Goal: Task Accomplishment & Management: Use online tool/utility

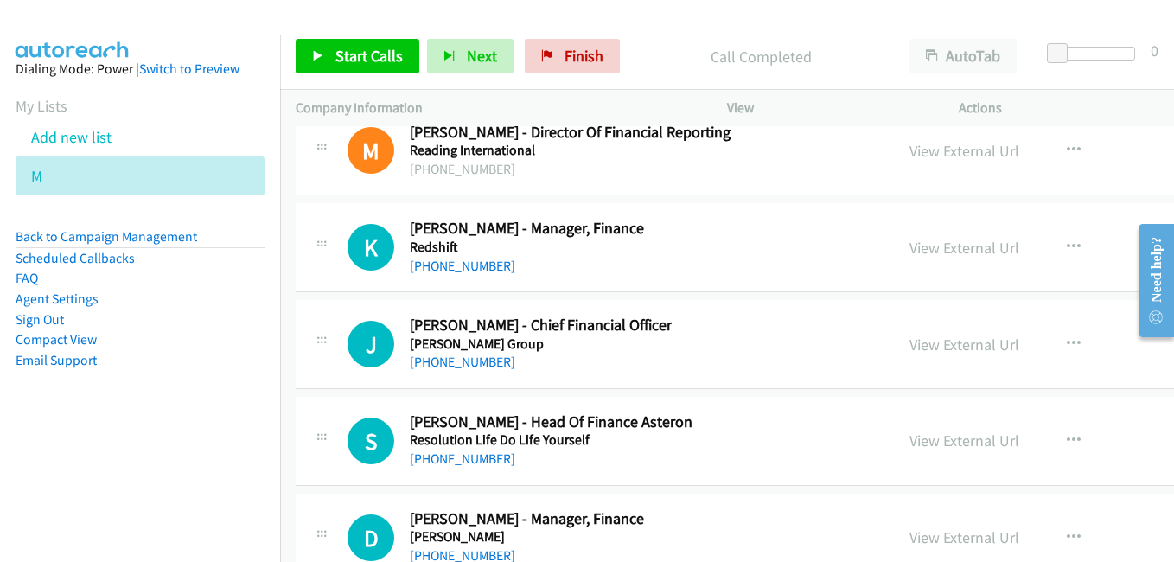
scroll to position [44877, 0]
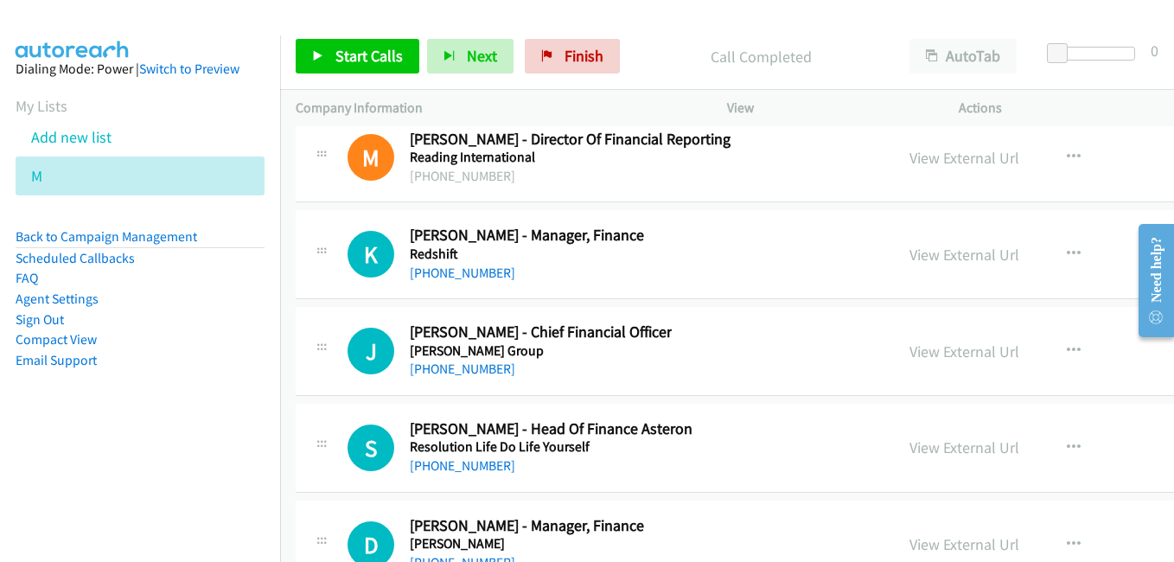
click at [785, 246] on div "K Callback Scheduled [PERSON_NAME] - Manager, Finance Redshift [GEOGRAPHIC_DATA…" at bounding box center [613, 254] width 531 height 57
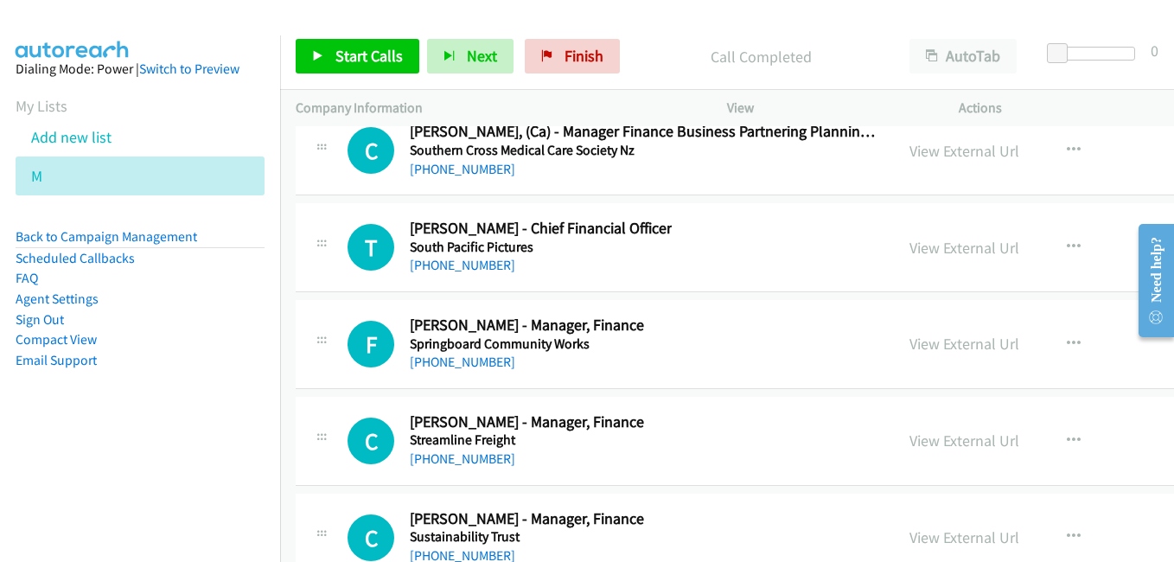
scroll to position [45483, 0]
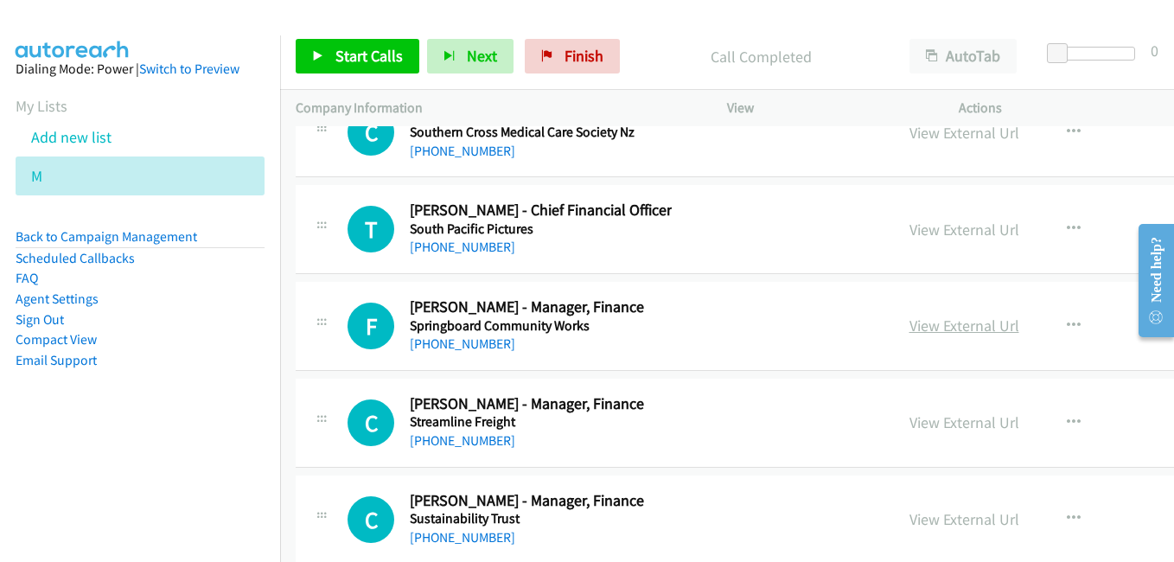
click at [930, 328] on link "View External Url" at bounding box center [965, 326] width 110 height 20
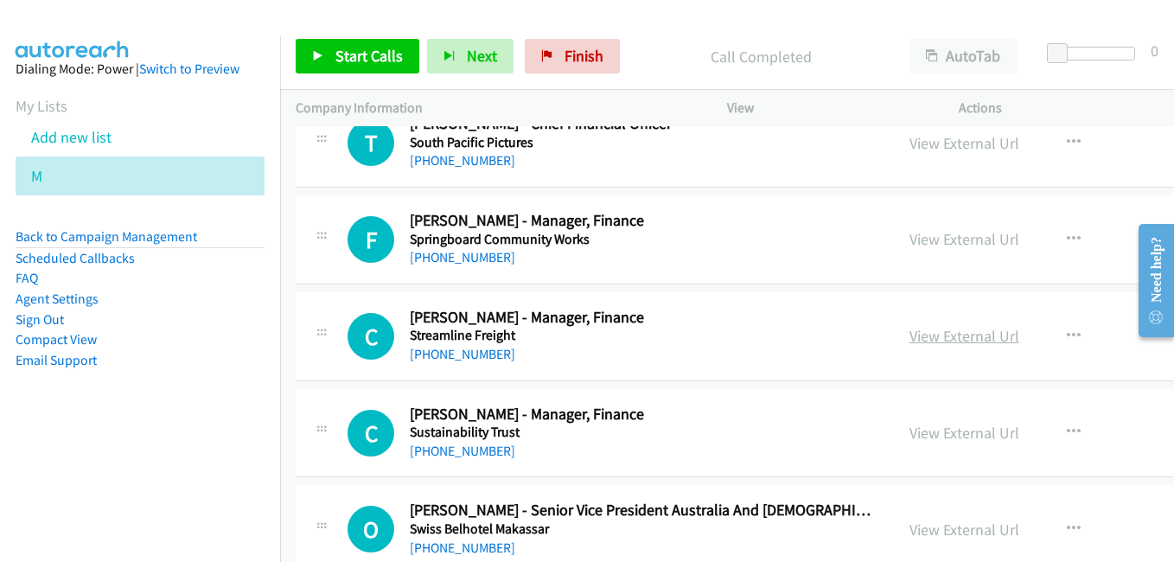
click at [911, 341] on link "View External Url" at bounding box center [965, 336] width 110 height 20
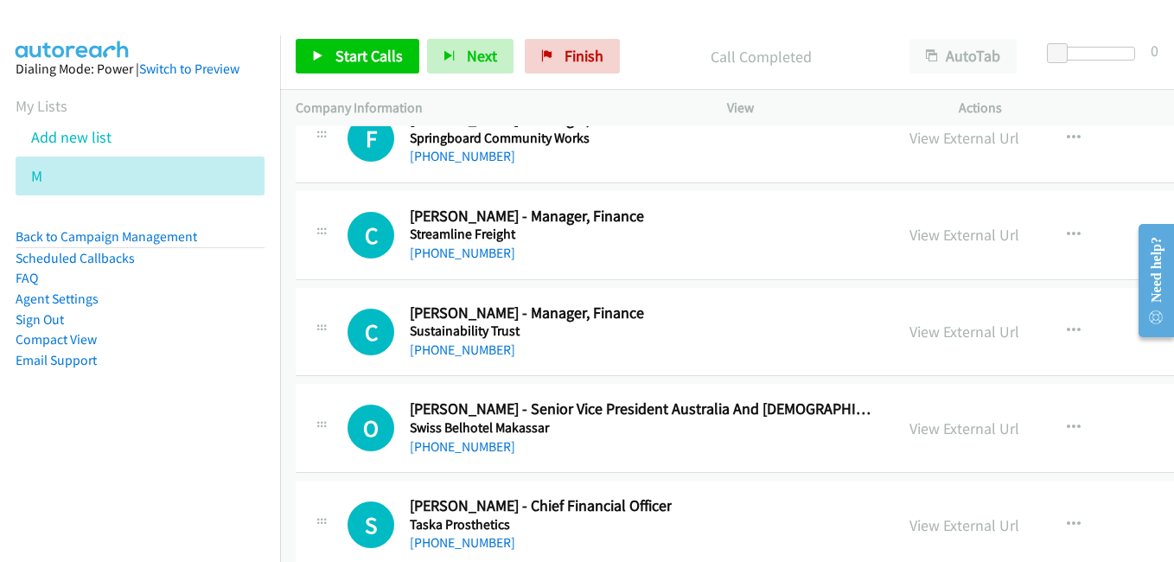
scroll to position [45742, 0]
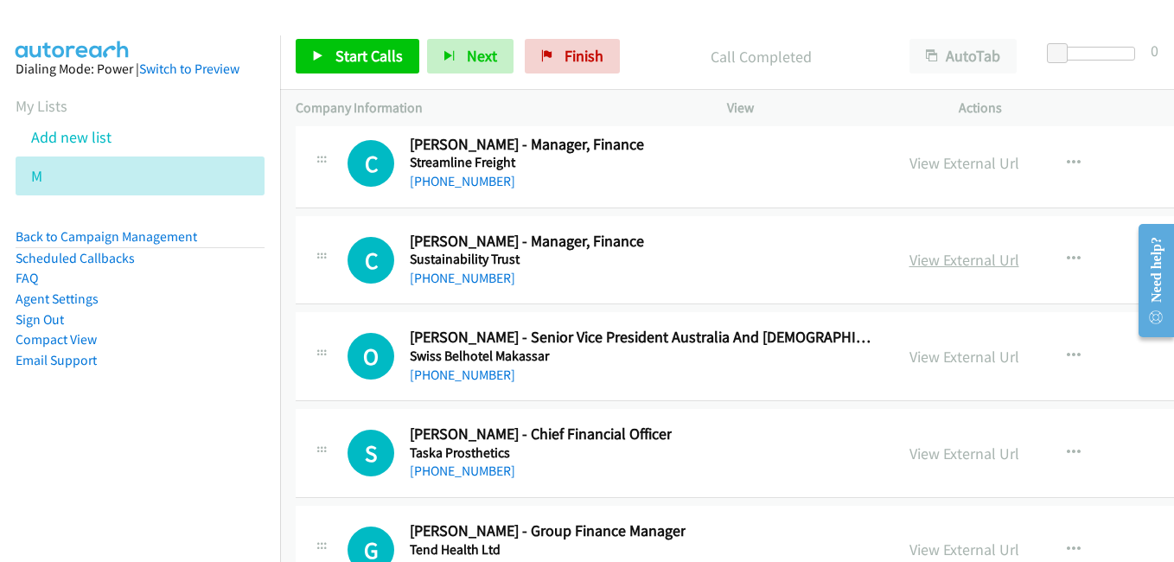
click at [925, 267] on link "View External Url" at bounding box center [965, 260] width 110 height 20
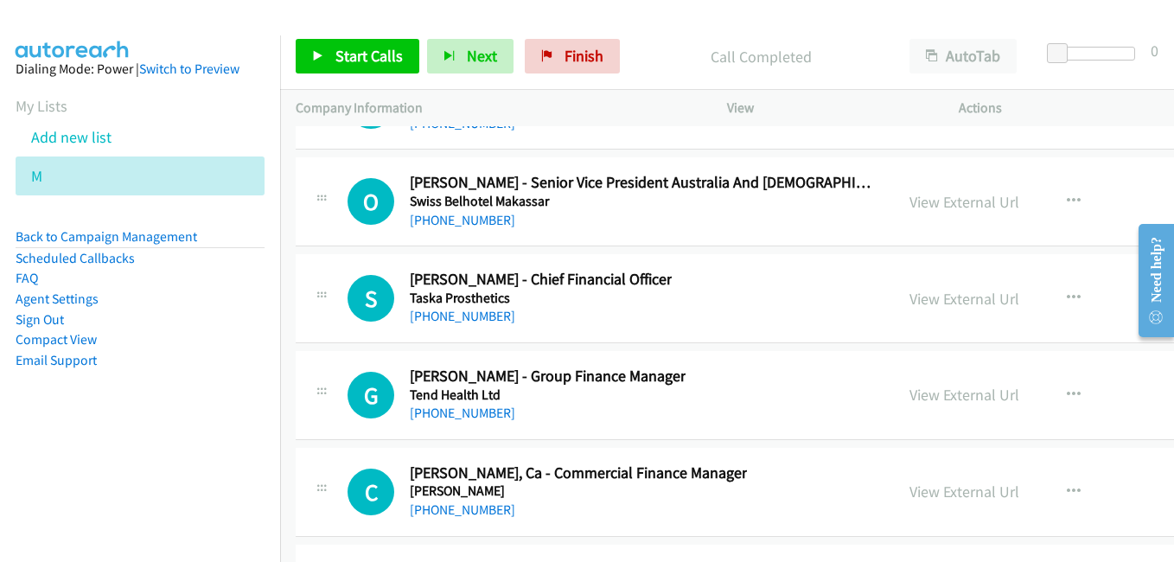
scroll to position [46001, 0]
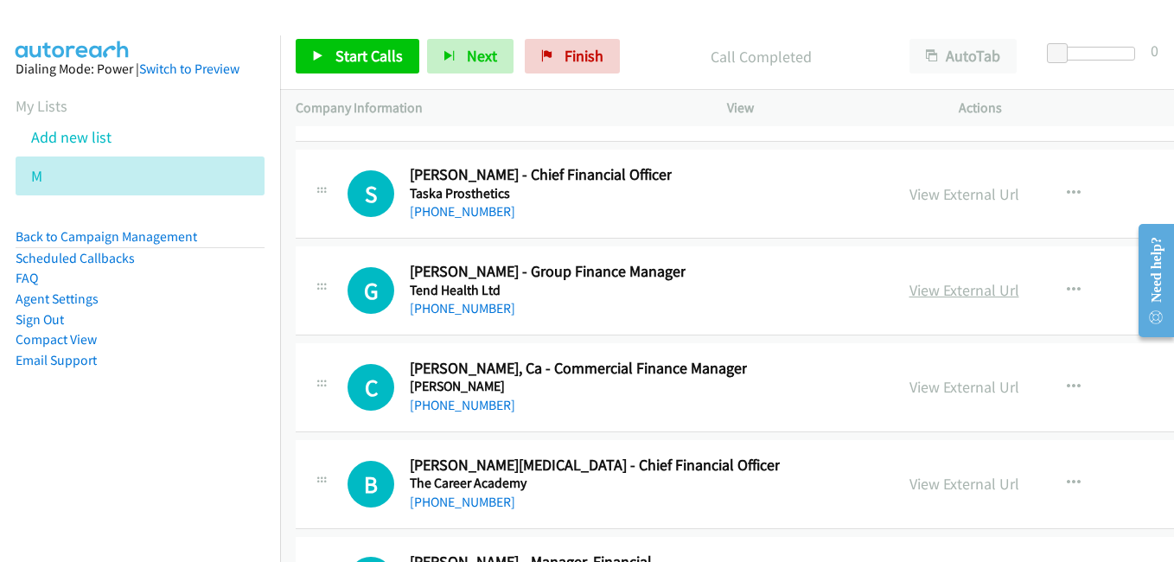
drag, startPoint x: 949, startPoint y: 292, endPoint x: 938, endPoint y: 292, distance: 11.2
click at [949, 292] on link "View External Url" at bounding box center [965, 290] width 110 height 20
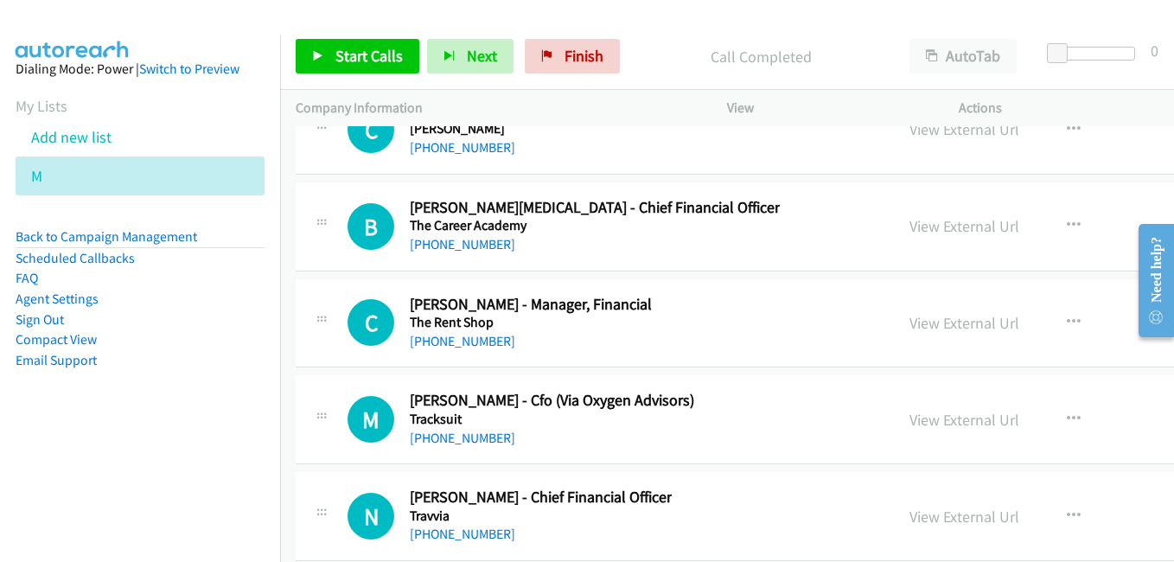
scroll to position [46261, 0]
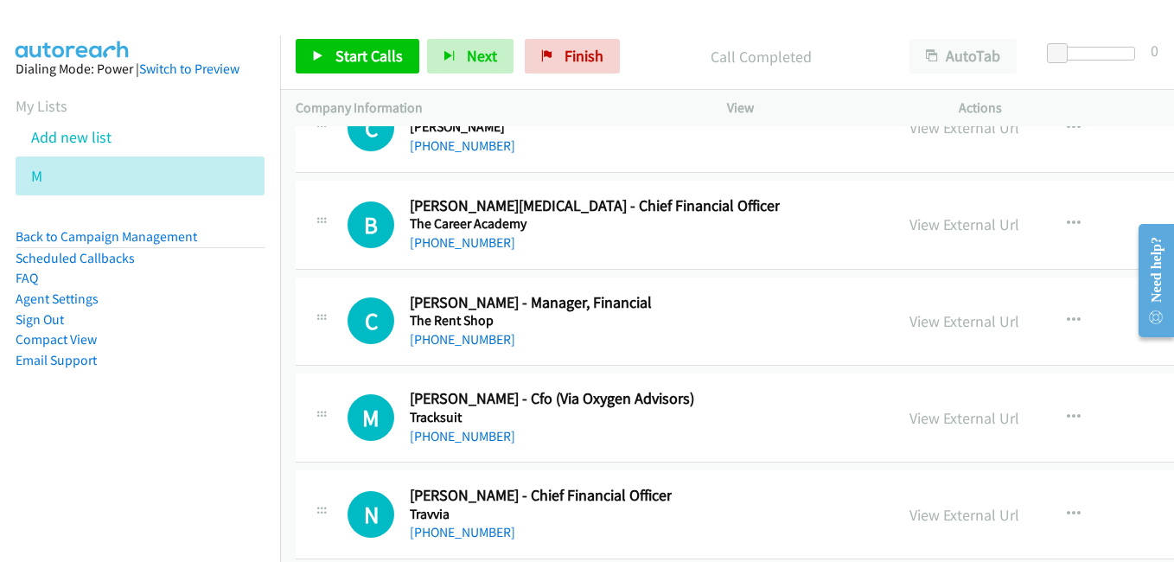
drag, startPoint x: 926, startPoint y: 324, endPoint x: 797, endPoint y: 293, distance: 132.5
click at [926, 324] on link "View External Url" at bounding box center [965, 321] width 110 height 20
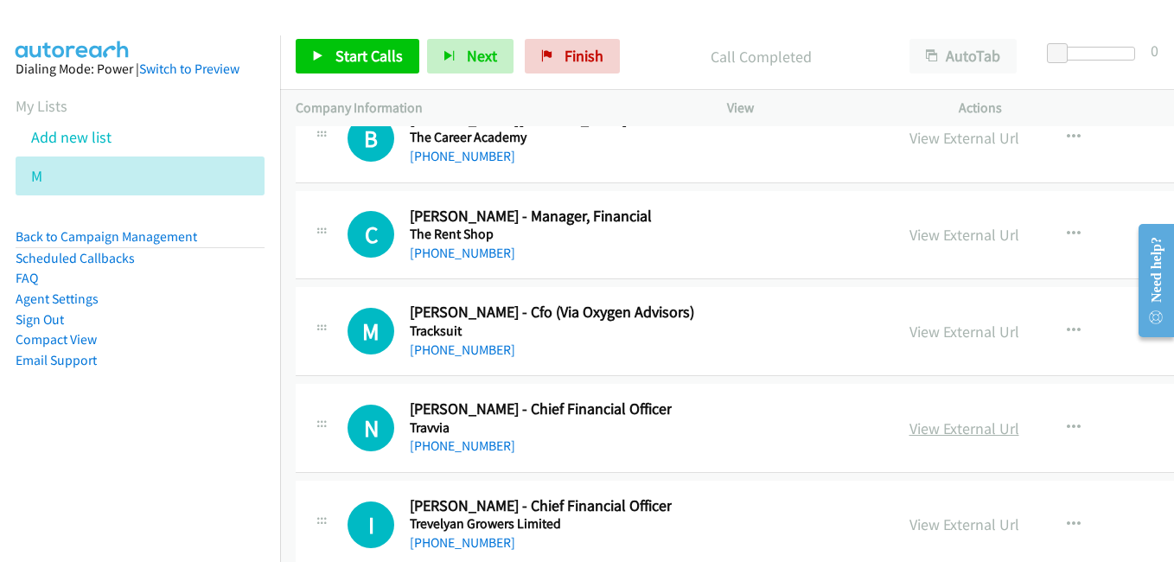
click at [910, 425] on link "View External Url" at bounding box center [965, 429] width 110 height 20
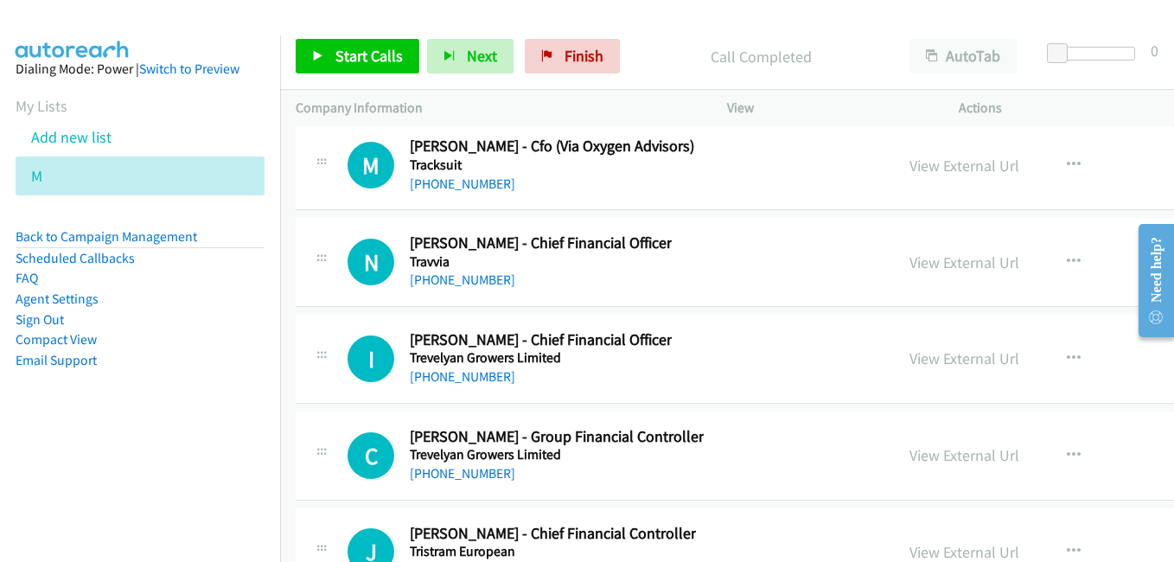
scroll to position [46520, 0]
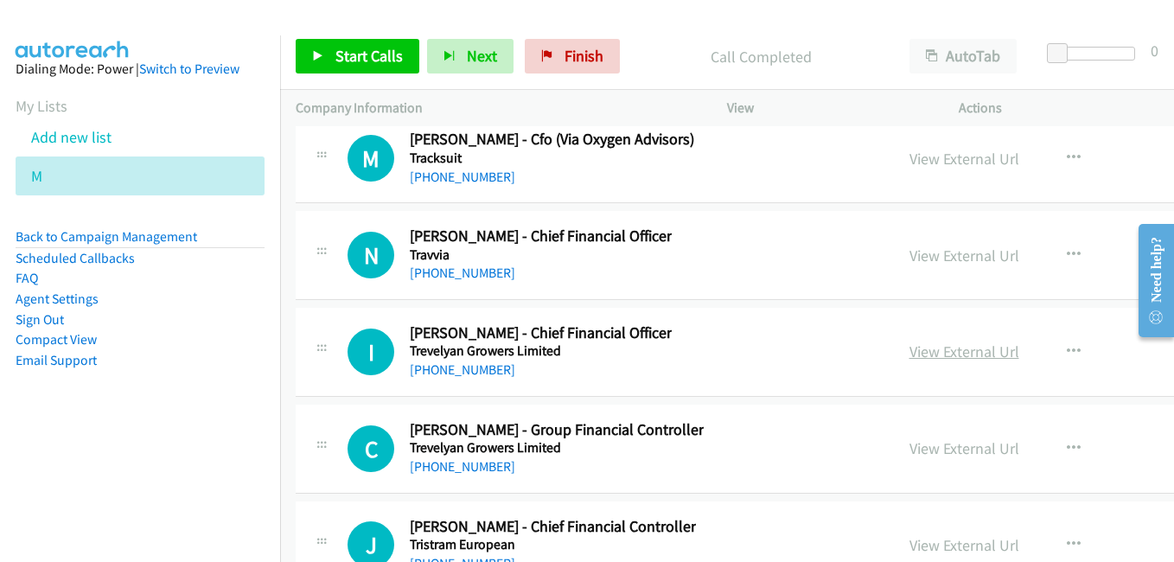
drag, startPoint x: 906, startPoint y: 349, endPoint x: 885, endPoint y: 344, distance: 22.2
click at [910, 349] on link "View External Url" at bounding box center [965, 352] width 110 height 20
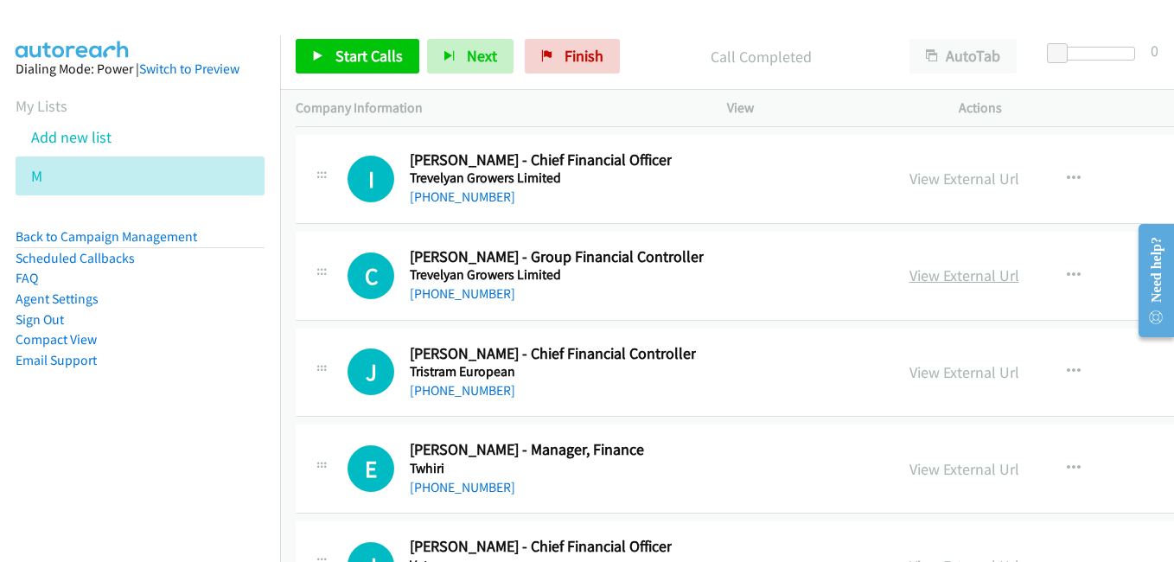
click at [910, 283] on link "View External Url" at bounding box center [965, 275] width 110 height 20
drag, startPoint x: 897, startPoint y: 373, endPoint x: 877, endPoint y: 371, distance: 20.0
click at [910, 373] on link "View External Url" at bounding box center [965, 372] width 110 height 20
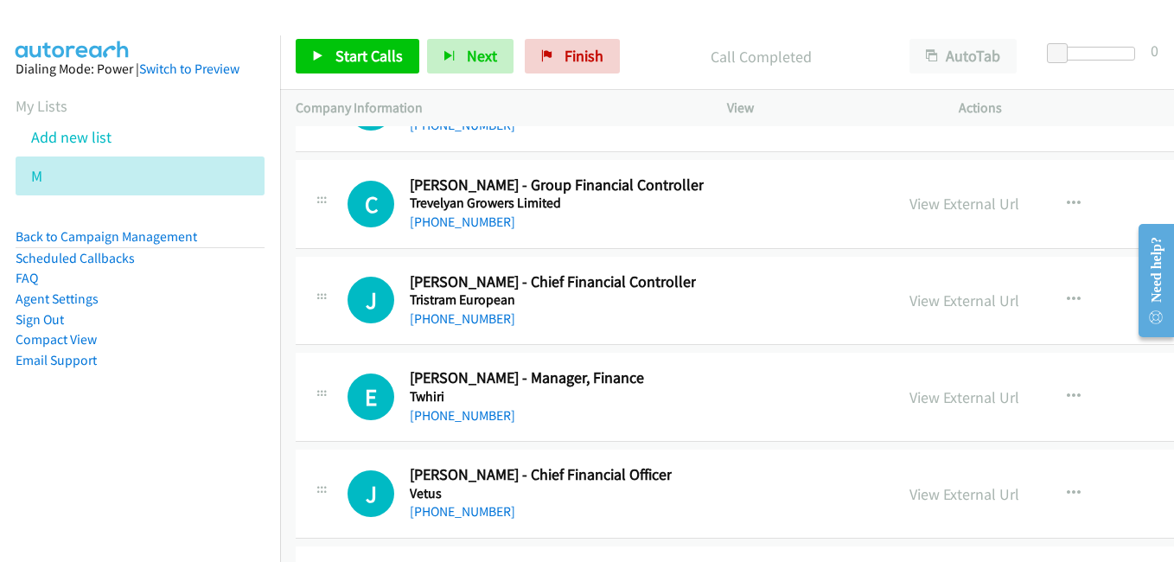
scroll to position [46780, 0]
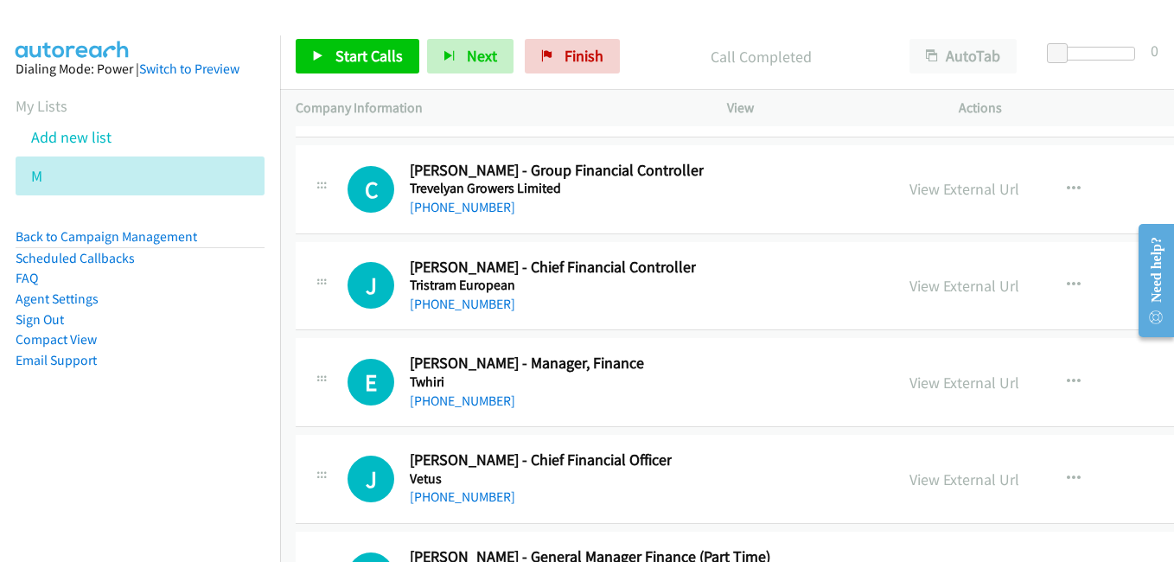
drag, startPoint x: 911, startPoint y: 385, endPoint x: 464, endPoint y: 219, distance: 476.1
click at [911, 385] on link "View External Url" at bounding box center [965, 383] width 110 height 20
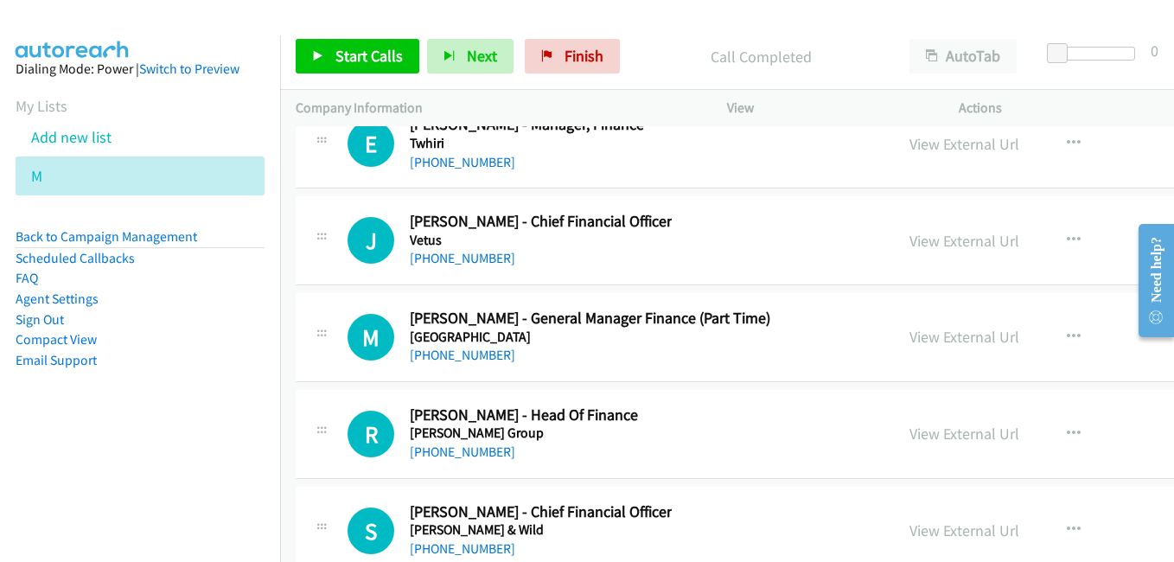
scroll to position [47039, 0]
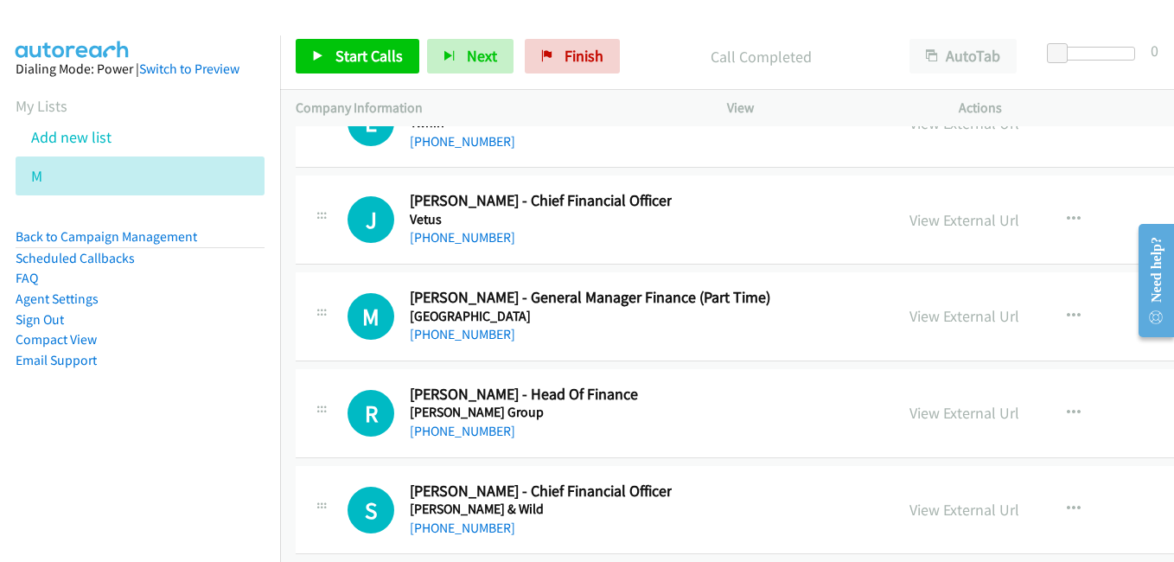
drag, startPoint x: 905, startPoint y: 318, endPoint x: 806, endPoint y: 305, distance: 100.3
click at [910, 318] on link "View External Url" at bounding box center [965, 316] width 110 height 20
drag, startPoint x: 931, startPoint y: 419, endPoint x: 922, endPoint y: 413, distance: 11.3
click at [931, 419] on link "View External Url" at bounding box center [965, 413] width 110 height 20
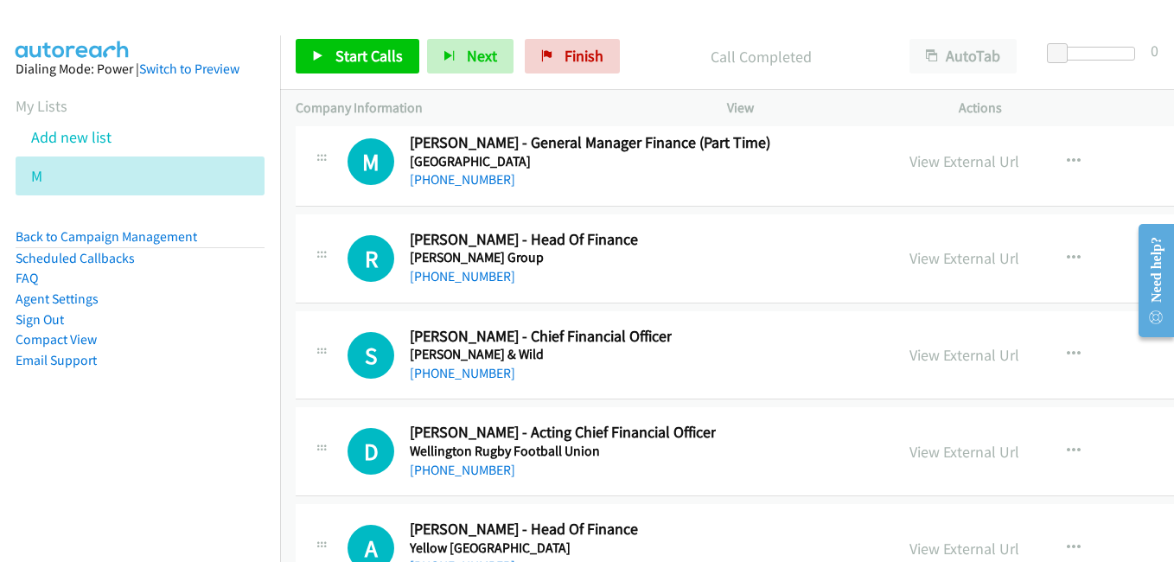
scroll to position [47212, 0]
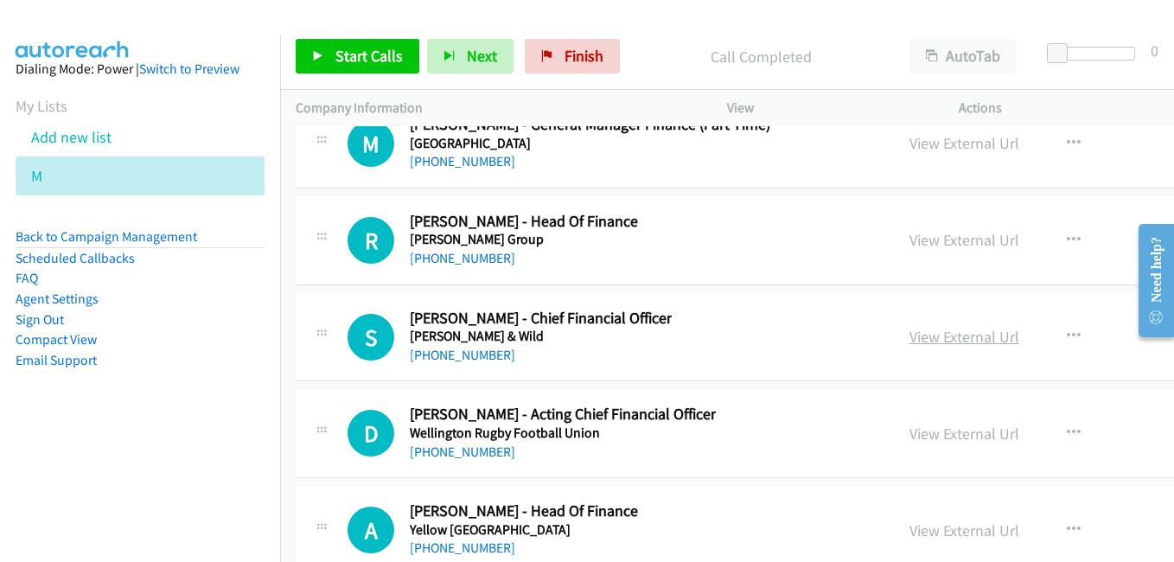
click at [910, 332] on link "View External Url" at bounding box center [965, 337] width 110 height 20
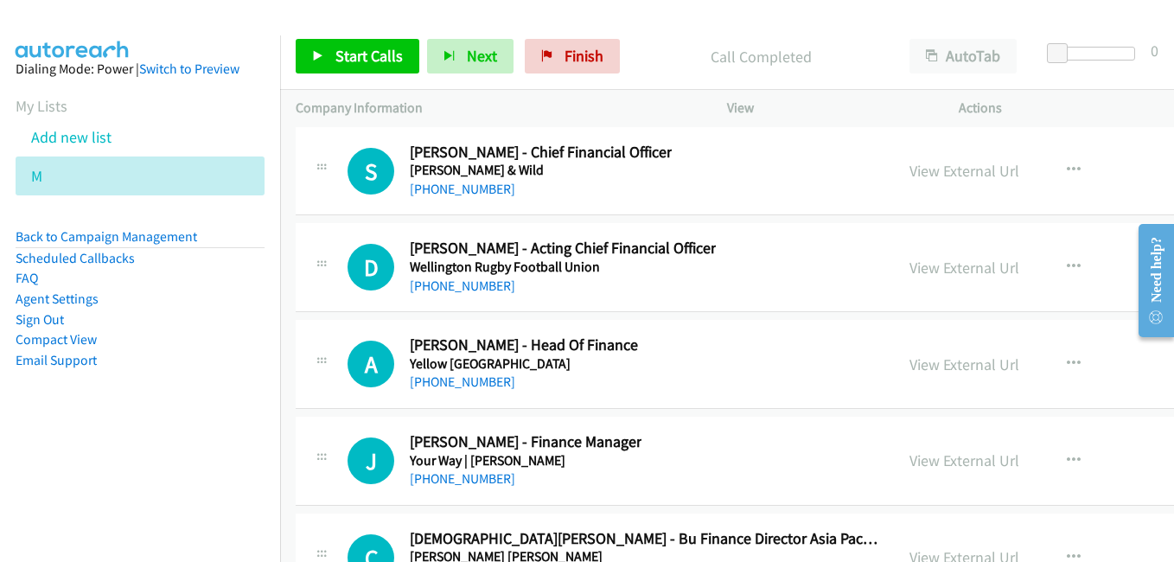
scroll to position [47385, 0]
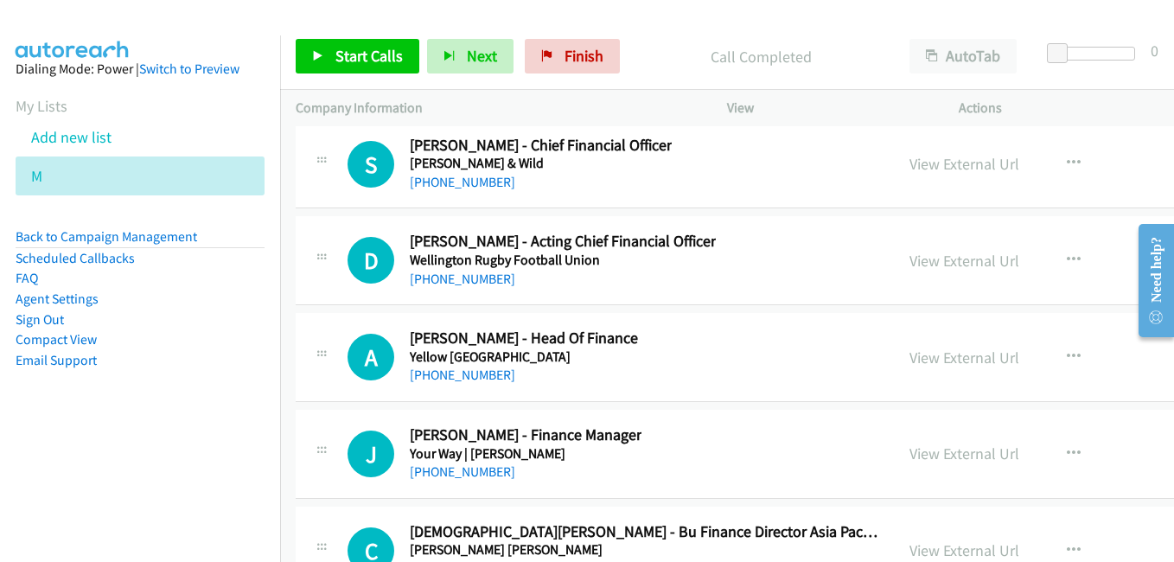
drag, startPoint x: 916, startPoint y: 266, endPoint x: 291, endPoint y: 18, distance: 672.6
click at [916, 266] on link "View External Url" at bounding box center [965, 261] width 110 height 20
click at [912, 359] on link "View External Url" at bounding box center [965, 358] width 110 height 20
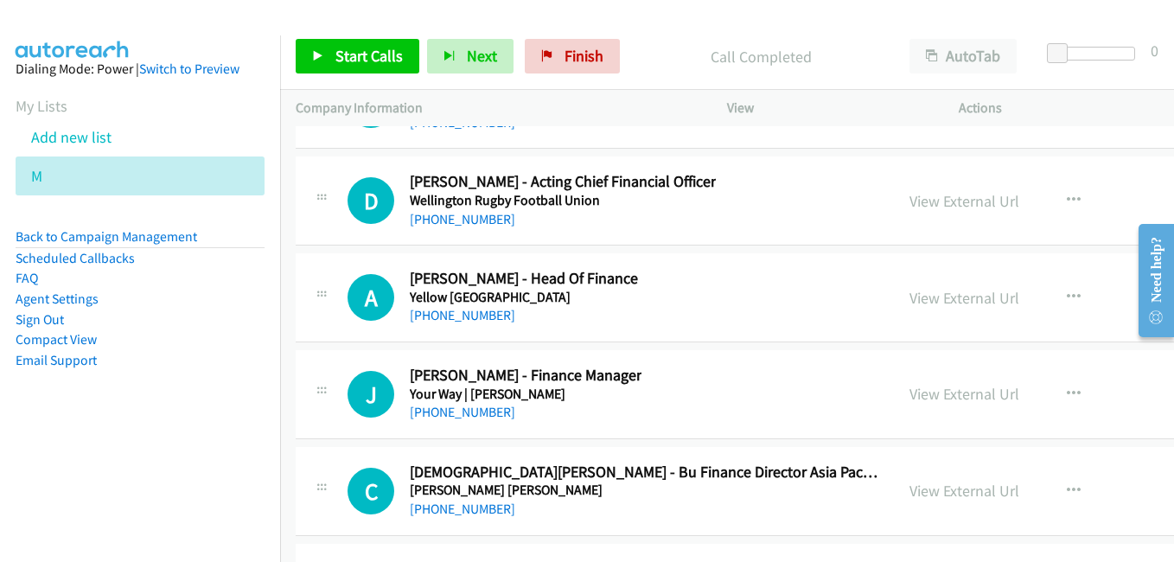
scroll to position [47471, 0]
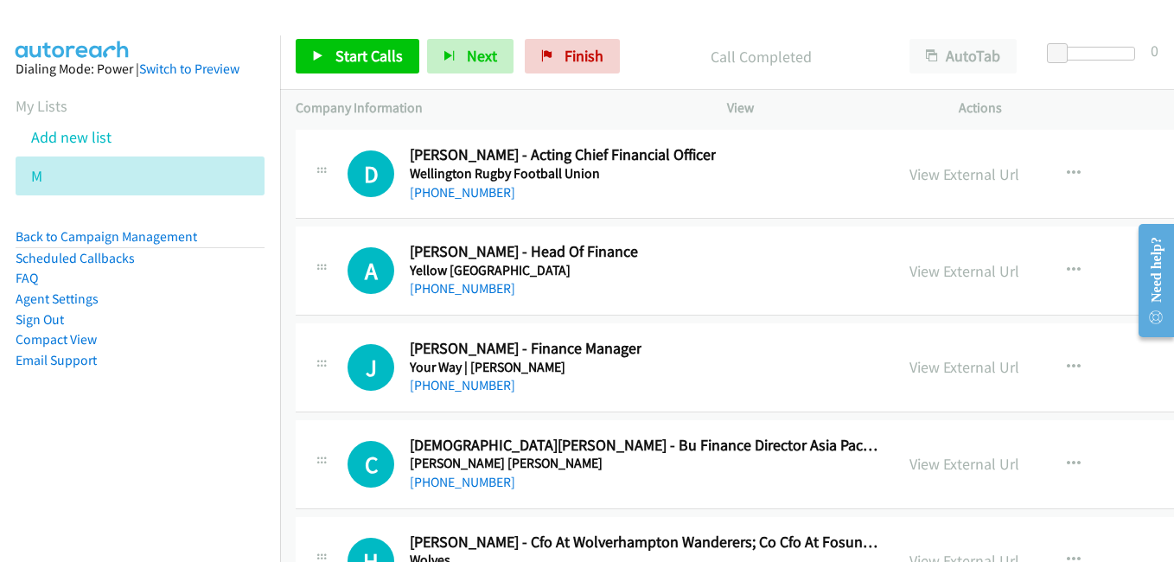
drag, startPoint x: 904, startPoint y: 367, endPoint x: 944, endPoint y: 388, distance: 44.9
click at [910, 367] on link "View External Url" at bounding box center [965, 367] width 110 height 20
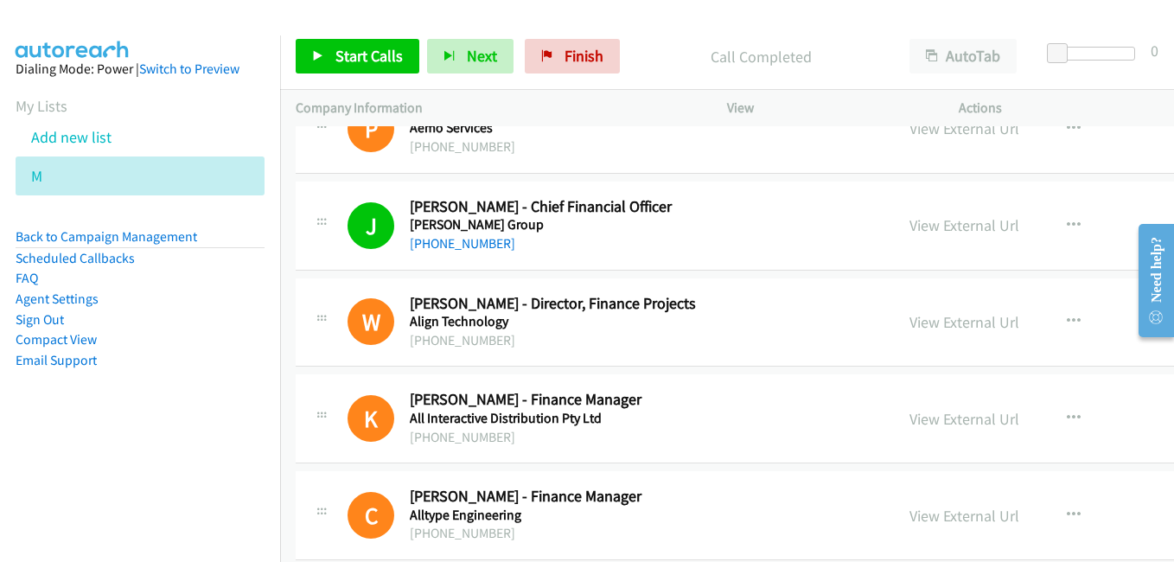
scroll to position [0, 0]
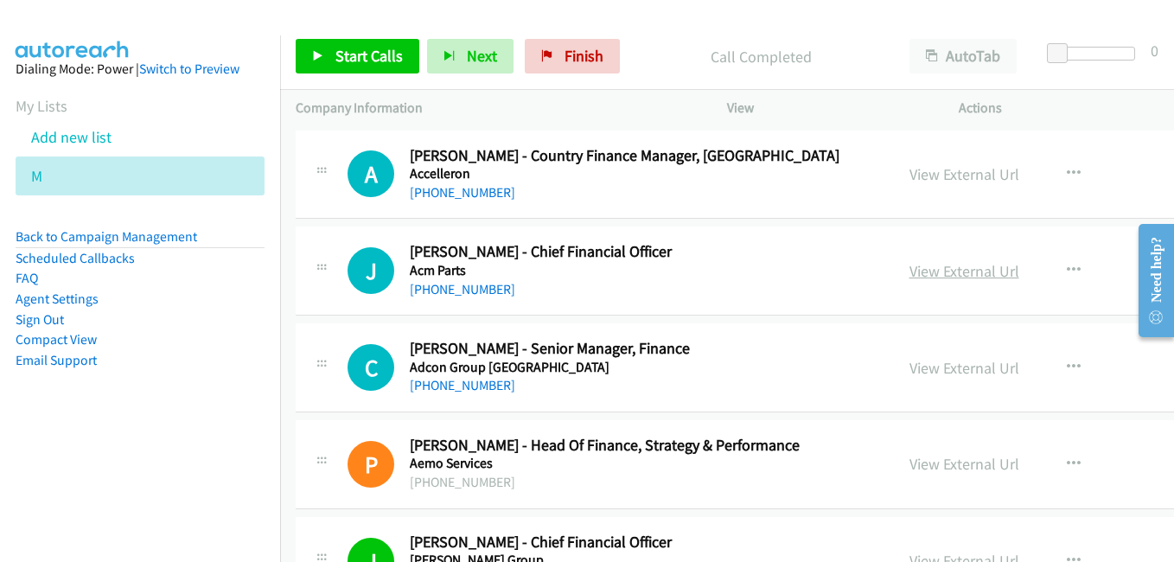
click at [910, 265] on link "View External Url" at bounding box center [965, 271] width 110 height 20
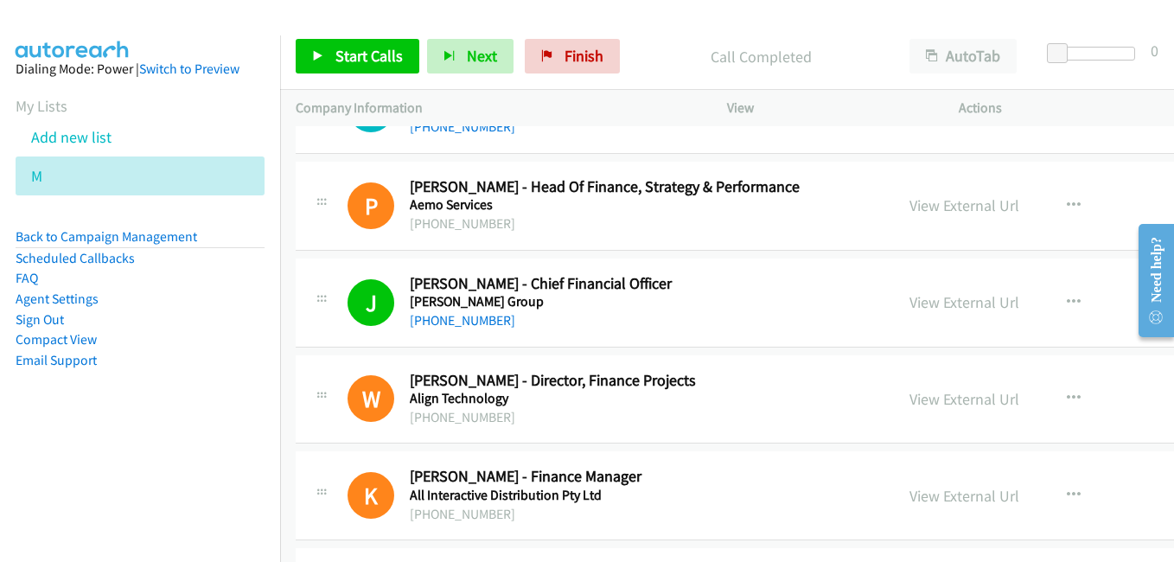
scroll to position [259, 0]
click at [923, 308] on link "View External Url" at bounding box center [965, 301] width 110 height 20
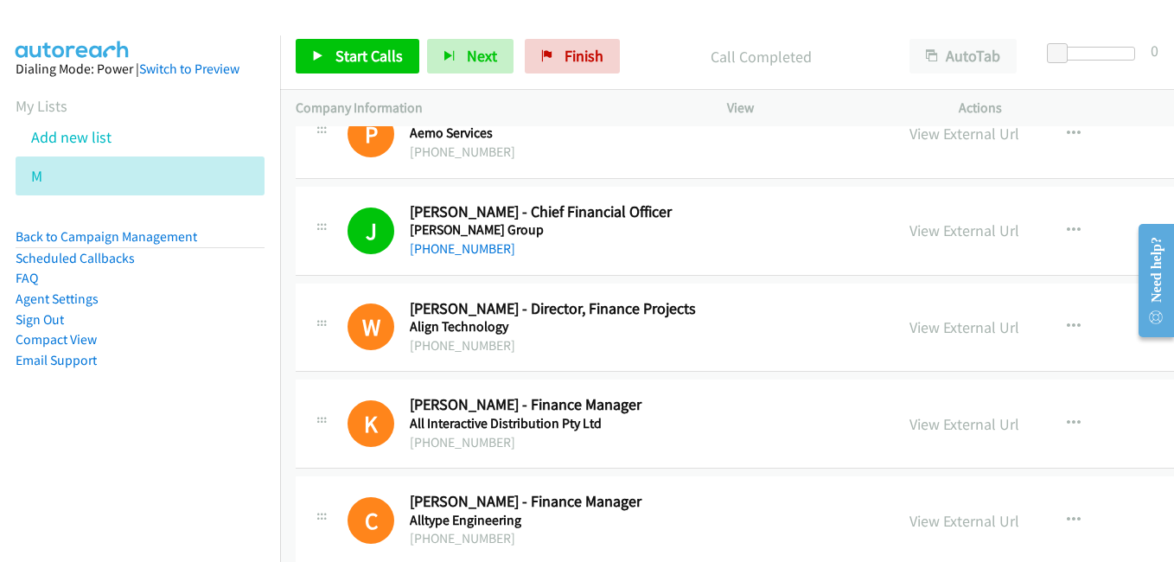
scroll to position [346, 0]
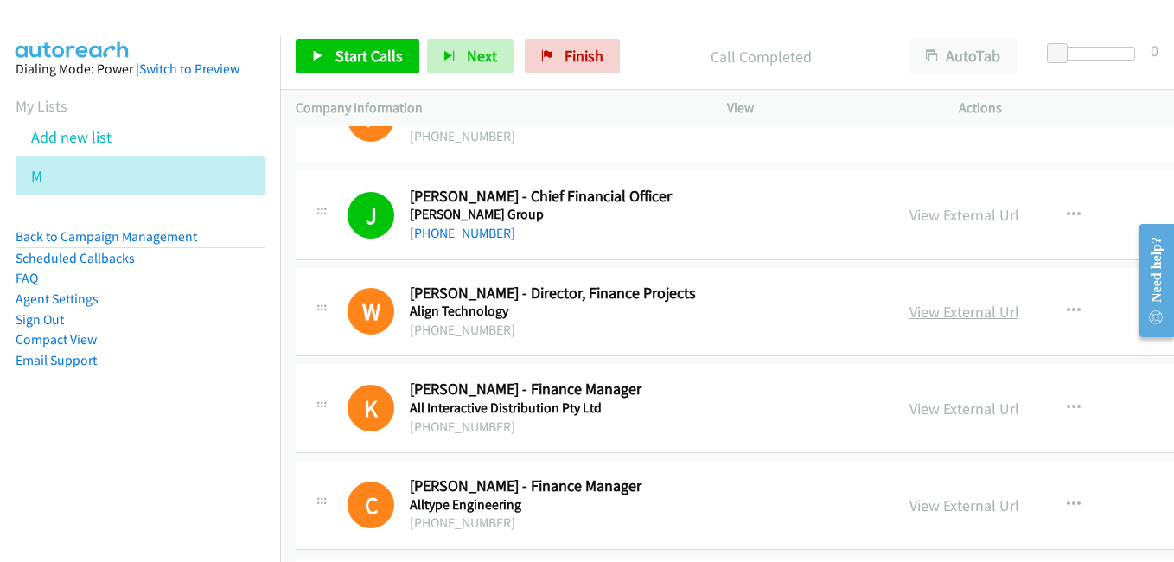
click at [913, 311] on link "View External Url" at bounding box center [965, 312] width 110 height 20
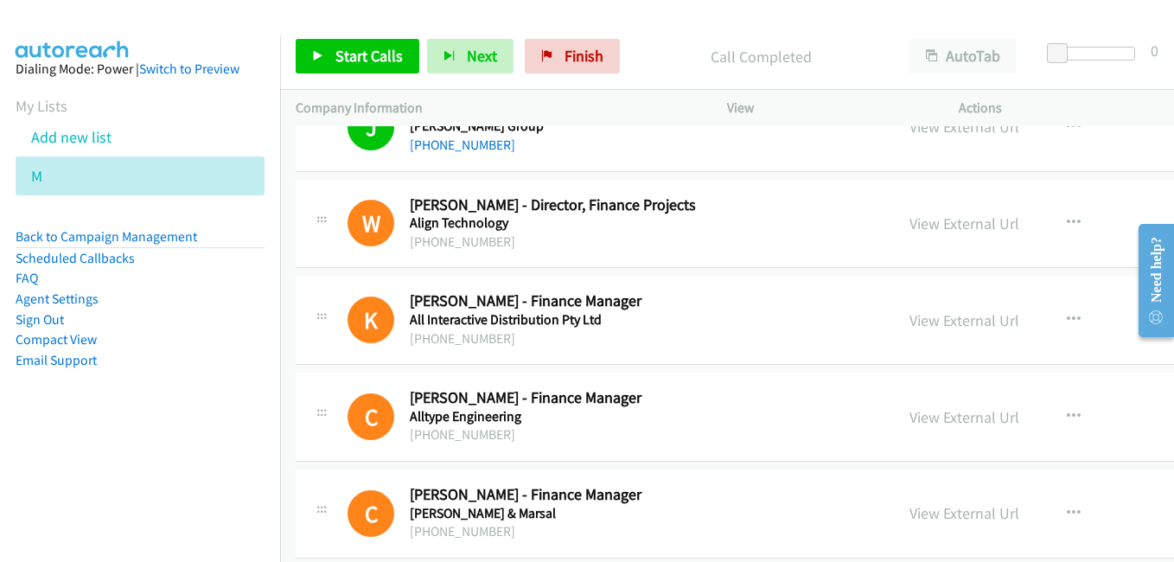
scroll to position [605, 0]
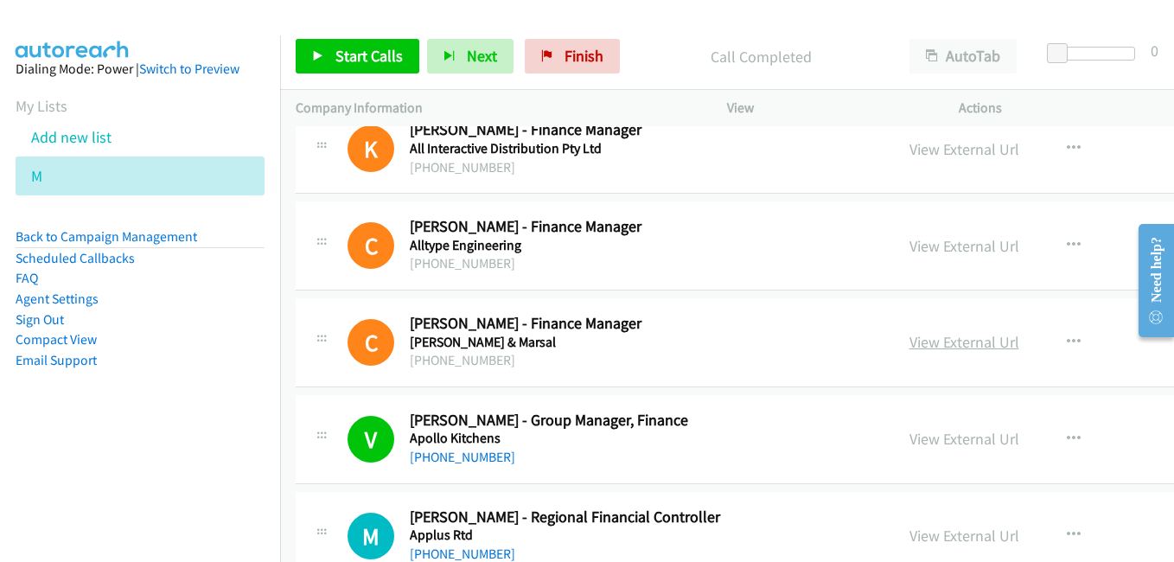
click at [938, 344] on link "View External Url" at bounding box center [965, 342] width 110 height 20
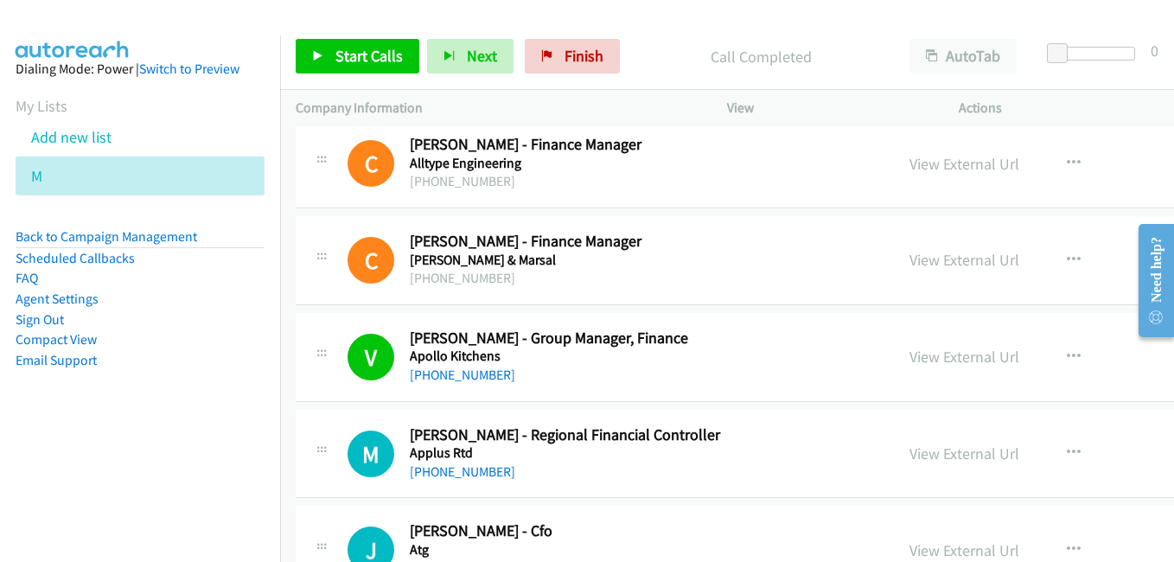
scroll to position [778, 0]
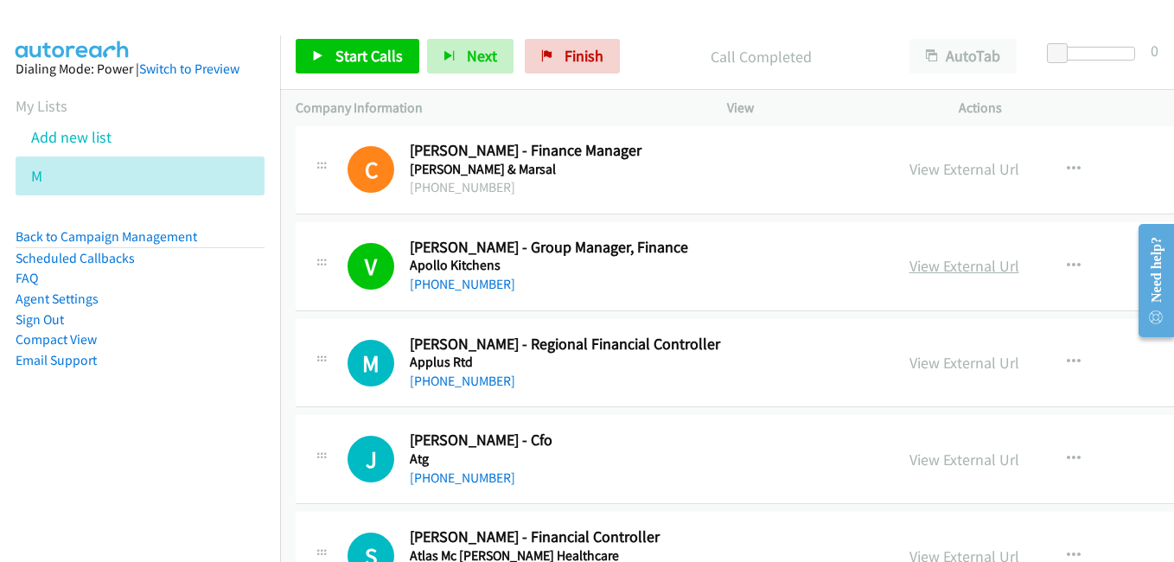
click at [910, 265] on link "View External Url" at bounding box center [965, 266] width 110 height 20
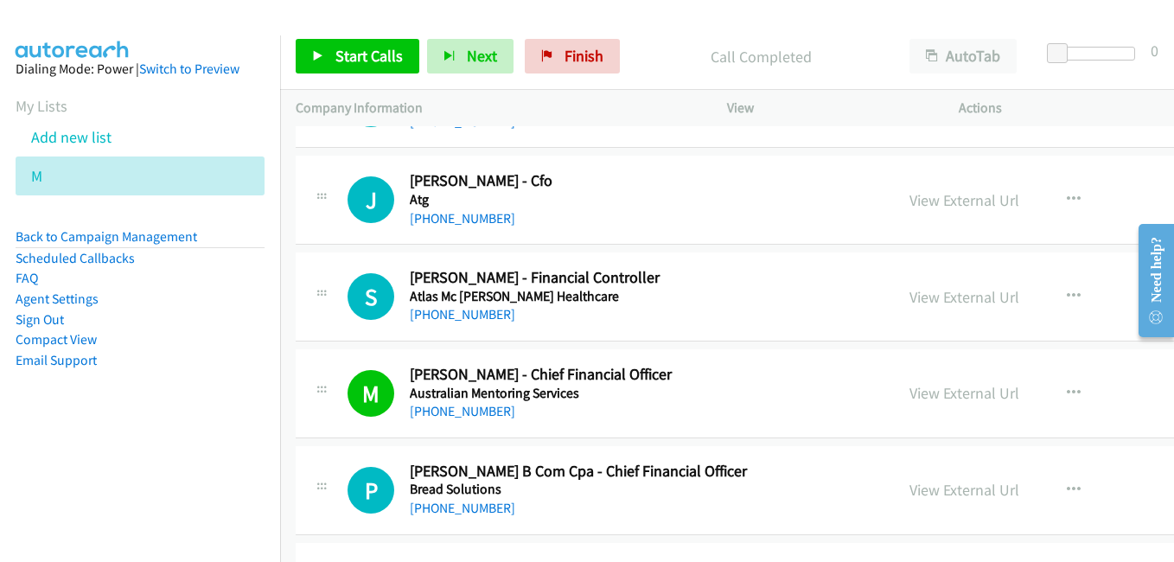
scroll to position [1124, 0]
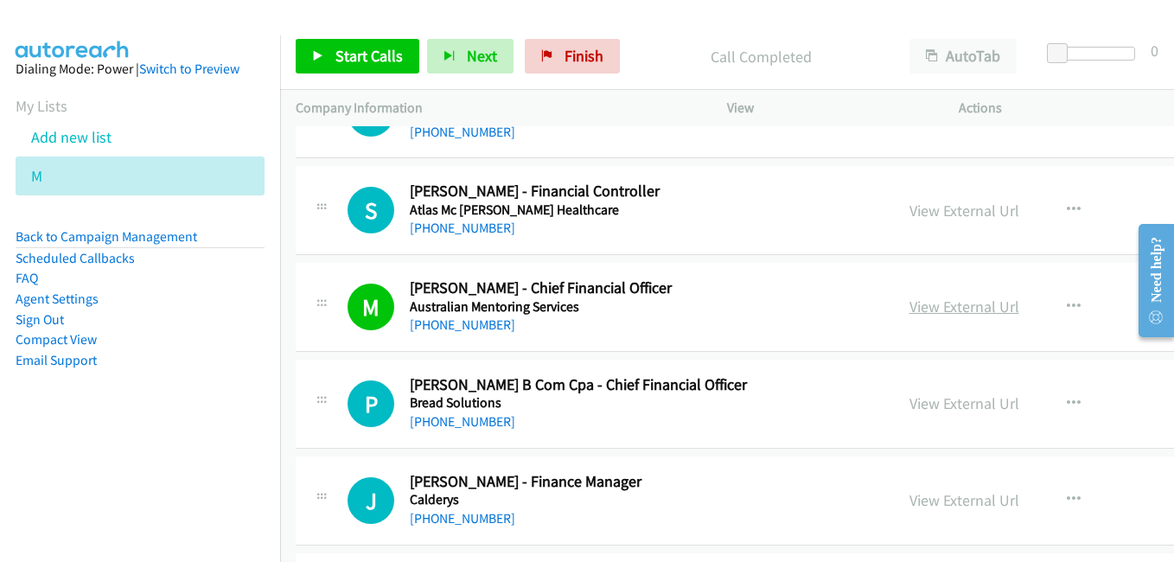
click at [926, 309] on link "View External Url" at bounding box center [965, 307] width 110 height 20
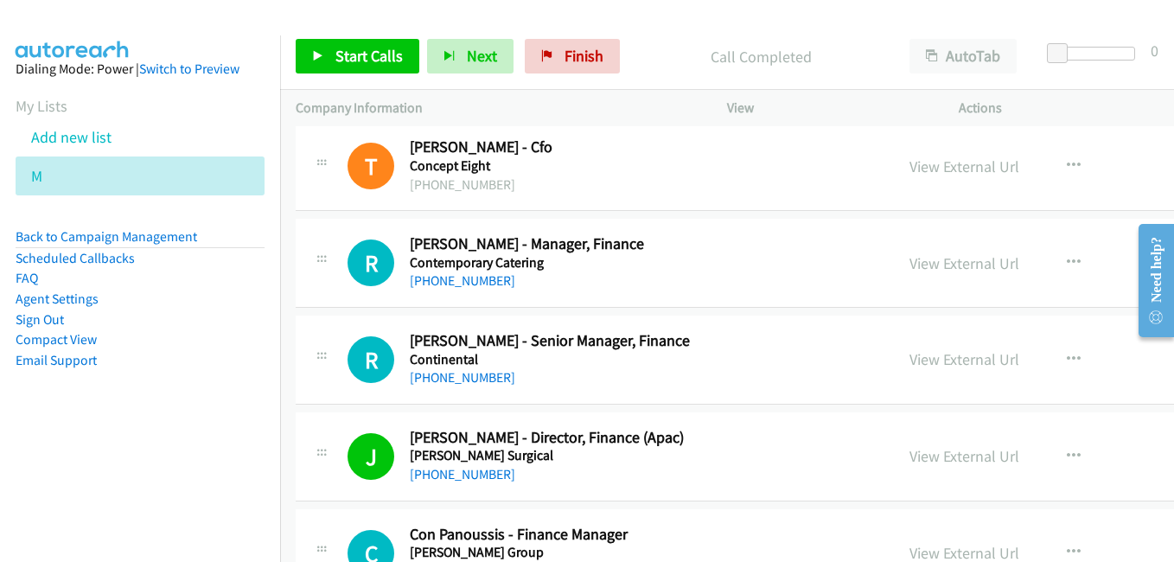
scroll to position [2248, 0]
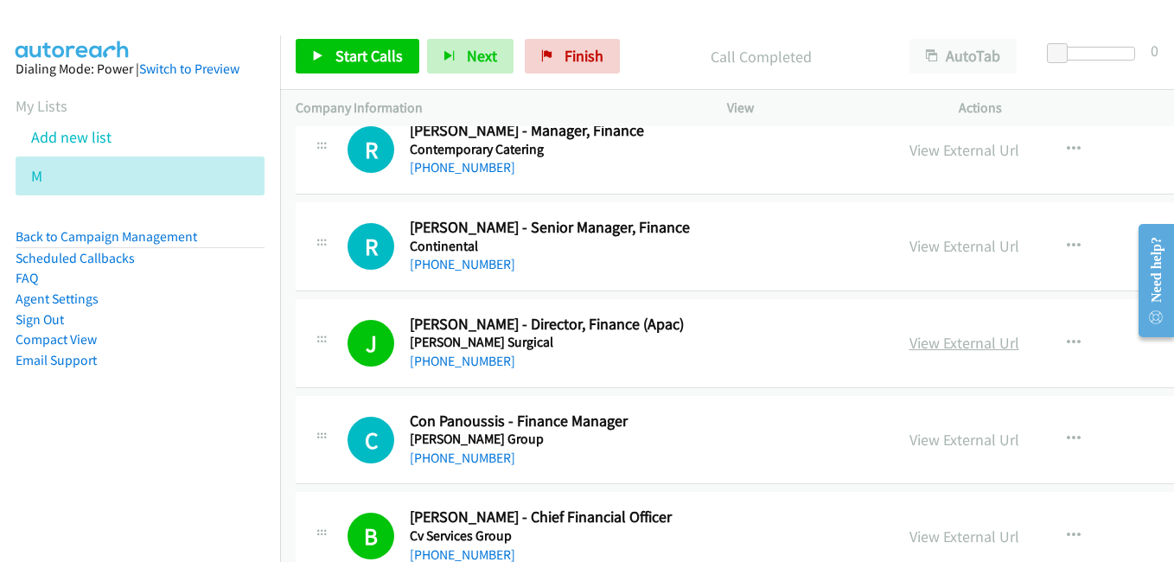
click at [911, 346] on link "View External Url" at bounding box center [965, 343] width 110 height 20
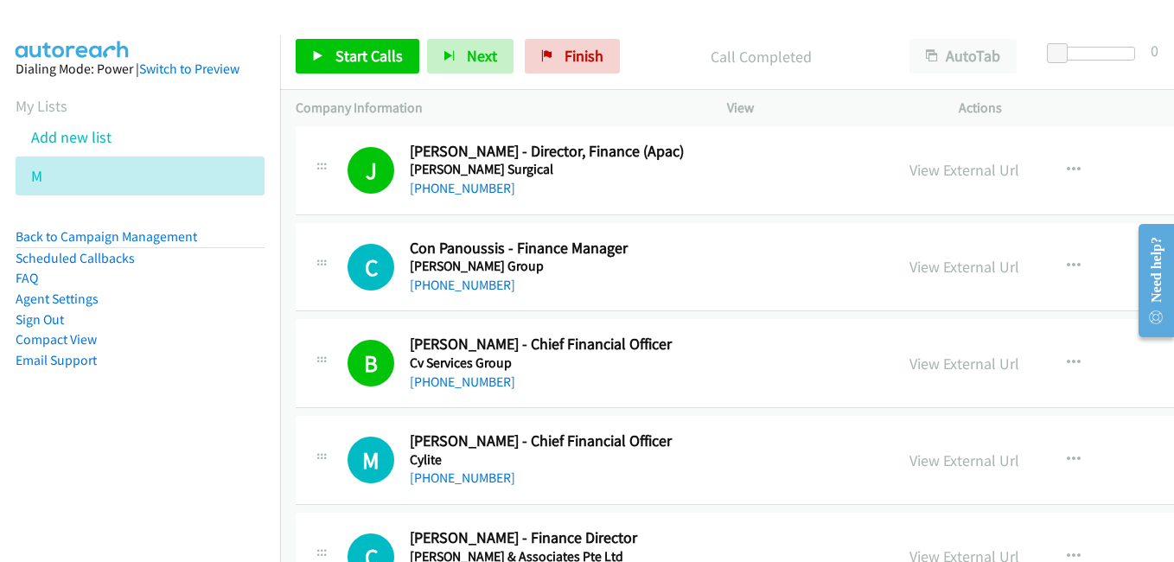
drag, startPoint x: 905, startPoint y: 361, endPoint x: 788, endPoint y: 315, distance: 126.2
click at [910, 361] on link "View External Url" at bounding box center [965, 364] width 110 height 20
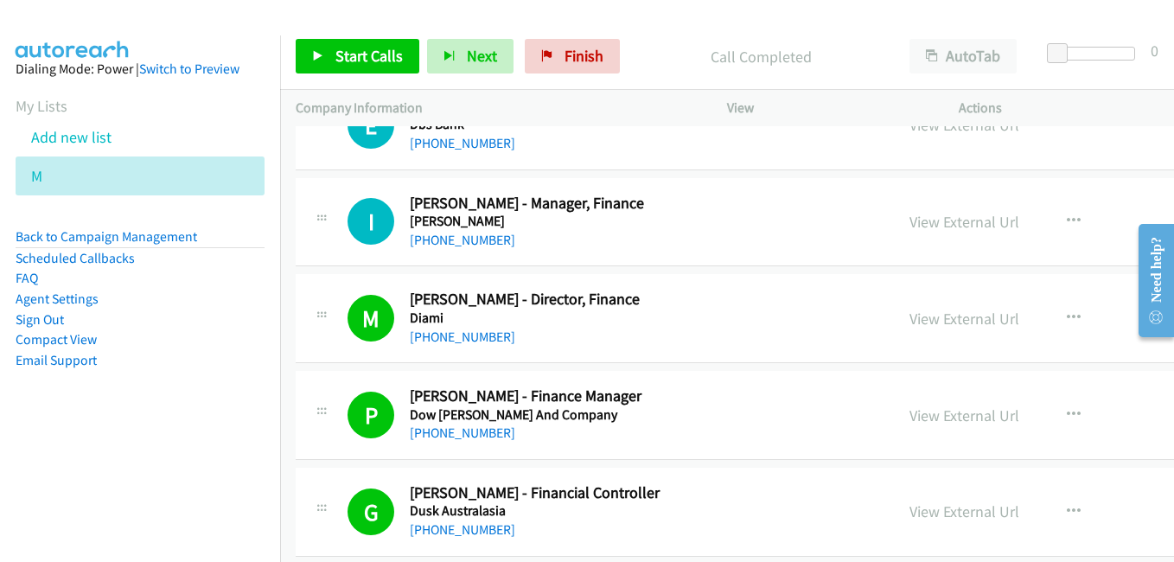
scroll to position [3113, 0]
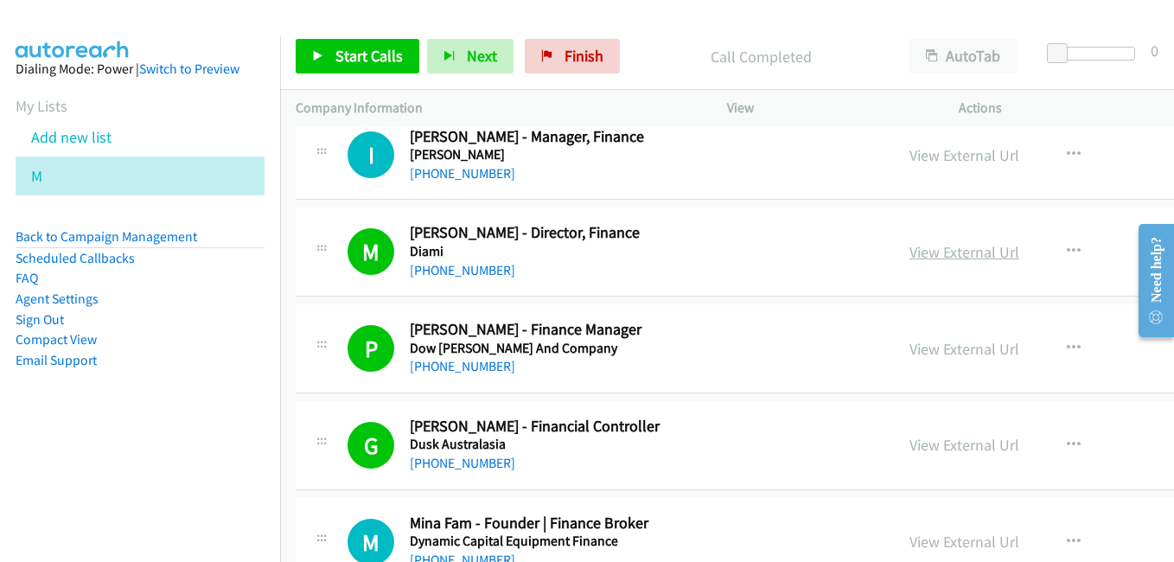
click at [910, 258] on link "View External Url" at bounding box center [965, 252] width 110 height 20
click at [97, 137] on link "Add new list" at bounding box center [71, 137] width 80 height 20
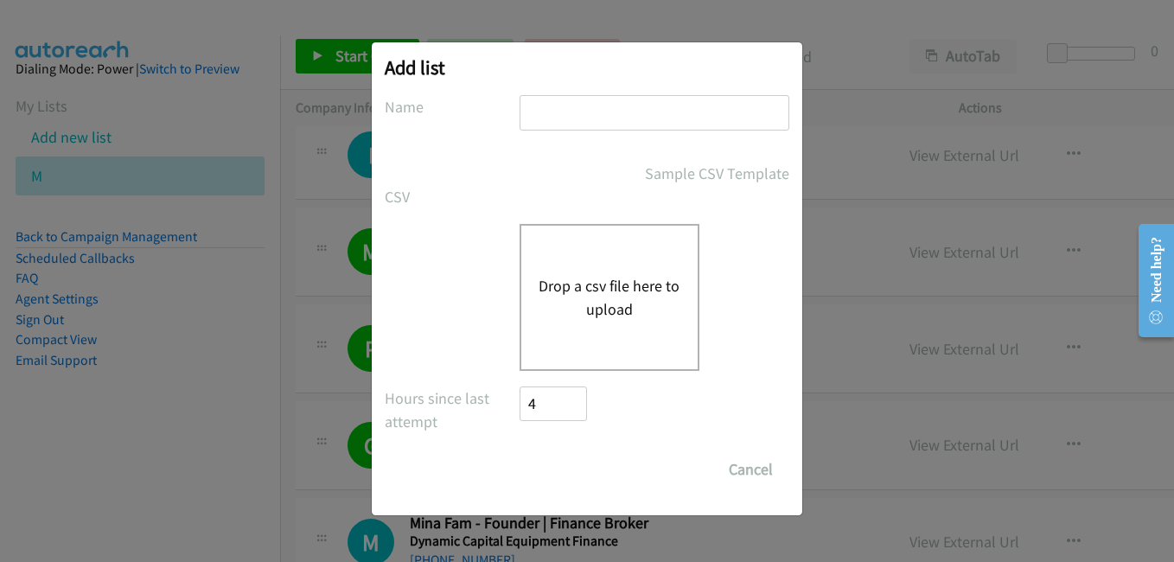
click at [606, 123] on input "text" at bounding box center [655, 112] width 270 height 35
type input "a"
click at [572, 367] on div "Drop a csv file here to upload" at bounding box center [610, 297] width 180 height 147
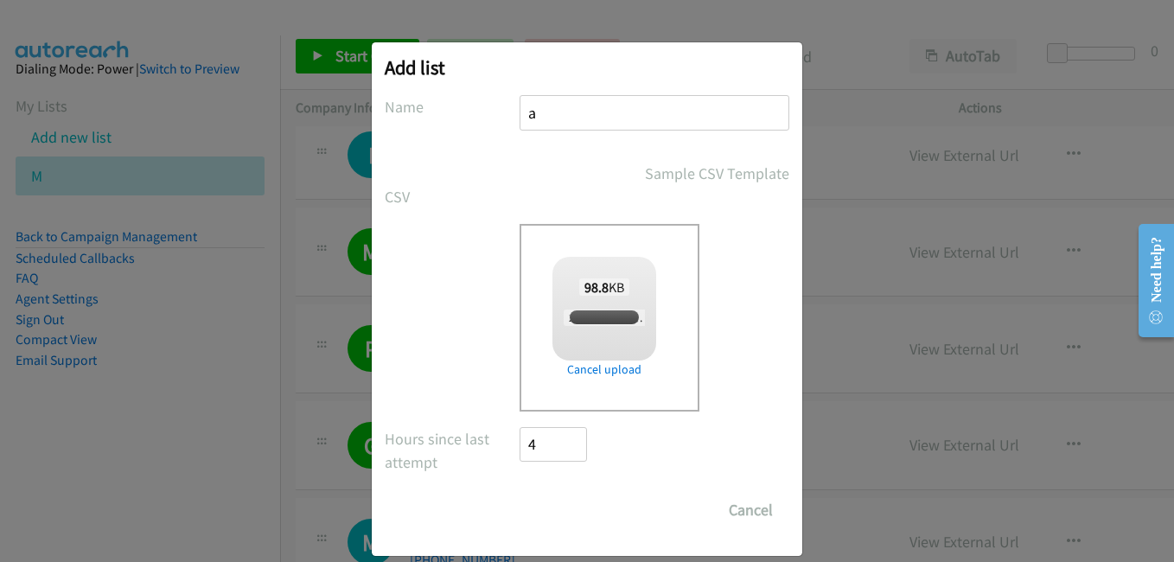
checkbox input "true"
click at [540, 505] on input "Save List" at bounding box center [565, 510] width 91 height 35
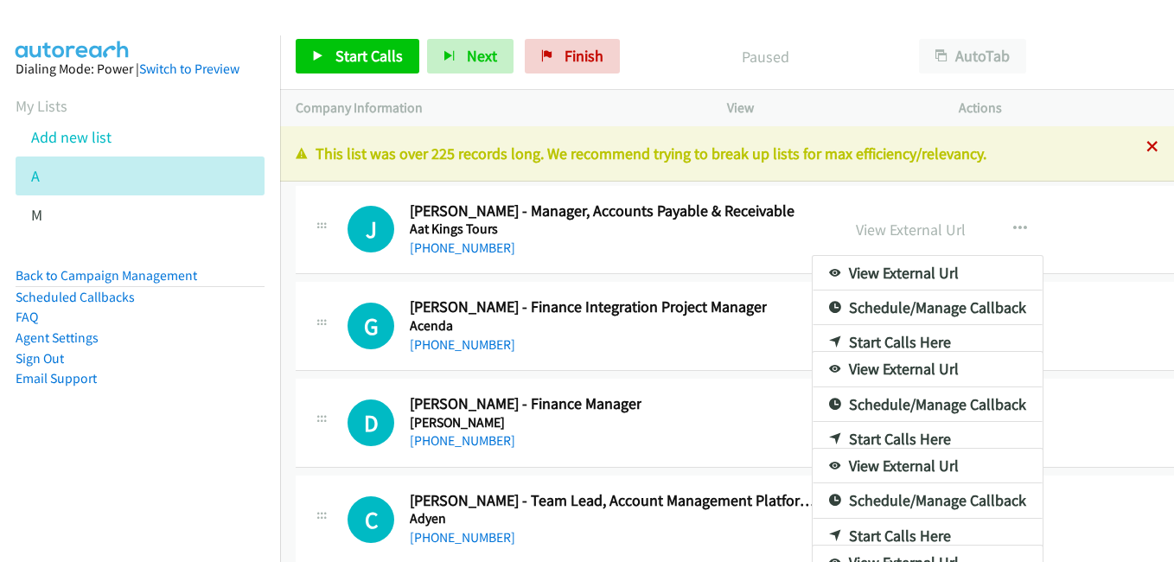
click at [1147, 144] on icon at bounding box center [1153, 148] width 12 height 12
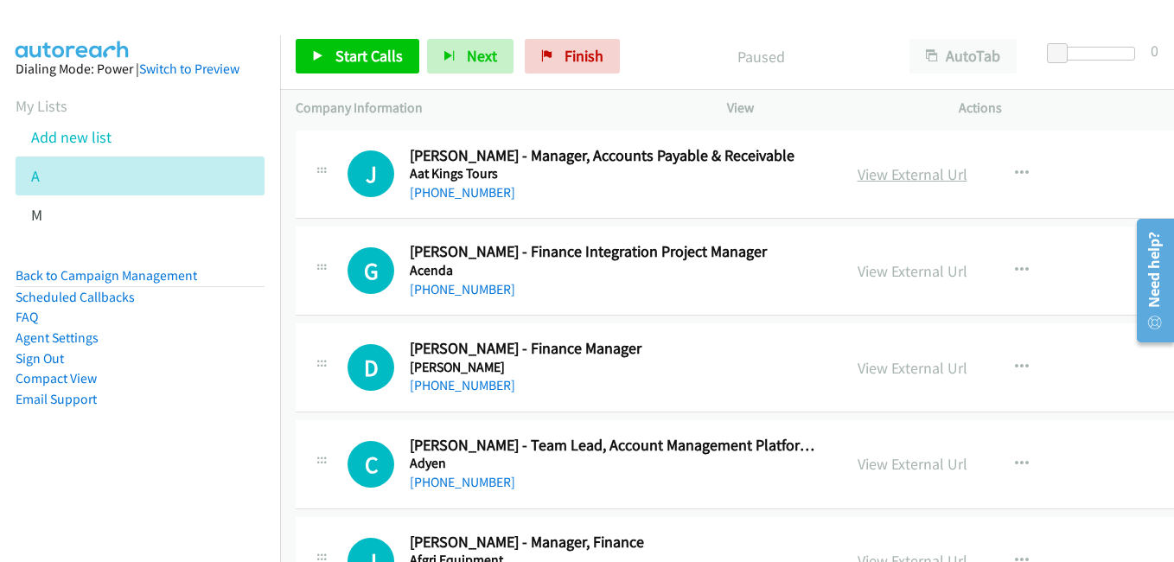
click at [923, 173] on link "View External Url" at bounding box center [913, 174] width 110 height 20
click at [913, 270] on link "View External Url" at bounding box center [913, 271] width 110 height 20
drag, startPoint x: 910, startPoint y: 370, endPoint x: 885, endPoint y: 361, distance: 25.7
click at [910, 370] on link "View External Url" at bounding box center [913, 368] width 110 height 20
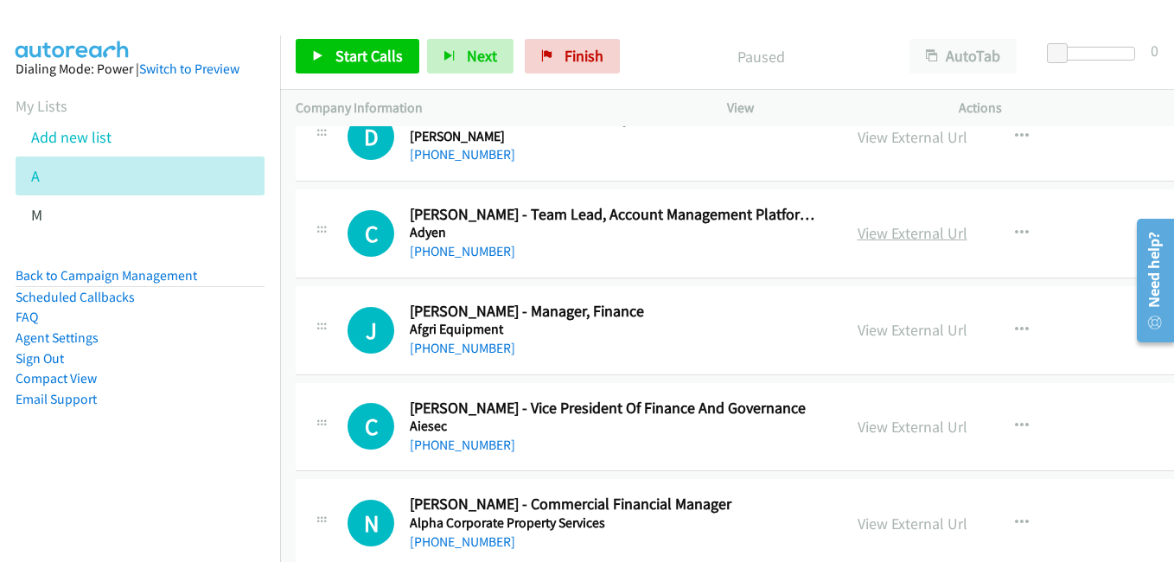
scroll to position [259, 0]
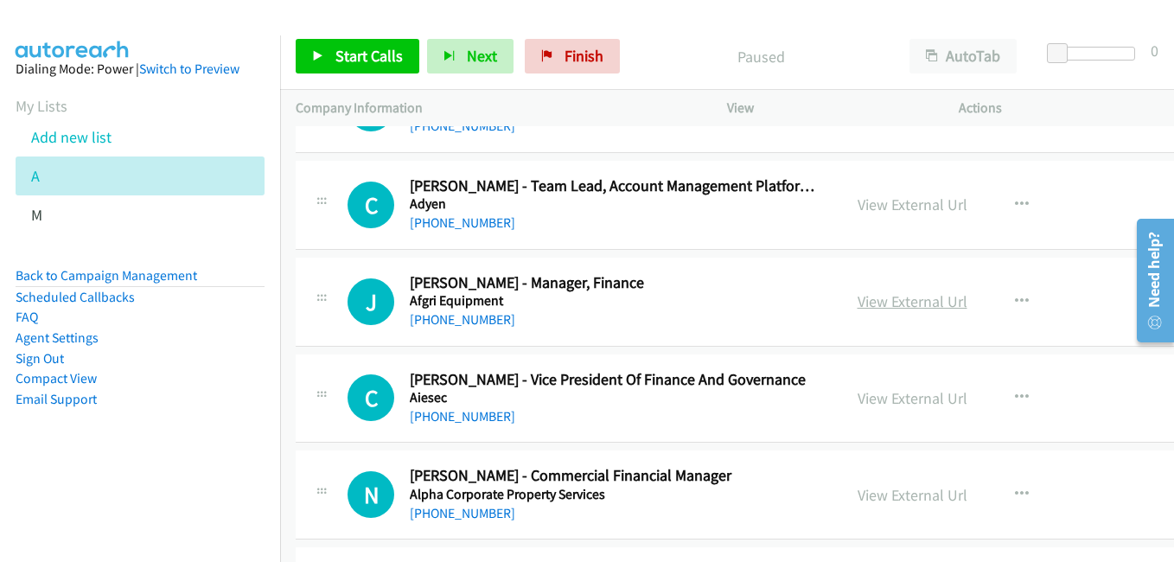
click at [929, 308] on link "View External Url" at bounding box center [913, 301] width 110 height 20
drag, startPoint x: 920, startPoint y: 401, endPoint x: 831, endPoint y: 364, distance: 96.5
click at [920, 401] on link "View External Url" at bounding box center [913, 398] width 110 height 20
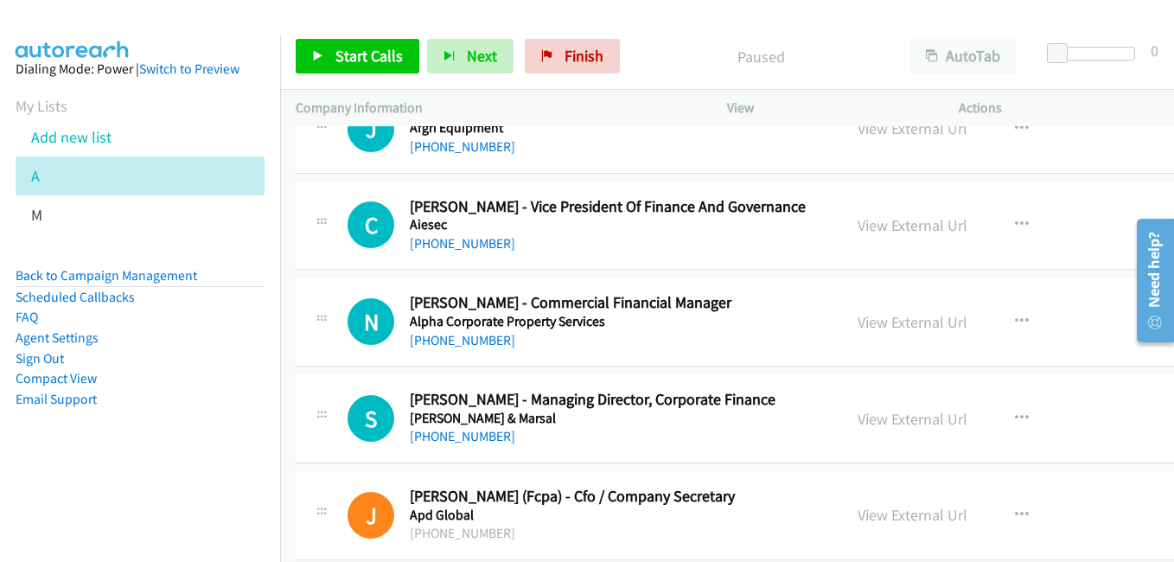
scroll to position [519, 0]
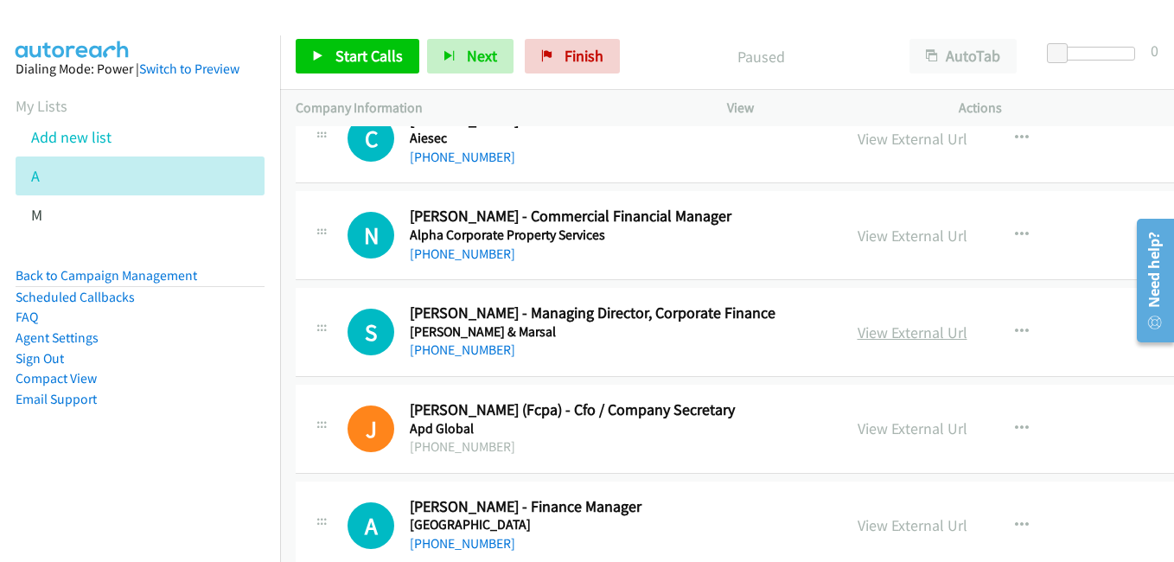
click at [896, 333] on link "View External Url" at bounding box center [913, 333] width 110 height 20
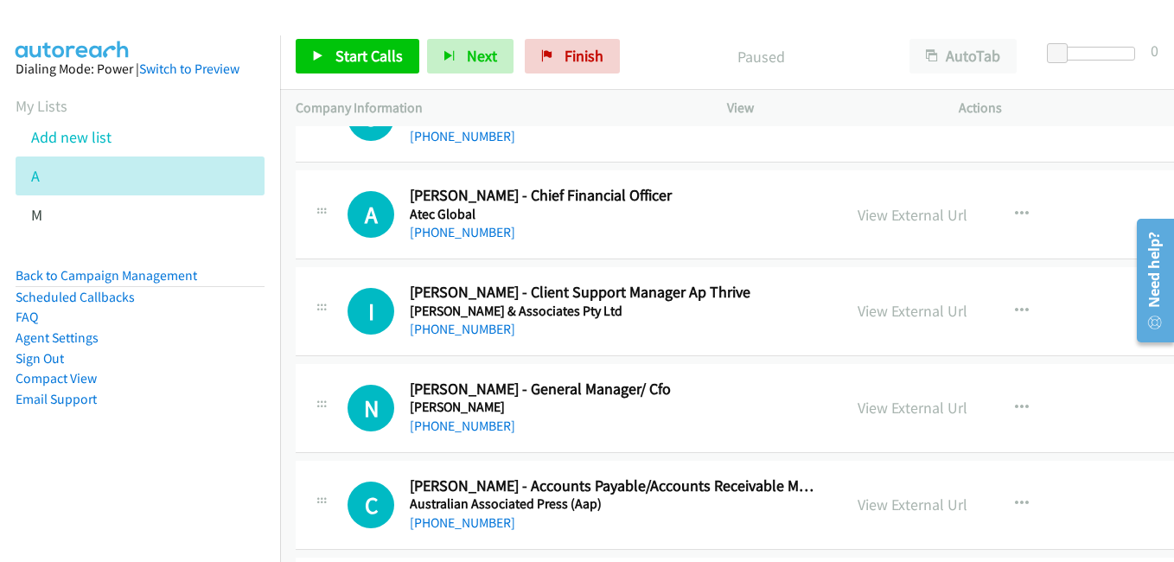
scroll to position [1124, 0]
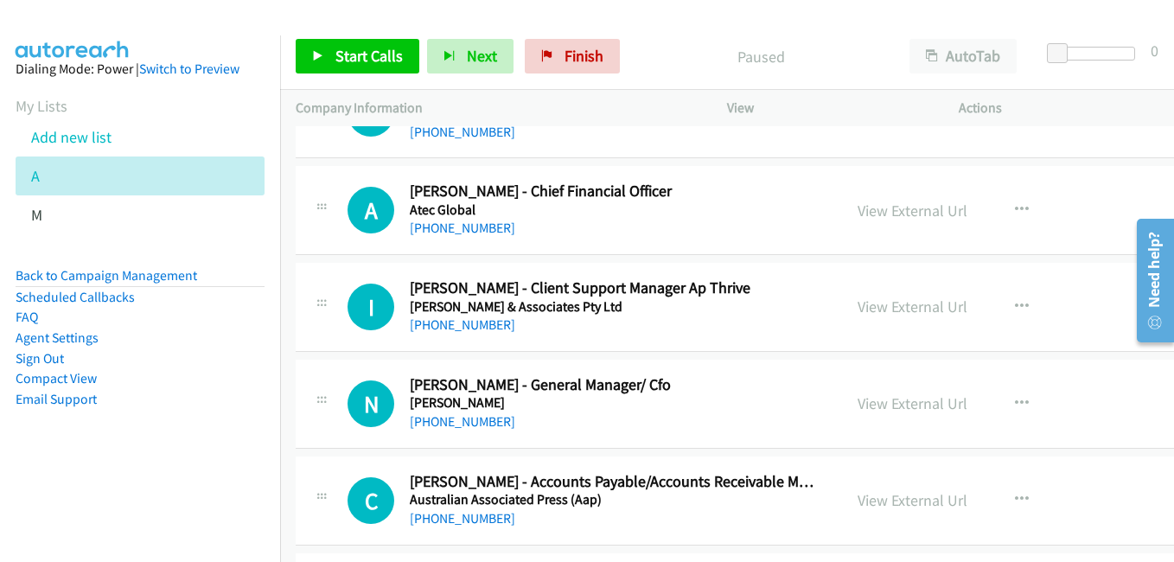
drag, startPoint x: 912, startPoint y: 403, endPoint x: 667, endPoint y: 296, distance: 268.0
click at [912, 403] on link "View External Url" at bounding box center [913, 403] width 110 height 20
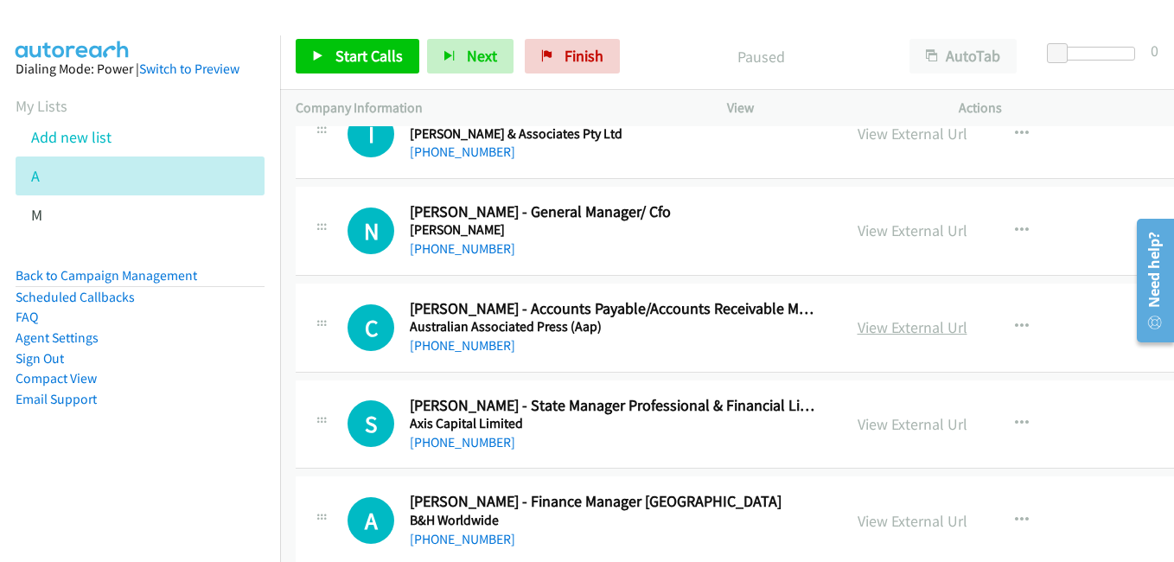
click at [923, 334] on link "View External Url" at bounding box center [913, 327] width 110 height 20
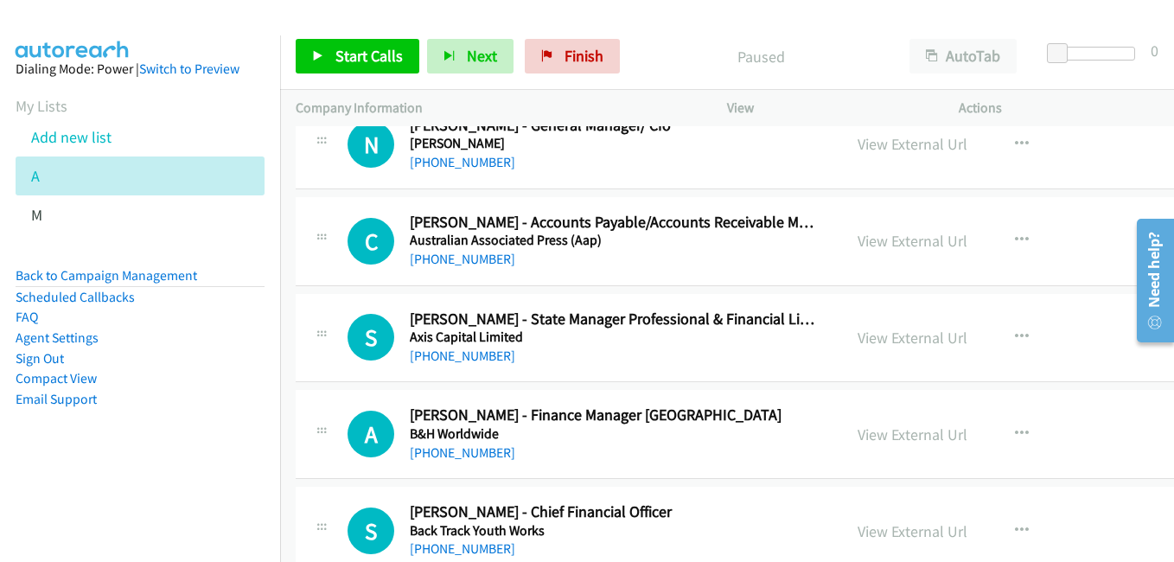
scroll to position [1470, 0]
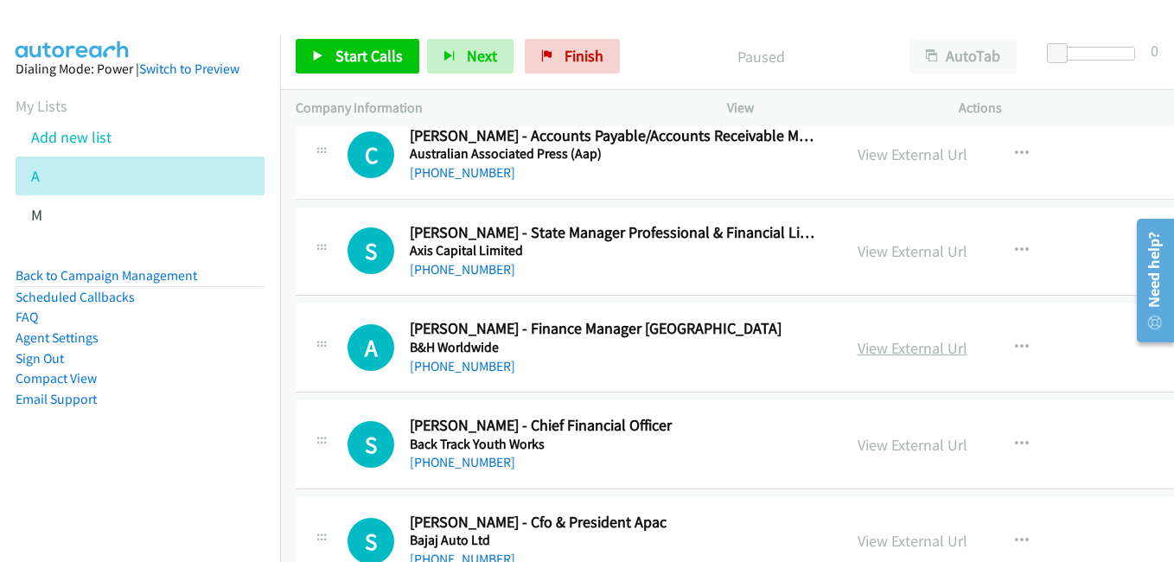
click at [935, 342] on link "View External Url" at bounding box center [913, 348] width 110 height 20
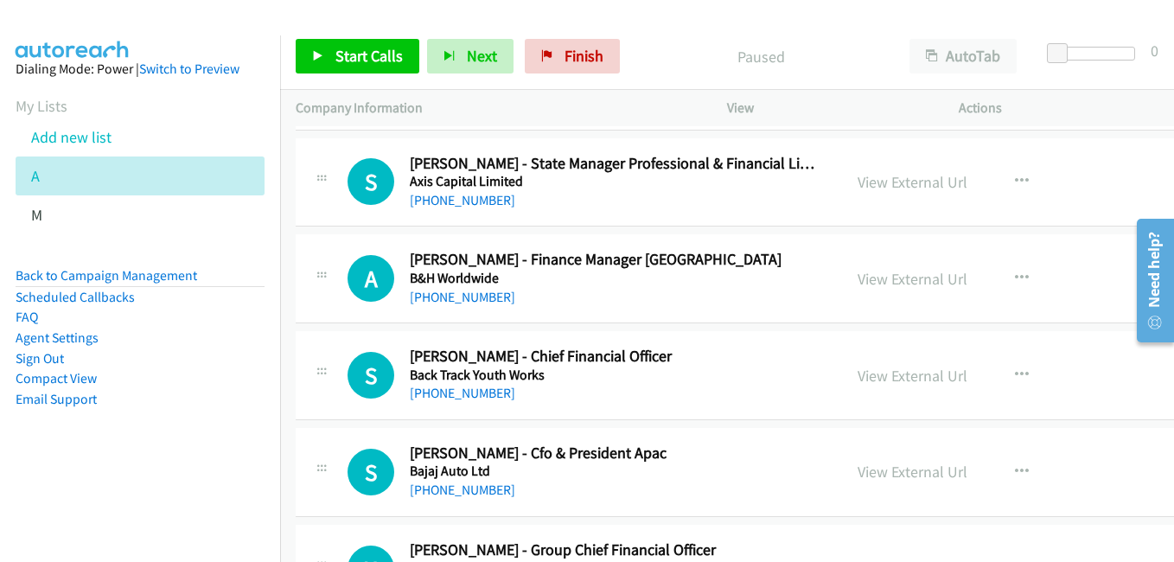
scroll to position [1556, 0]
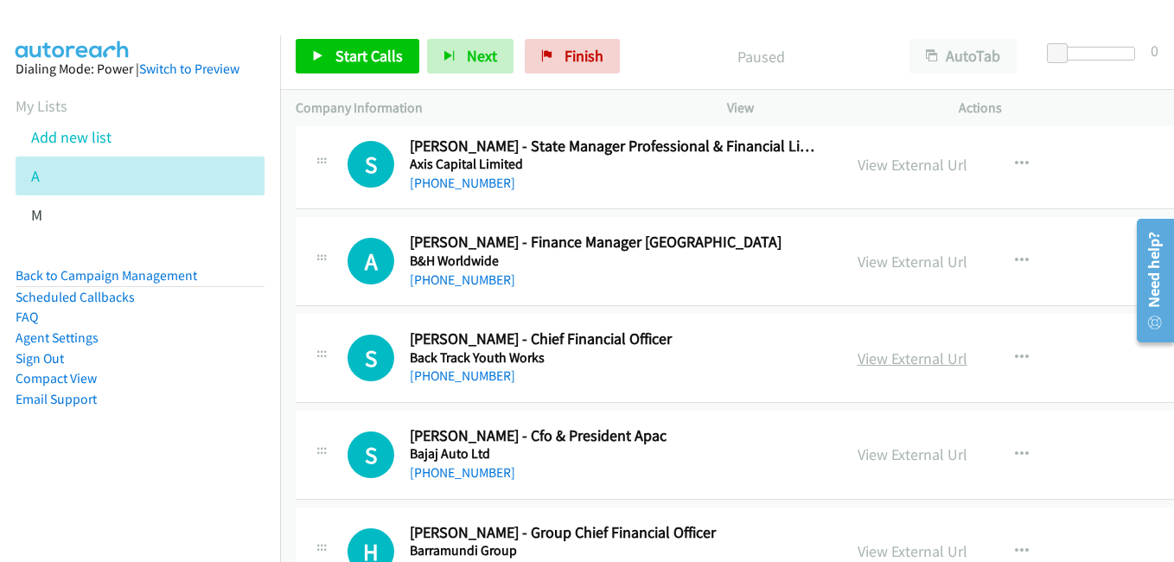
click at [913, 363] on link "View External Url" at bounding box center [913, 358] width 110 height 20
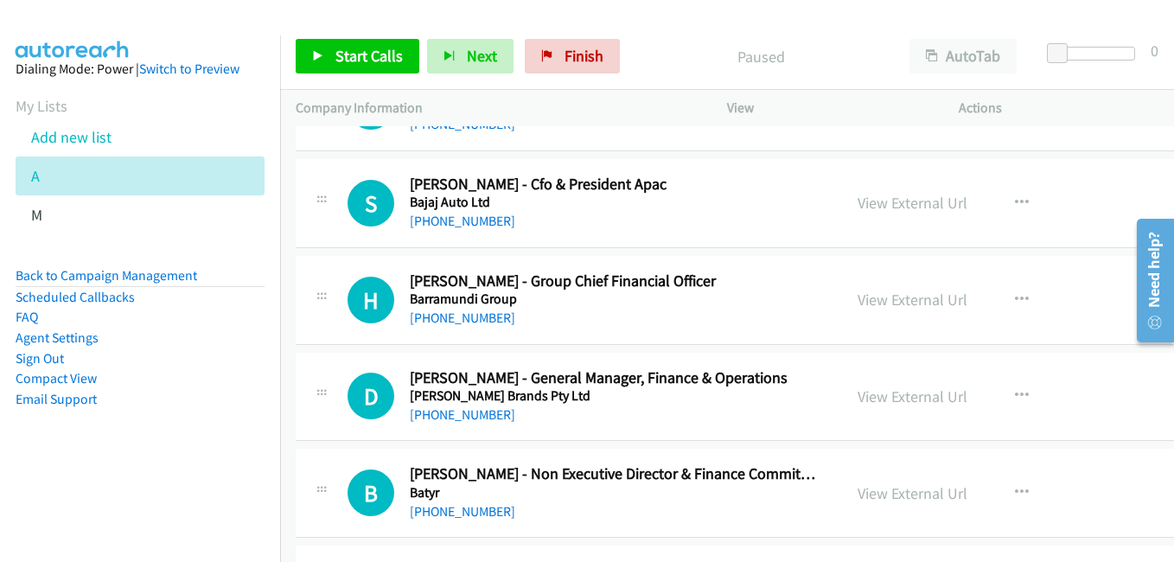
scroll to position [1816, 0]
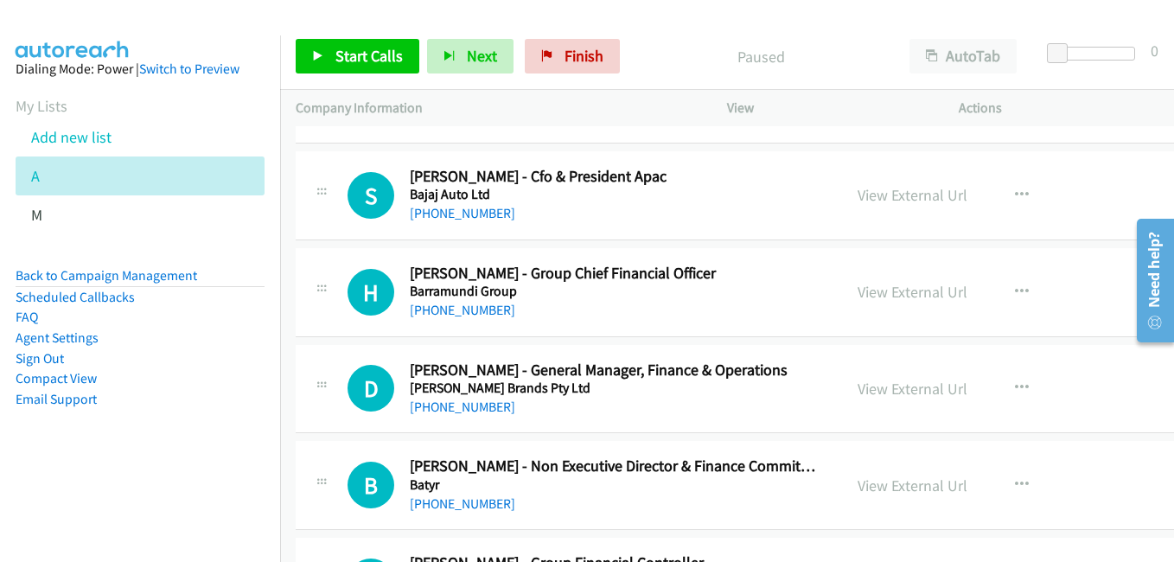
drag, startPoint x: 960, startPoint y: 289, endPoint x: 354, endPoint y: 73, distance: 643.3
click at [960, 289] on link "View External Url" at bounding box center [913, 292] width 110 height 20
click at [908, 385] on link "View External Url" at bounding box center [913, 389] width 110 height 20
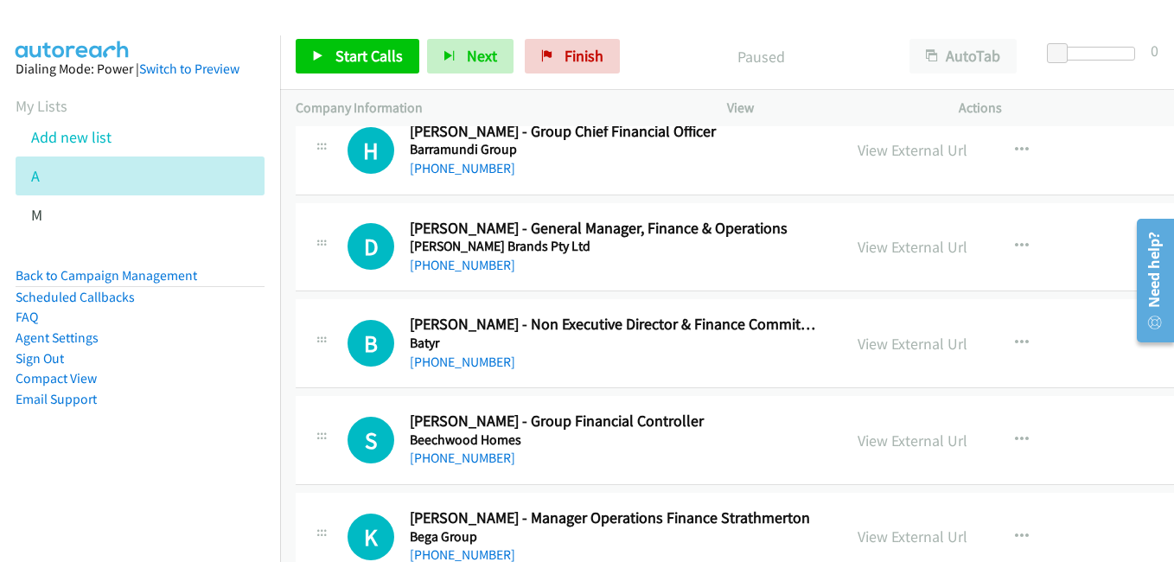
scroll to position [1989, 0]
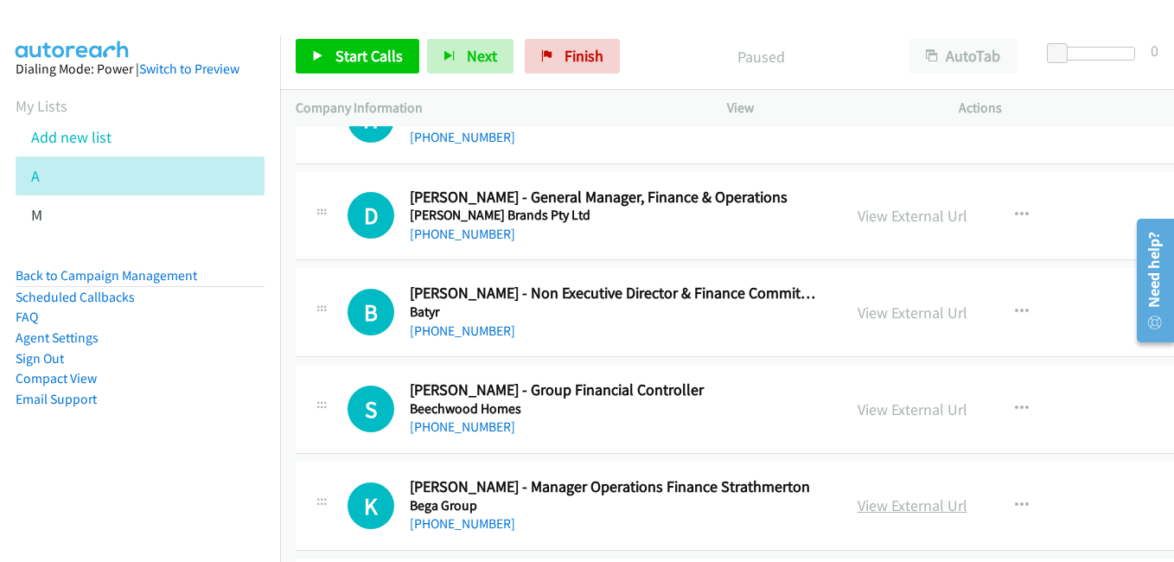
drag, startPoint x: 927, startPoint y: 513, endPoint x: 922, endPoint y: 504, distance: 10.1
click at [927, 513] on link "View External Url" at bounding box center [913, 505] width 110 height 20
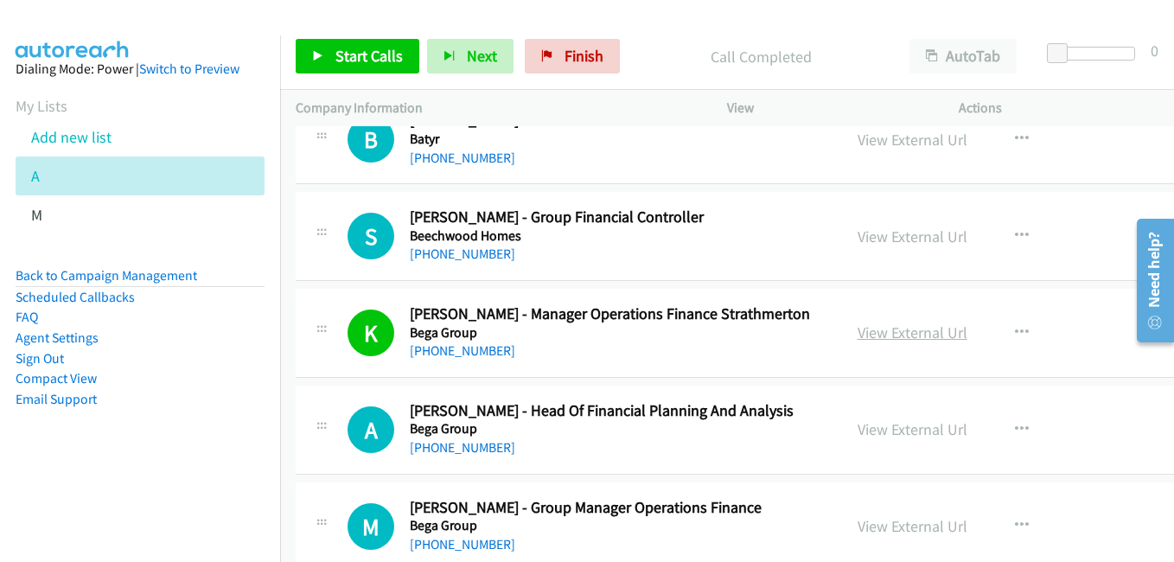
scroll to position [2248, 0]
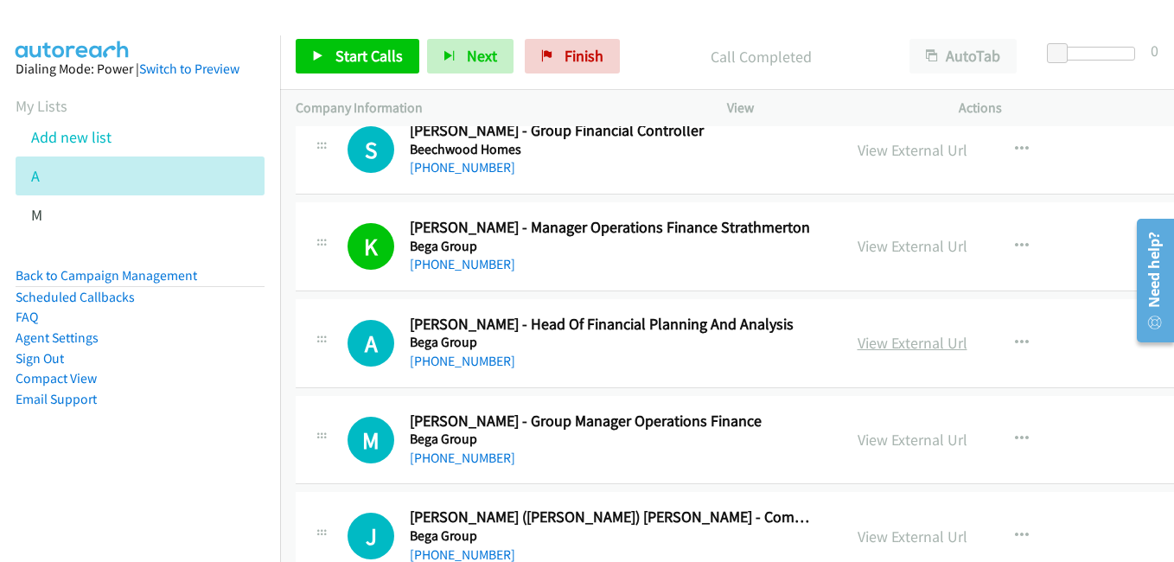
click at [911, 342] on link "View External Url" at bounding box center [913, 343] width 110 height 20
click at [914, 442] on link "View External Url" at bounding box center [913, 440] width 110 height 20
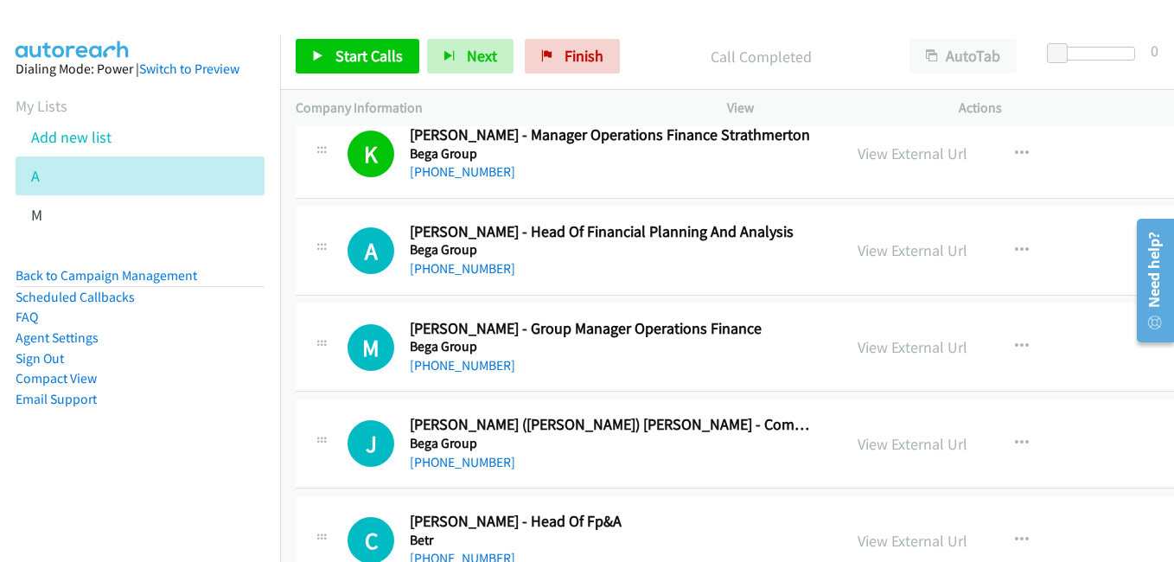
scroll to position [2508, 0]
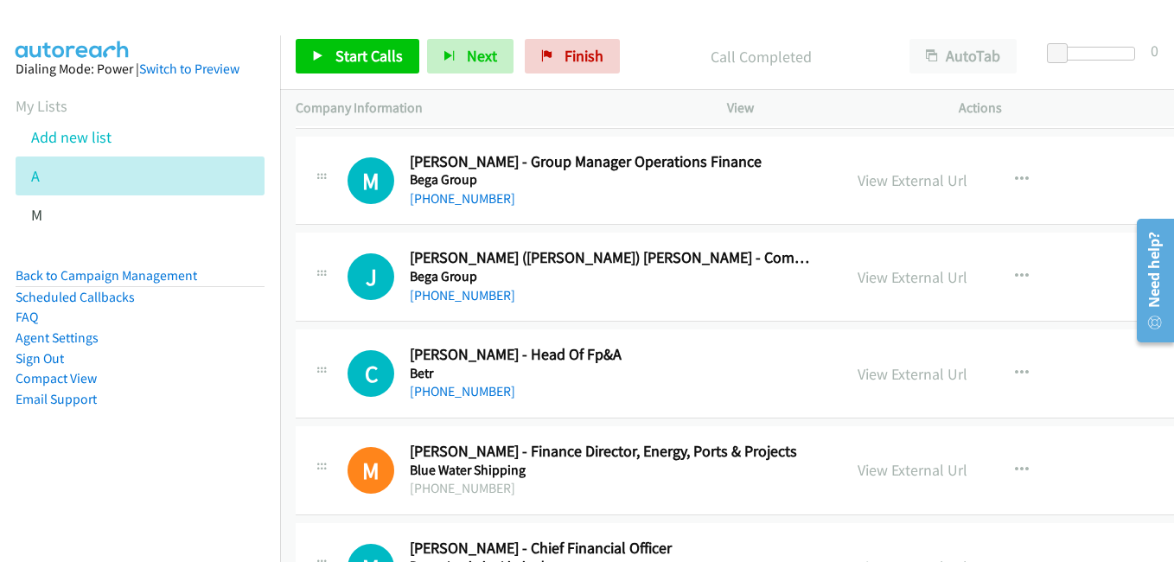
drag, startPoint x: 921, startPoint y: 276, endPoint x: 835, endPoint y: 260, distance: 87.0
click at [921, 276] on link "View External Url" at bounding box center [913, 277] width 110 height 20
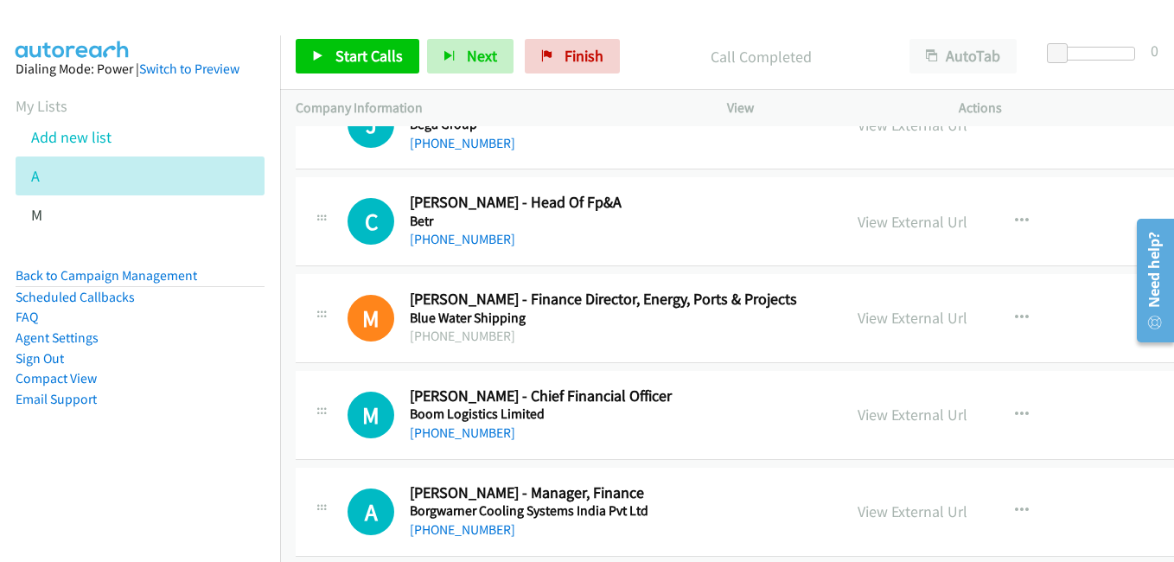
scroll to position [2681, 0]
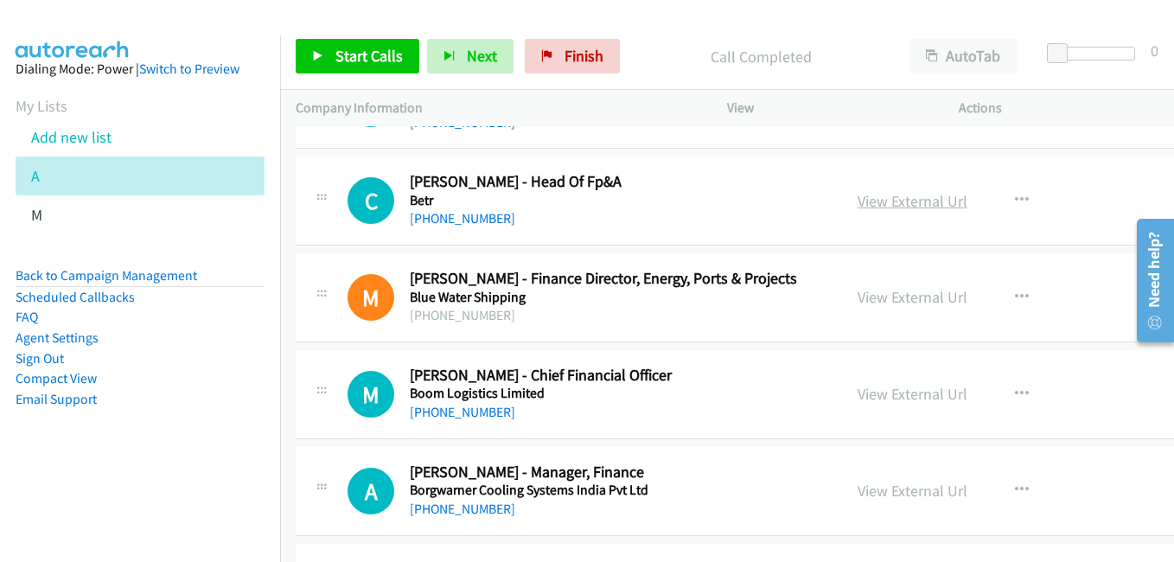
click at [911, 201] on link "View External Url" at bounding box center [913, 201] width 110 height 20
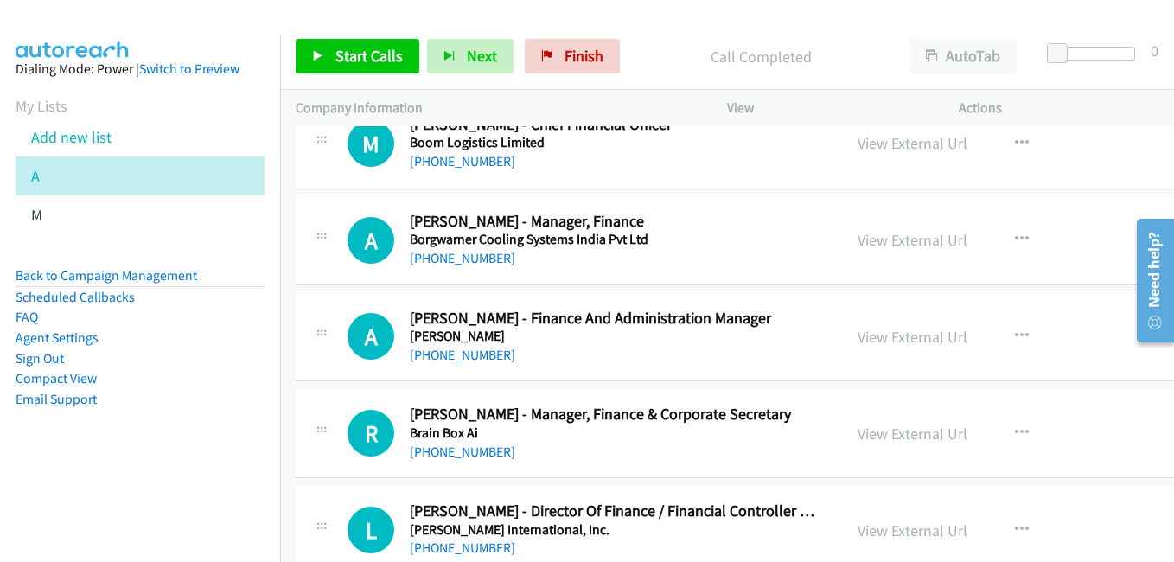
scroll to position [2940, 0]
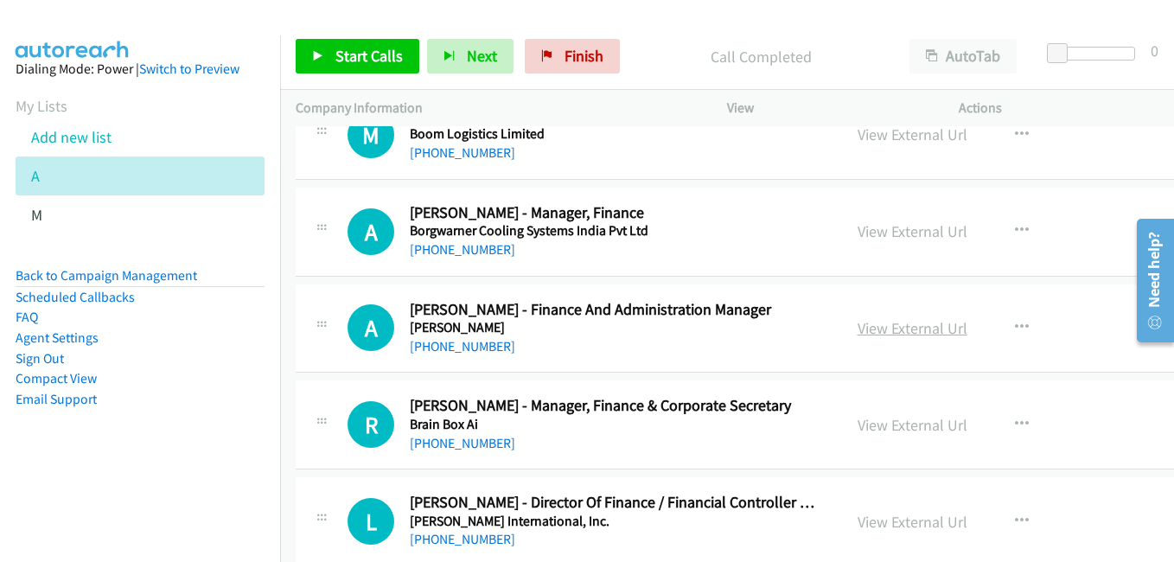
click at [905, 323] on link "View External Url" at bounding box center [913, 328] width 110 height 20
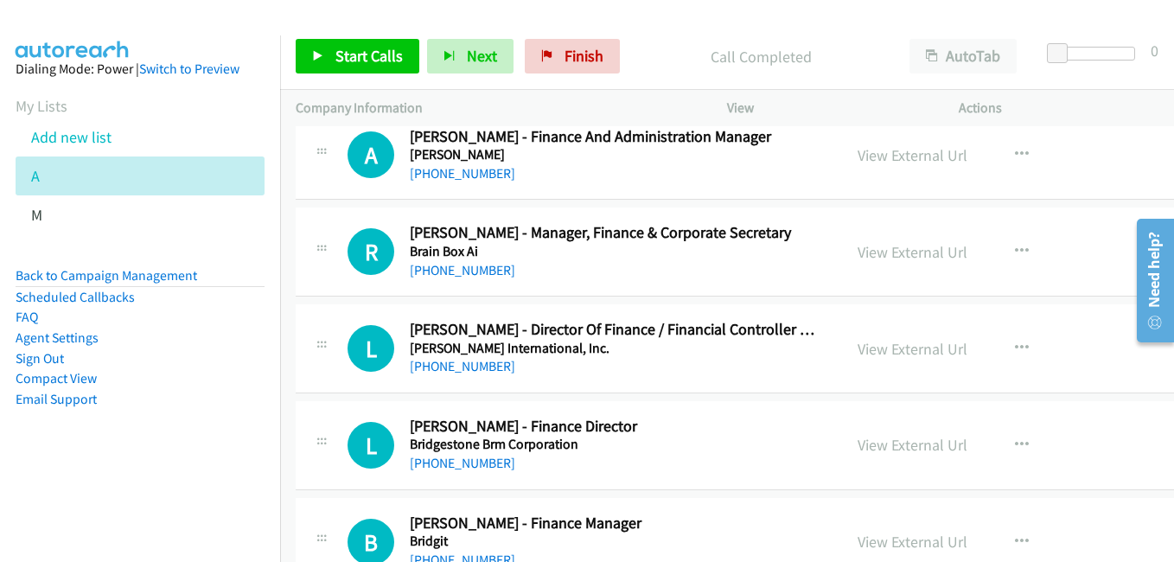
scroll to position [3199, 0]
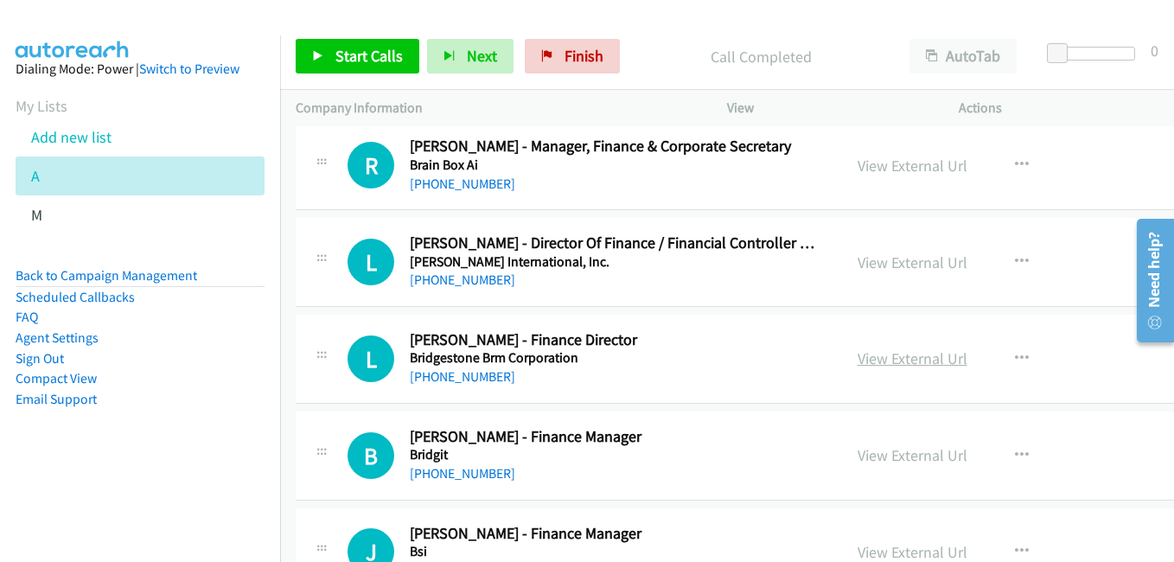
click at [928, 361] on link "View External Url" at bounding box center [913, 358] width 110 height 20
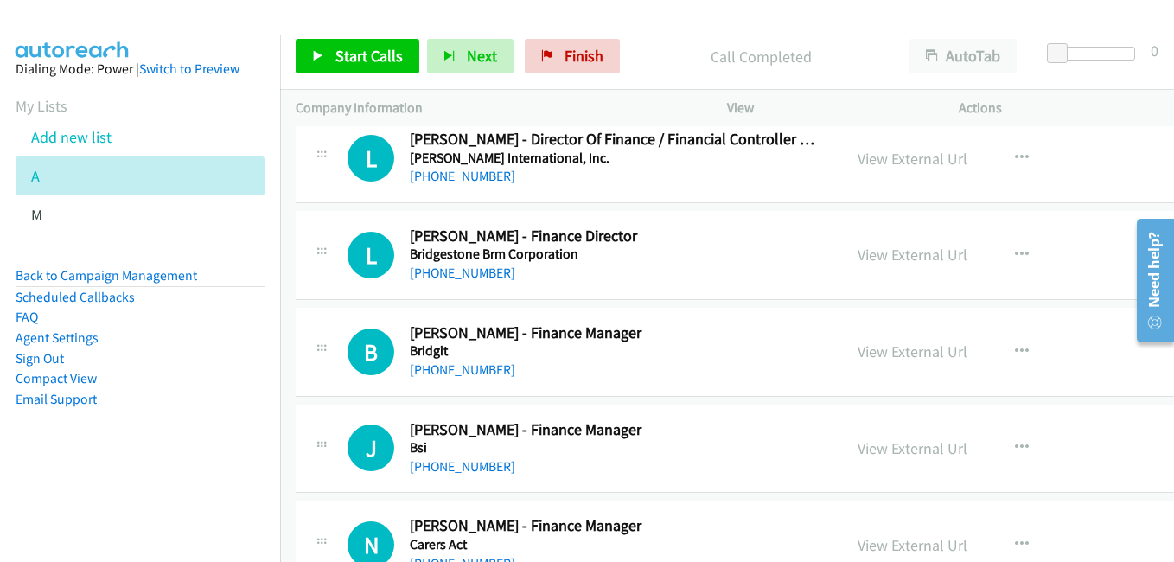
scroll to position [3372, 0]
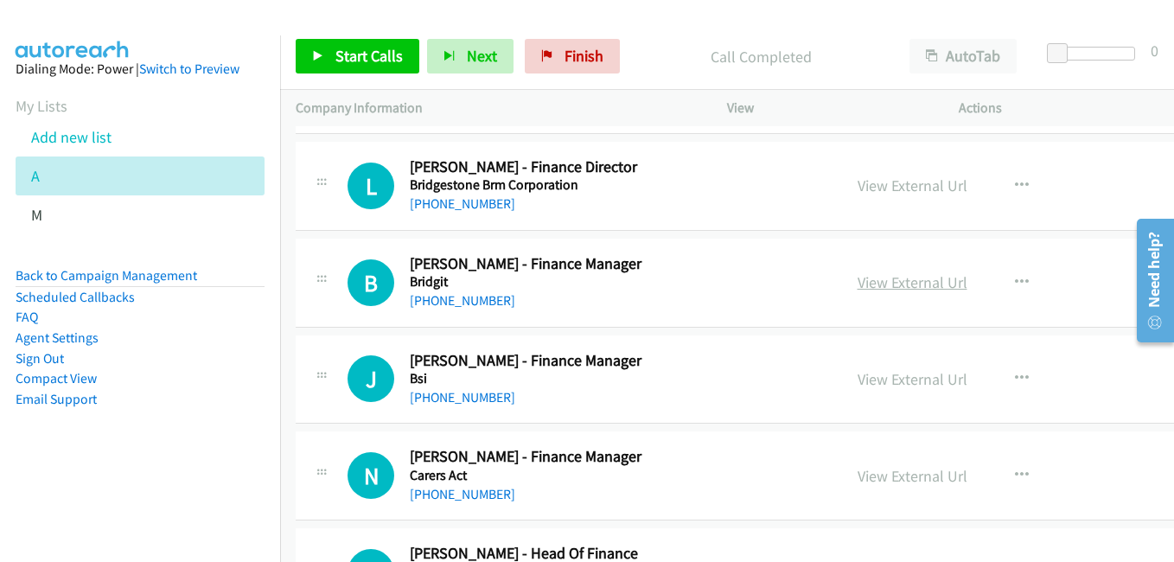
click at [939, 279] on link "View External Url" at bounding box center [913, 282] width 110 height 20
click at [916, 378] on link "View External Url" at bounding box center [913, 379] width 110 height 20
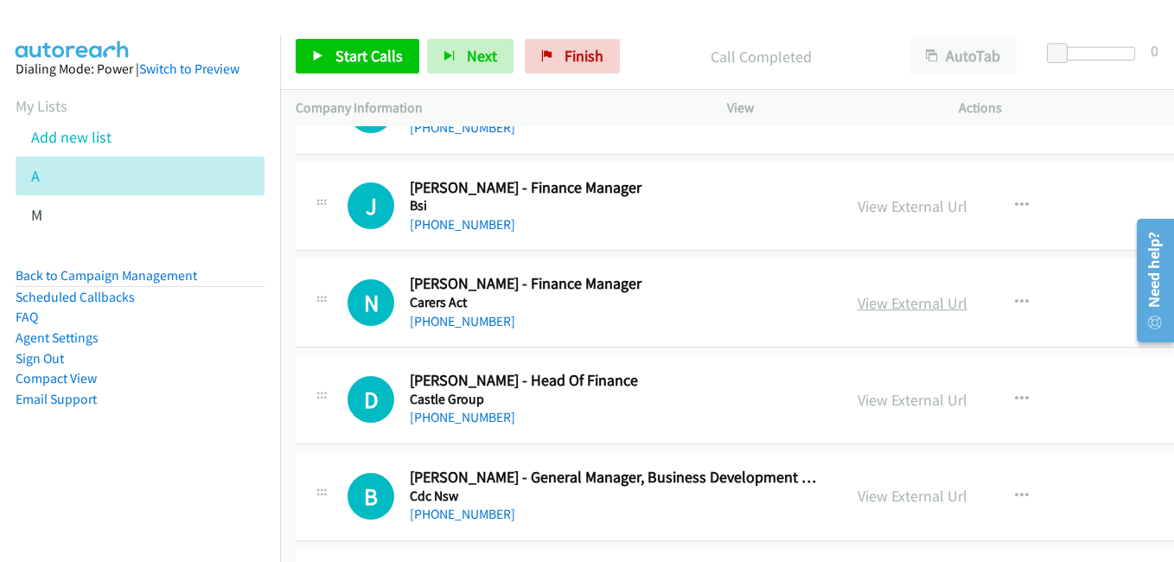
click at [914, 304] on link "View External Url" at bounding box center [913, 303] width 110 height 20
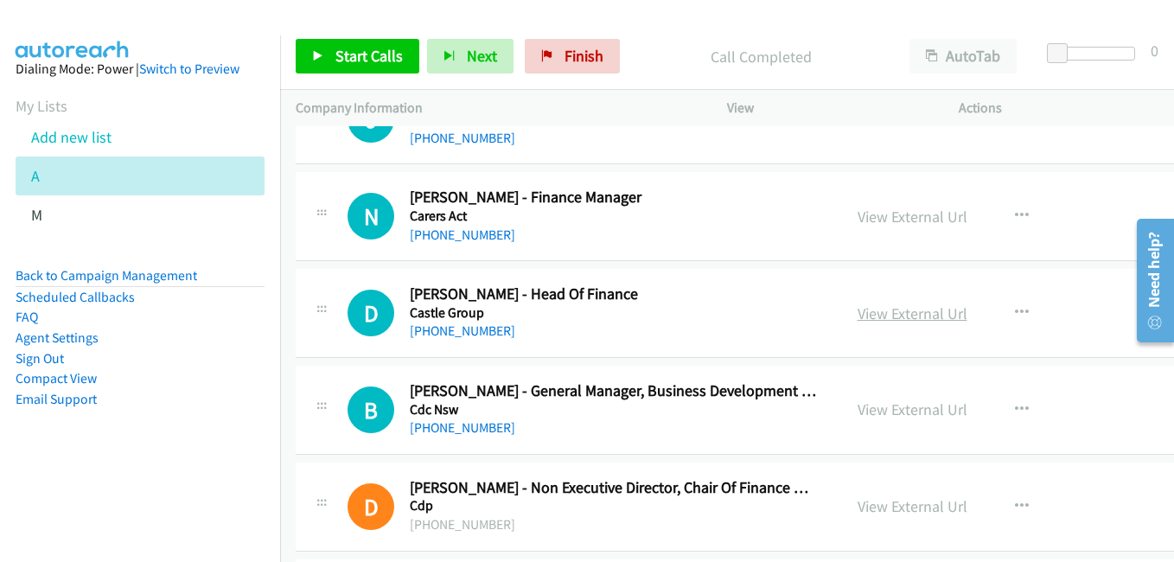
drag, startPoint x: 905, startPoint y: 314, endPoint x: 922, endPoint y: 313, distance: 16.5
click at [905, 314] on link "View External Url" at bounding box center [913, 314] width 110 height 20
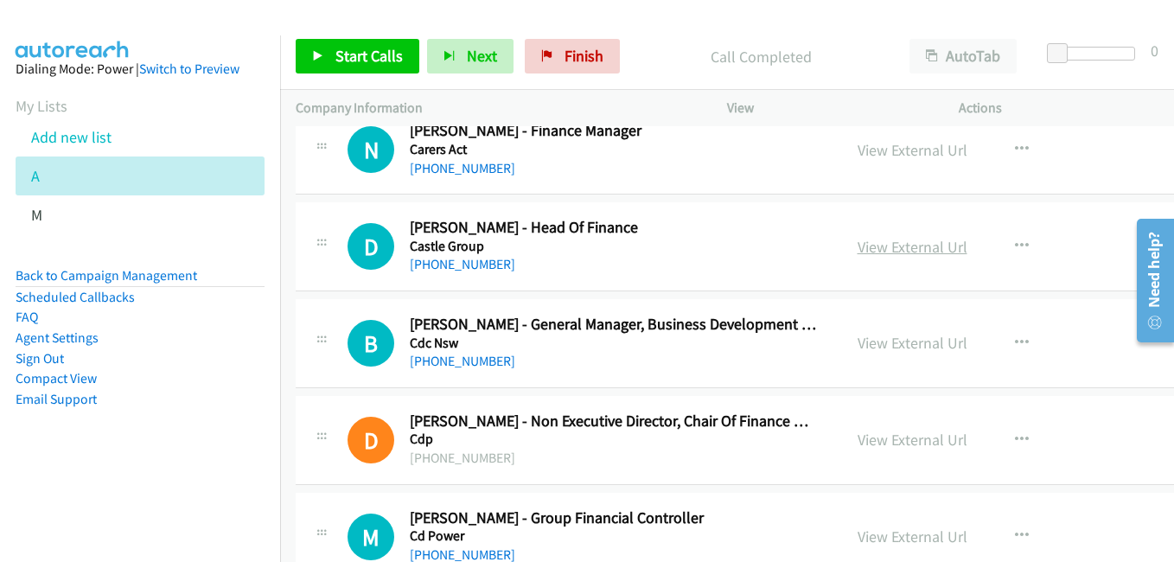
scroll to position [3718, 0]
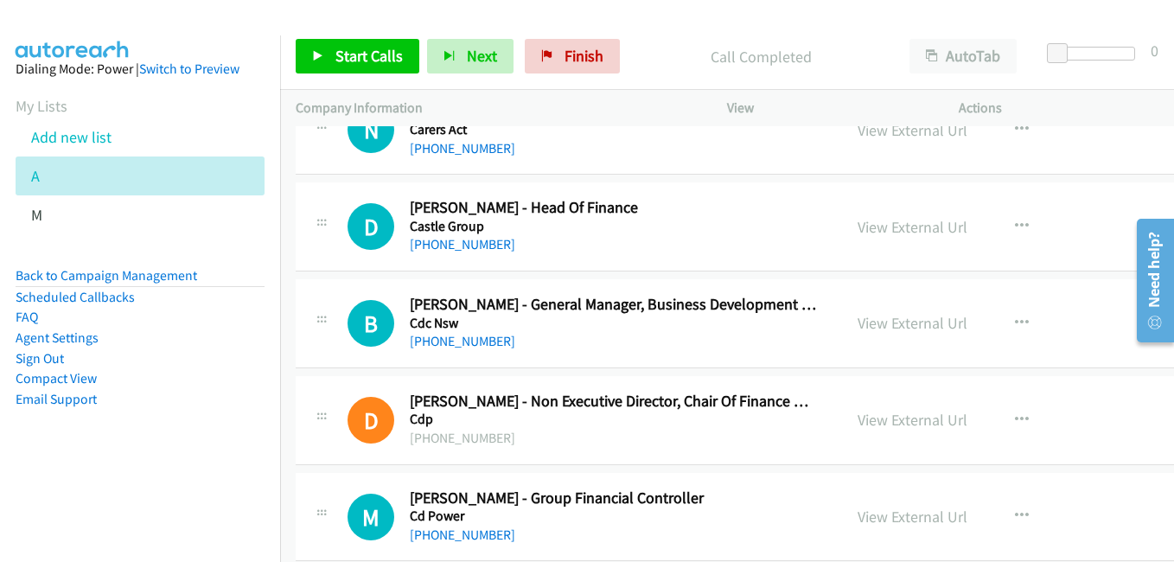
drag, startPoint x: 897, startPoint y: 320, endPoint x: 448, endPoint y: 103, distance: 498.5
click at [897, 320] on link "View External Url" at bounding box center [913, 323] width 110 height 20
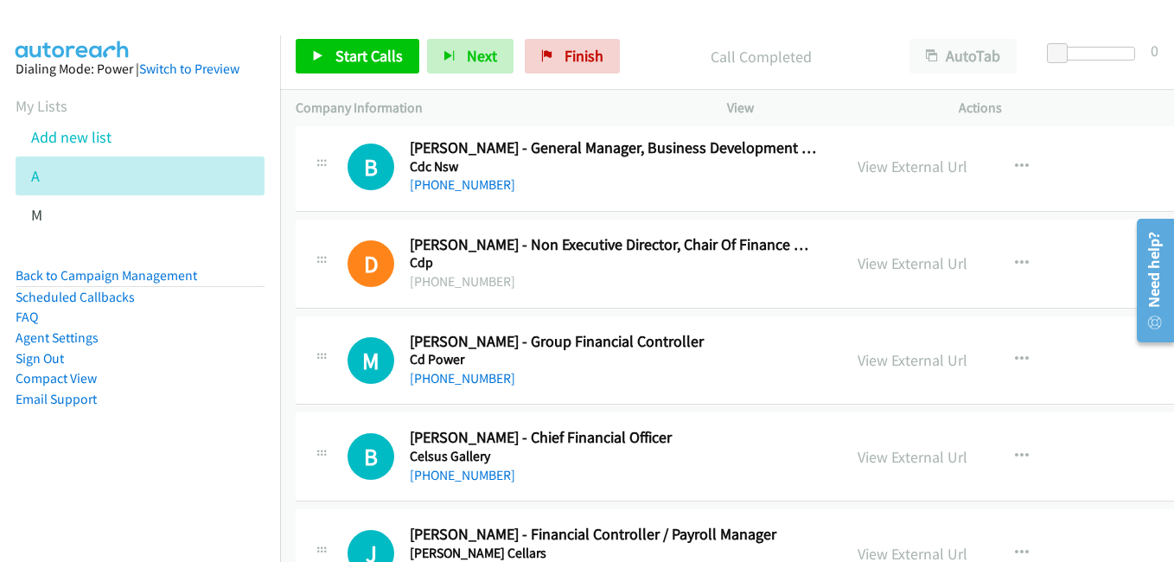
scroll to position [3891, 0]
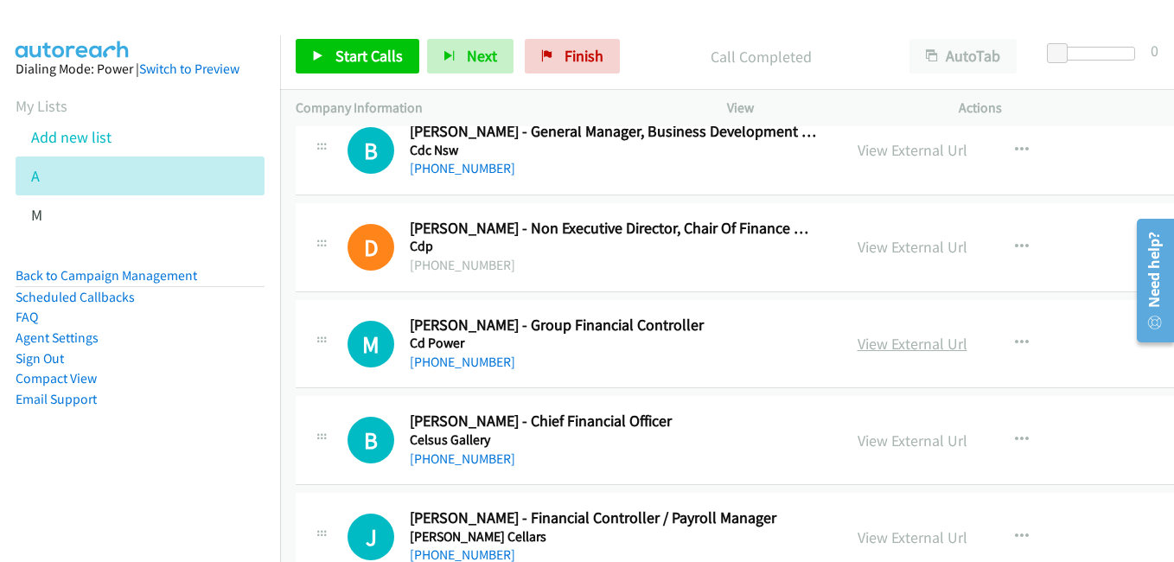
click at [917, 351] on link "View External Url" at bounding box center [913, 344] width 110 height 20
click at [926, 440] on link "View External Url" at bounding box center [913, 441] width 110 height 20
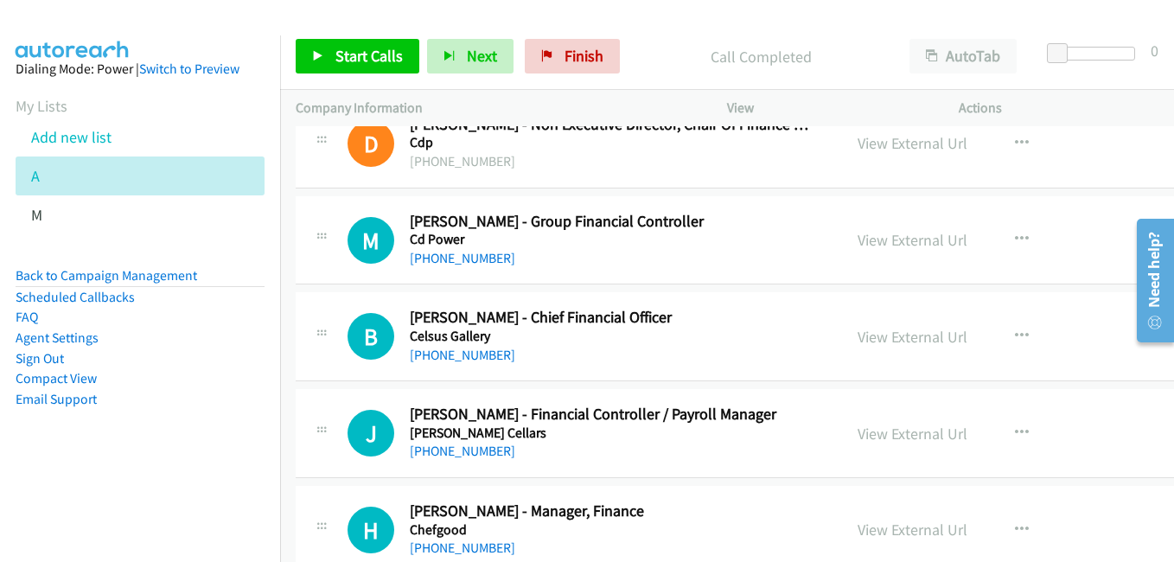
scroll to position [4064, 0]
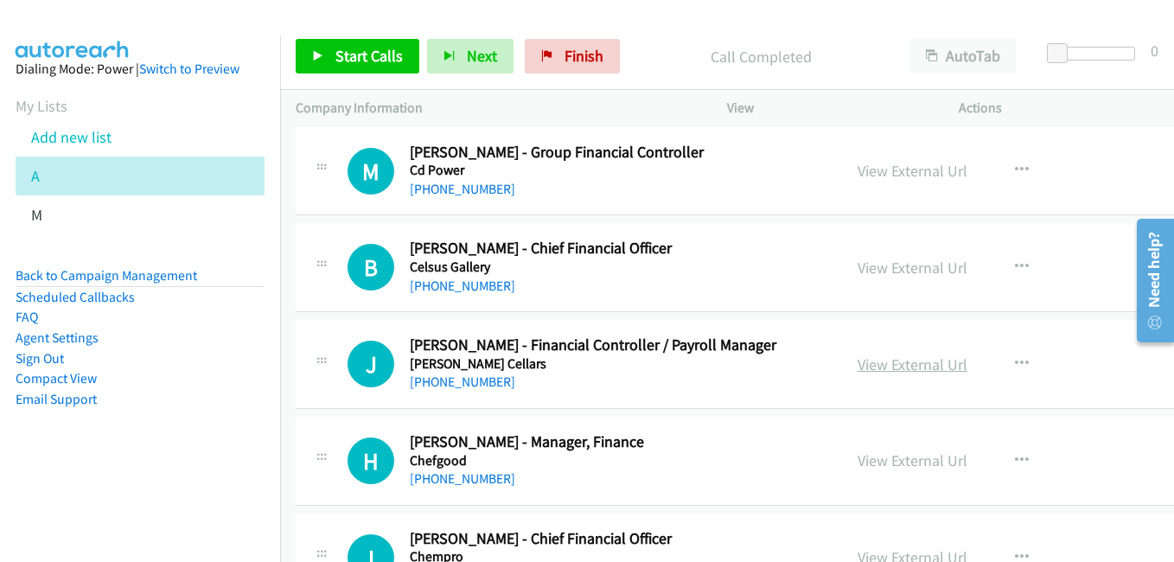
click at [897, 363] on link "View External Url" at bounding box center [913, 365] width 110 height 20
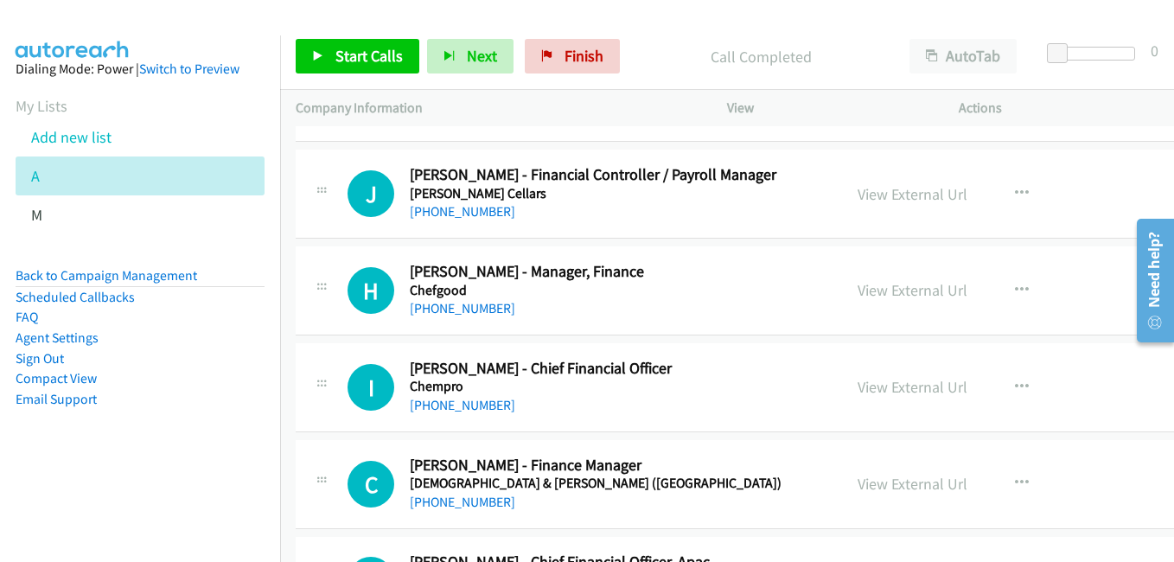
scroll to position [4237, 0]
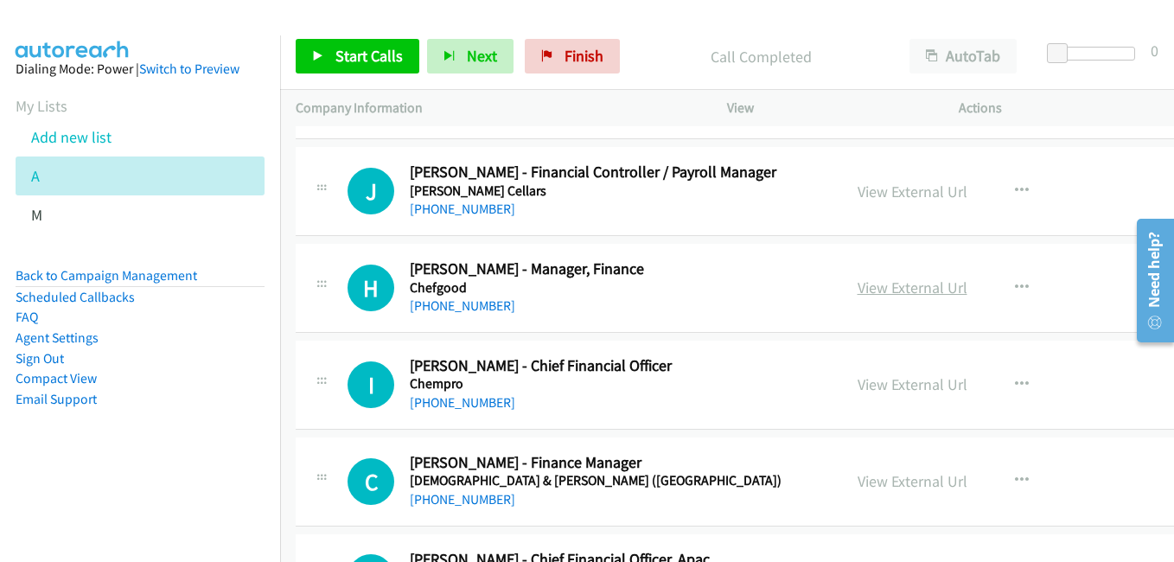
click at [882, 285] on link "View External Url" at bounding box center [913, 288] width 110 height 20
click at [912, 380] on link "View External Url" at bounding box center [913, 384] width 110 height 20
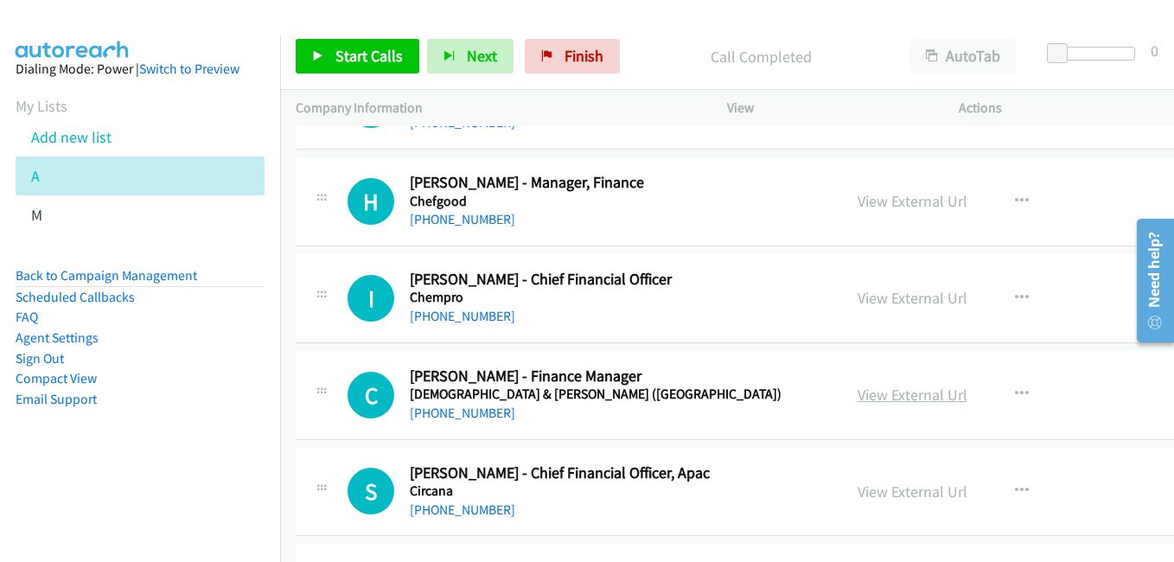
drag, startPoint x: 936, startPoint y: 399, endPoint x: 925, endPoint y: 387, distance: 15.9
click at [936, 399] on link "View External Url" at bounding box center [913, 395] width 110 height 20
click at [937, 301] on link "View External Url" at bounding box center [913, 298] width 110 height 20
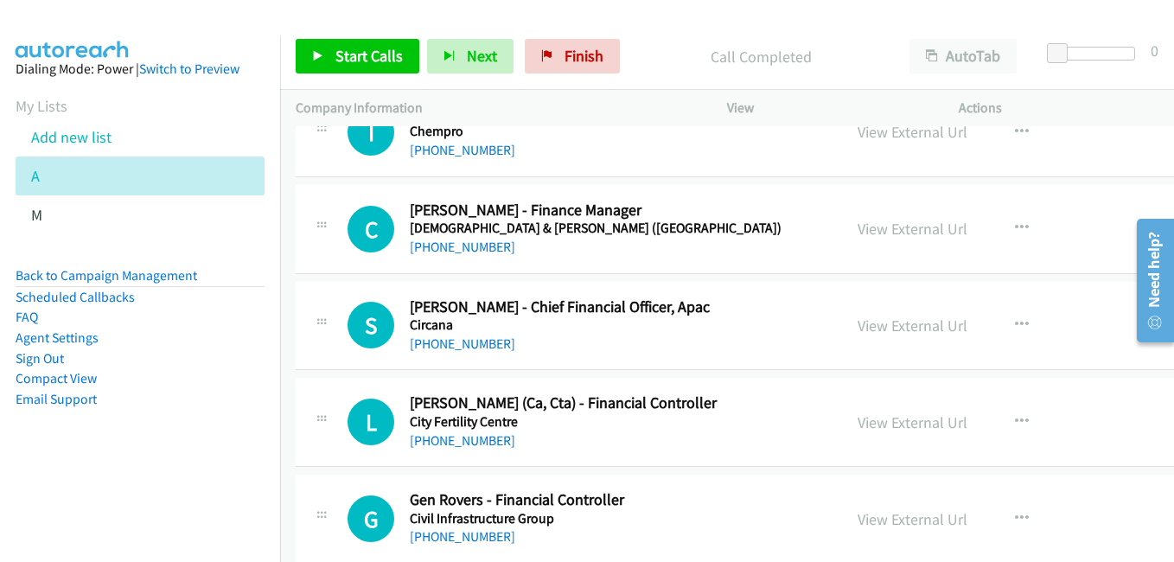
scroll to position [4496, 0]
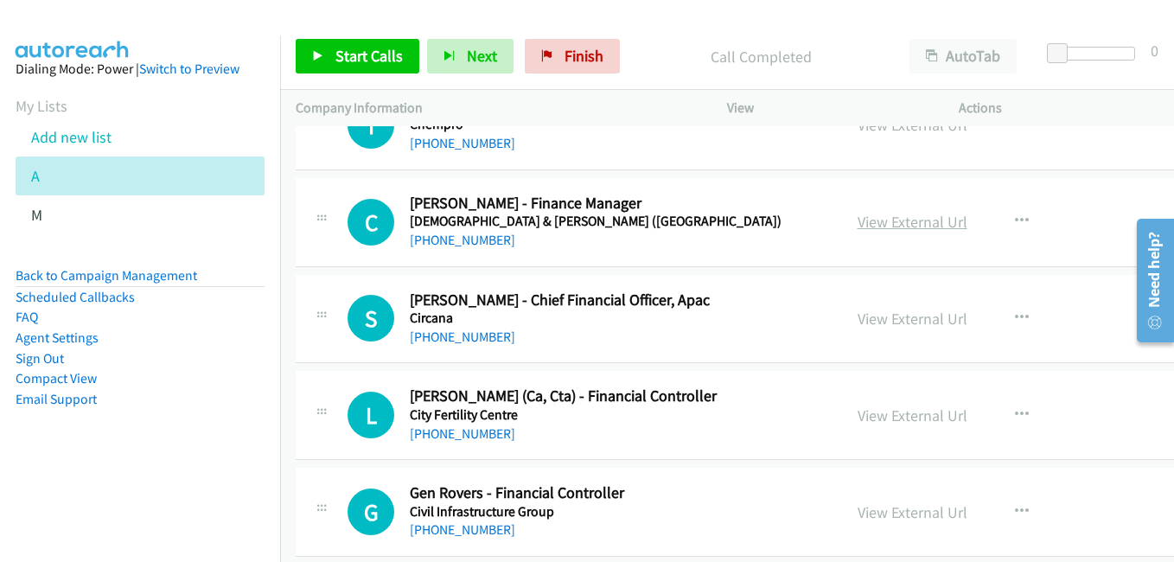
click at [919, 223] on link "View External Url" at bounding box center [913, 222] width 110 height 20
click at [905, 322] on link "View External Url" at bounding box center [913, 319] width 110 height 20
drag, startPoint x: 49, startPoint y: 29, endPoint x: 1130, endPoint y: 176, distance: 1090.7
drag, startPoint x: 928, startPoint y: 421, endPoint x: 232, endPoint y: 13, distance: 806.9
click at [923, 413] on link "View External Url" at bounding box center [913, 416] width 110 height 20
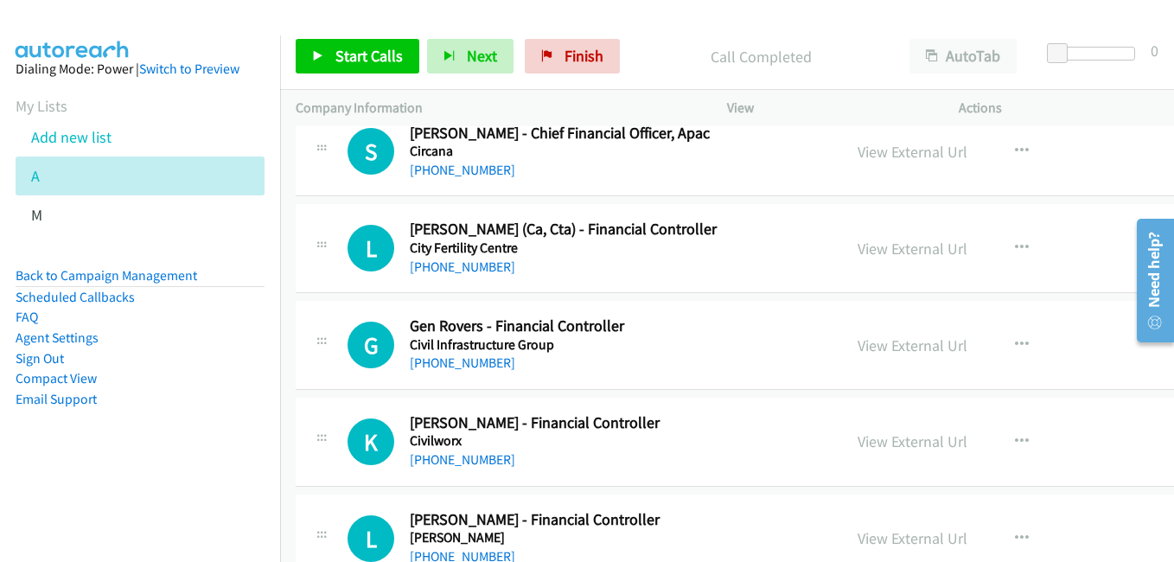
scroll to position [4669, 0]
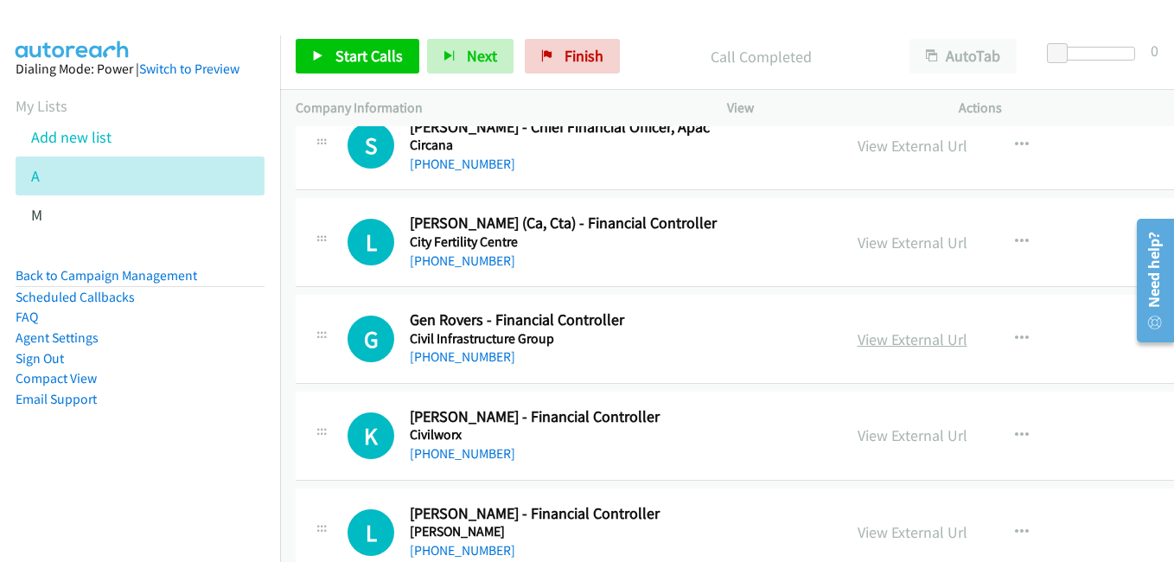
click at [915, 344] on link "View External Url" at bounding box center [913, 339] width 110 height 20
click at [895, 438] on link "View External Url" at bounding box center [913, 435] width 110 height 20
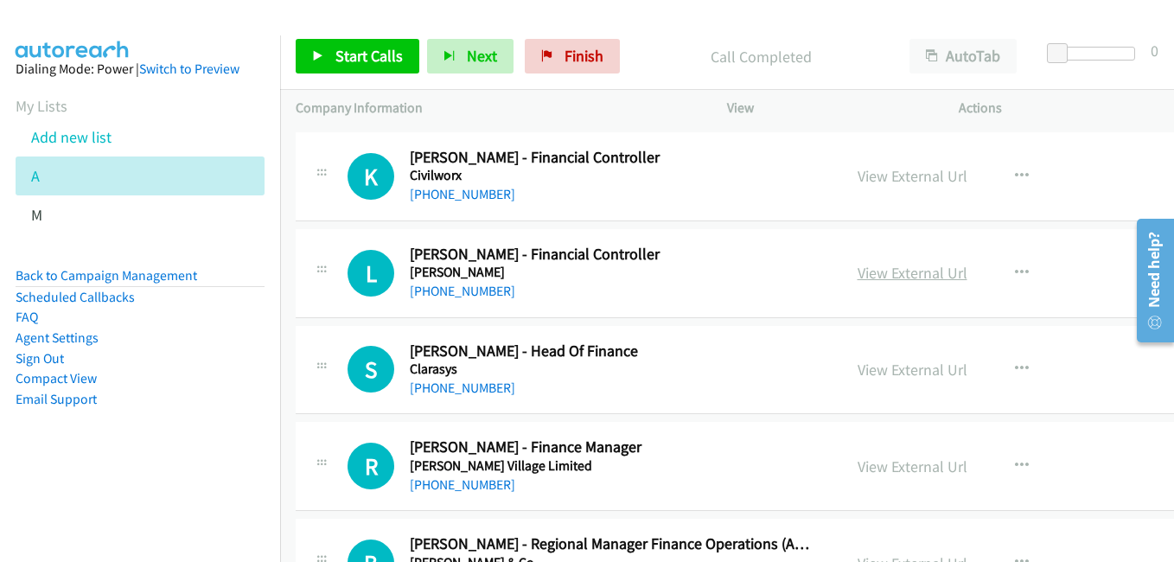
click at [897, 279] on link "View External Url" at bounding box center [913, 273] width 110 height 20
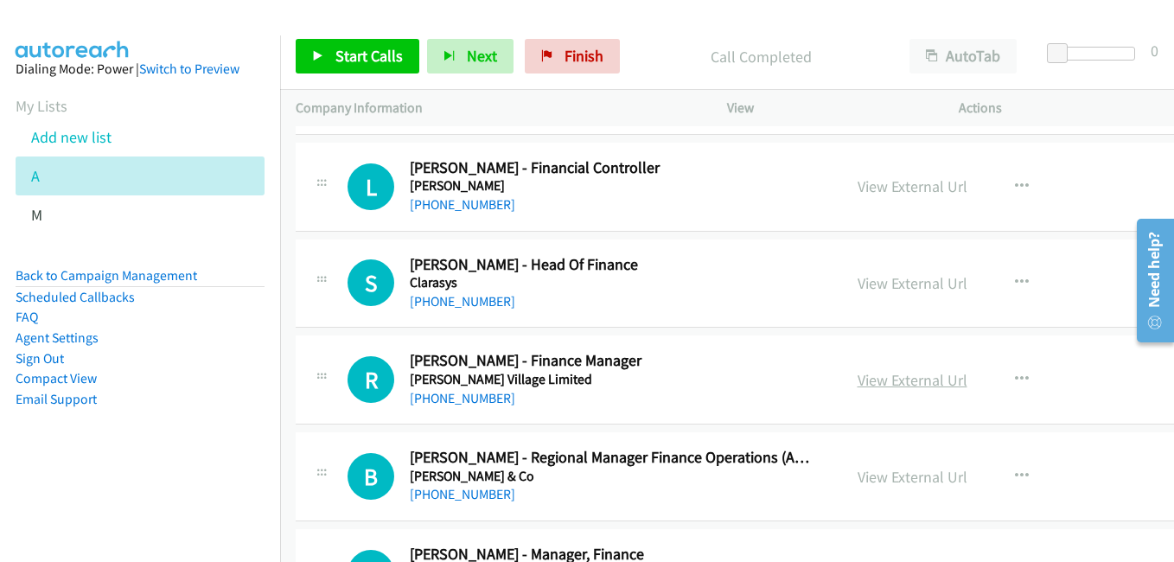
click at [916, 374] on link "View External Url" at bounding box center [913, 380] width 110 height 20
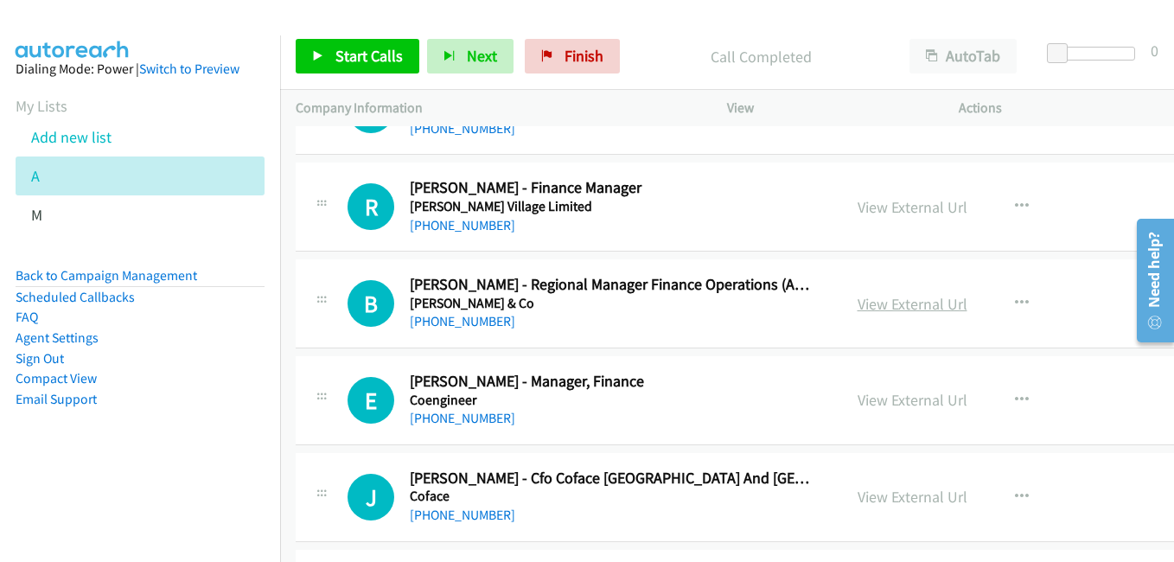
click at [891, 302] on link "View External Url" at bounding box center [913, 304] width 110 height 20
drag, startPoint x: 879, startPoint y: 395, endPoint x: 763, endPoint y: 363, distance: 121.0
click at [879, 395] on link "View External Url" at bounding box center [913, 400] width 110 height 20
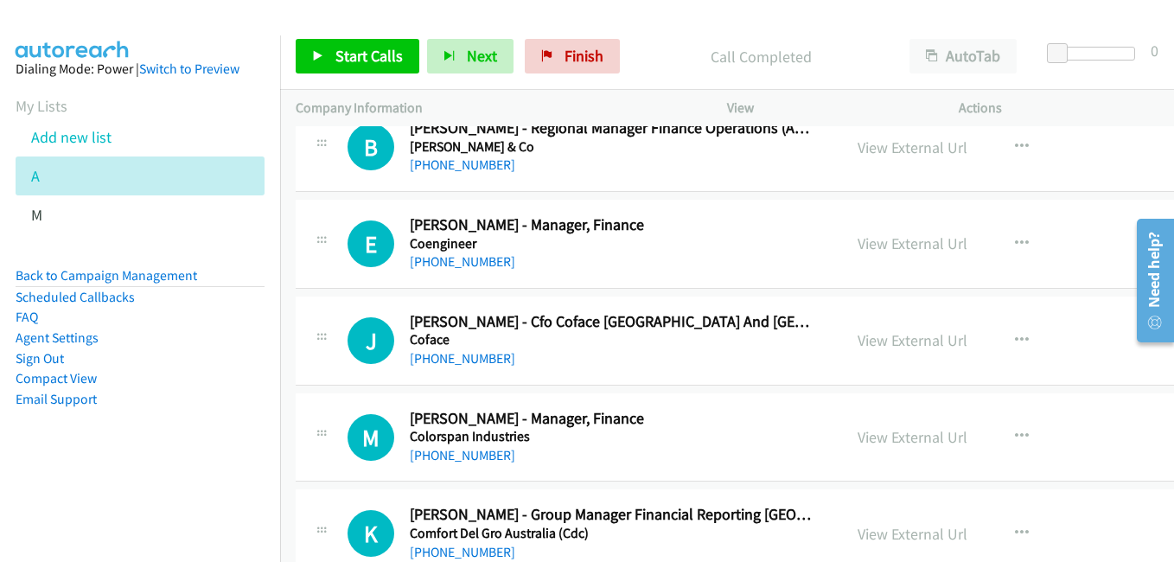
scroll to position [5361, 0]
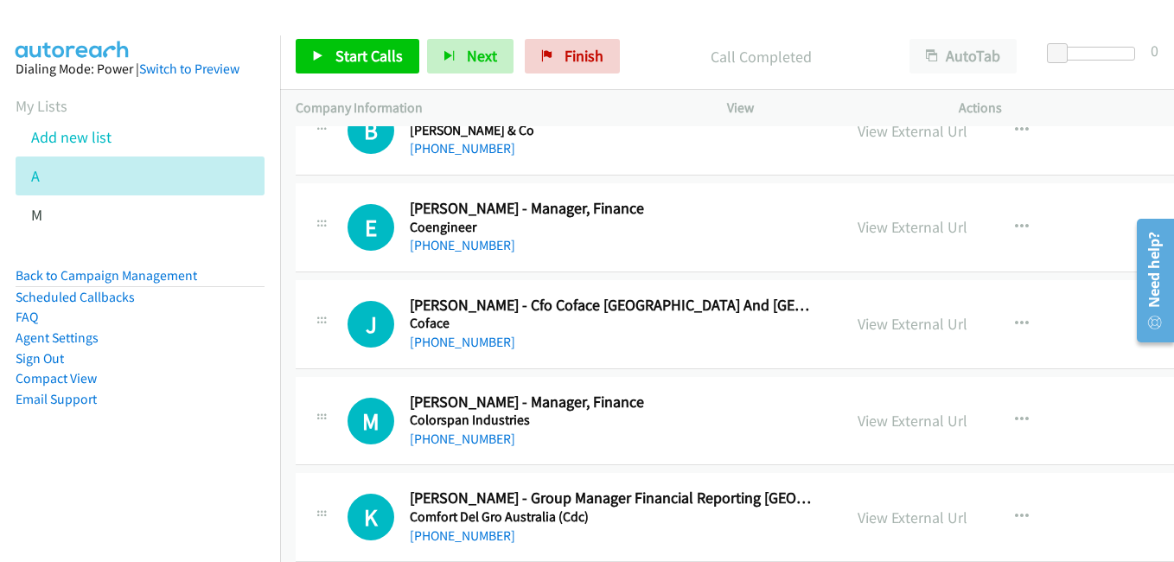
drag, startPoint x: 903, startPoint y: 323, endPoint x: 923, endPoint y: 337, distance: 24.9
click at [903, 323] on link "View External Url" at bounding box center [913, 324] width 110 height 20
click at [936, 425] on link "View External Url" at bounding box center [913, 421] width 110 height 20
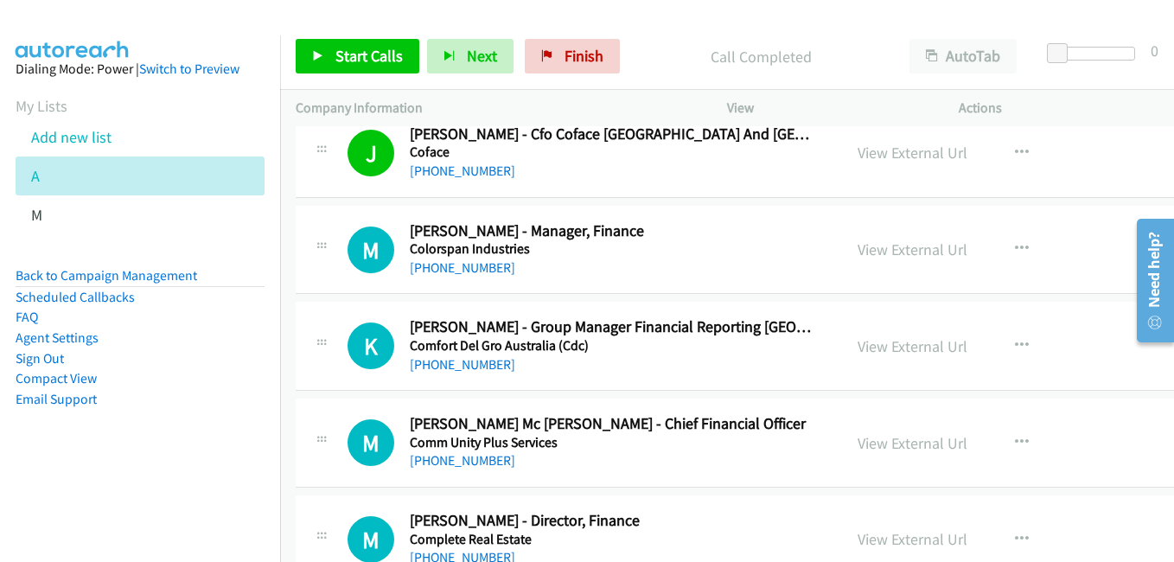
scroll to position [5534, 0]
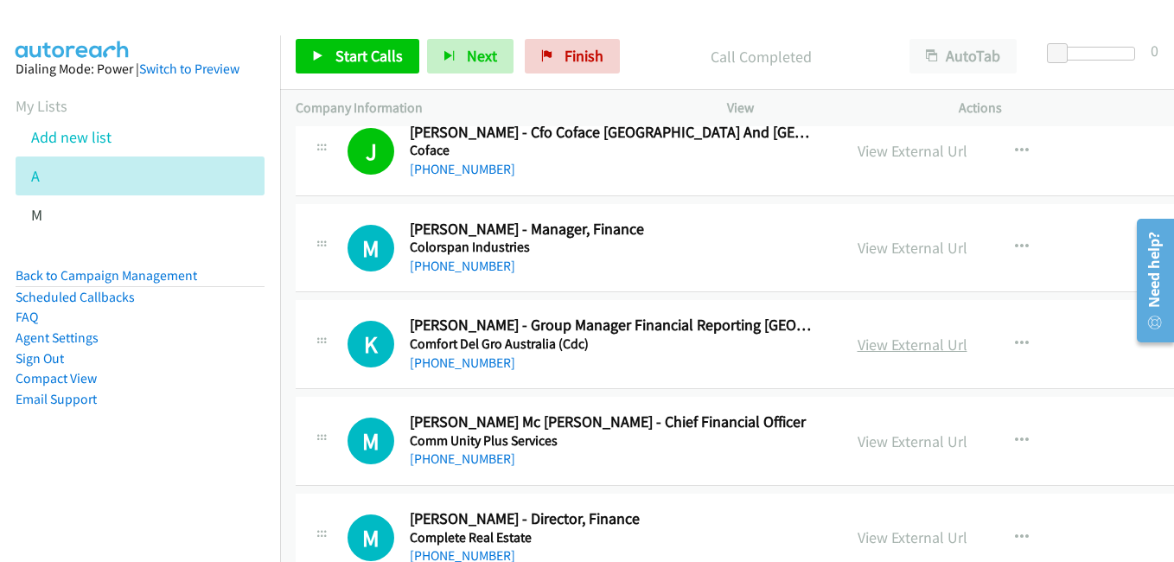
drag, startPoint x: 905, startPoint y: 346, endPoint x: 897, endPoint y: 344, distance: 8.8
click at [900, 344] on link "View External Url" at bounding box center [913, 345] width 110 height 20
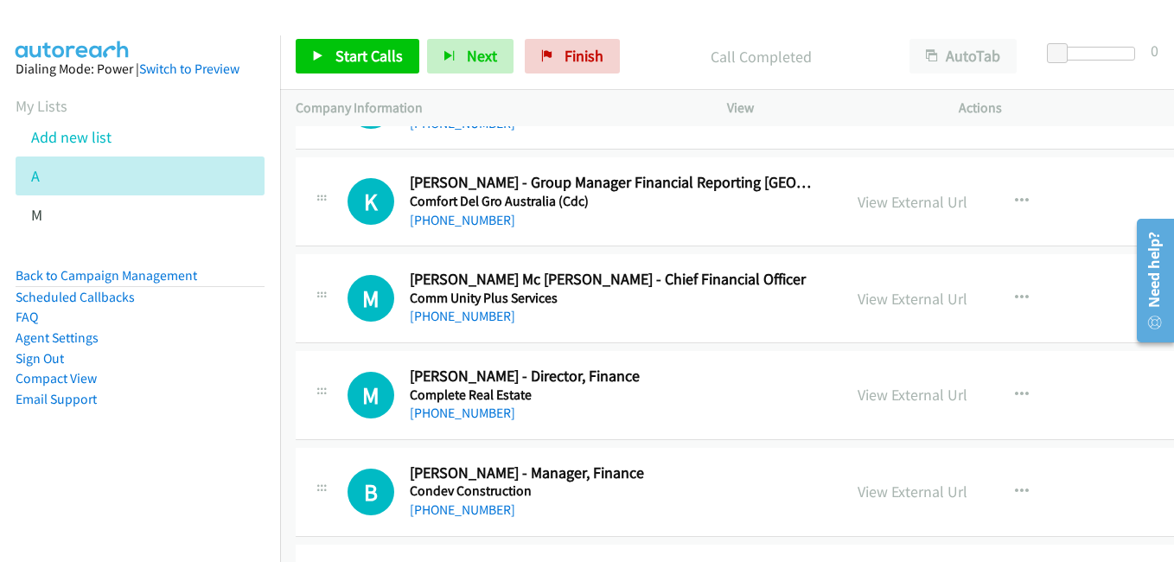
scroll to position [5707, 0]
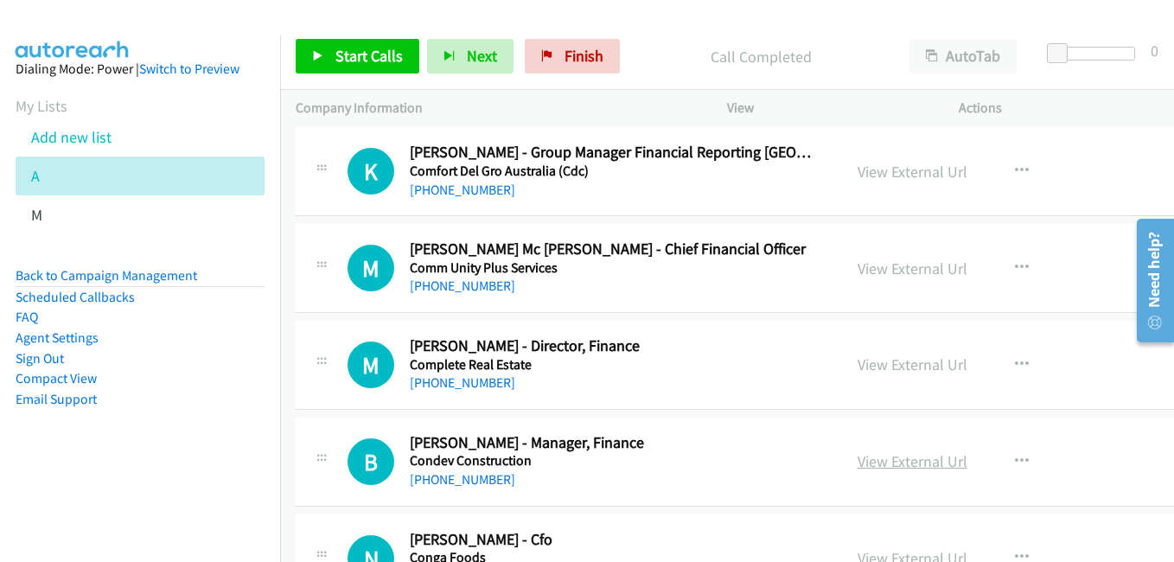
click at [906, 454] on link "View External Url" at bounding box center [913, 461] width 110 height 20
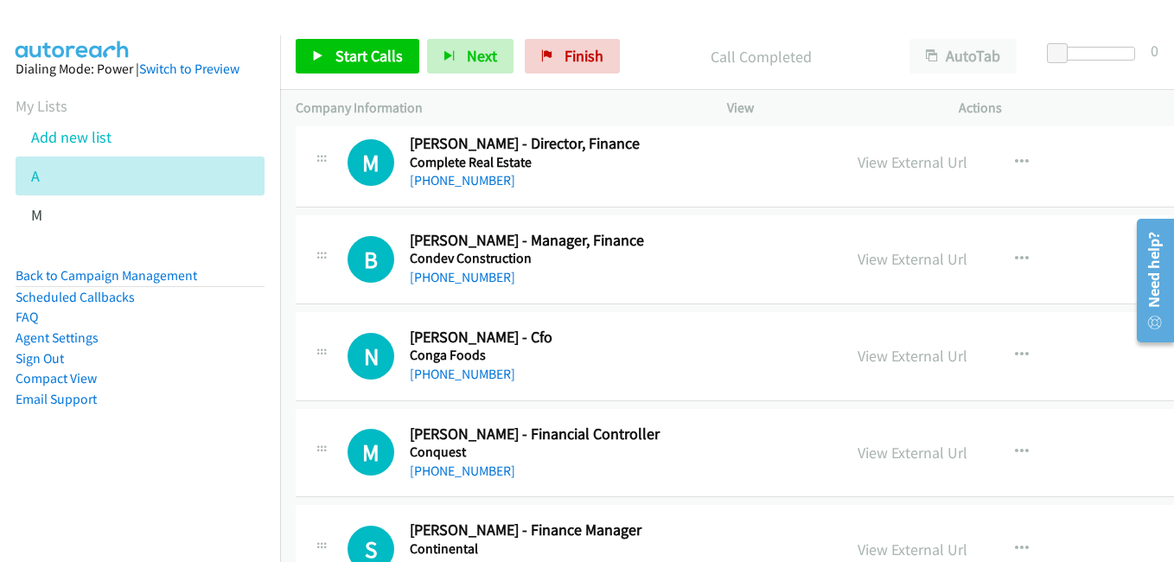
scroll to position [5966, 0]
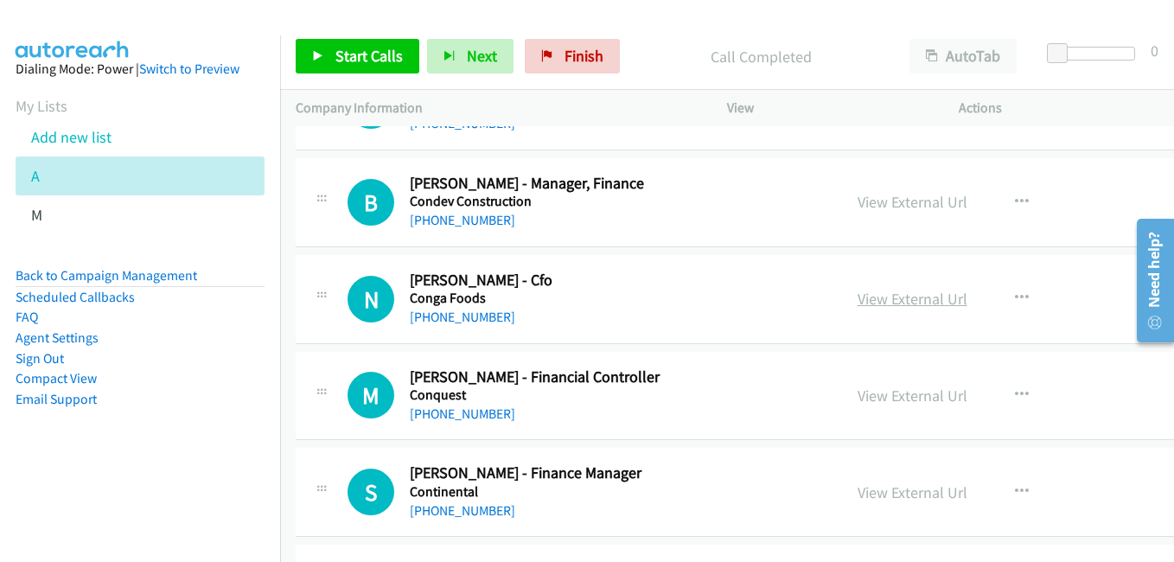
click at [892, 305] on link "View External Url" at bounding box center [913, 299] width 110 height 20
drag, startPoint x: 900, startPoint y: 394, endPoint x: 848, endPoint y: 385, distance: 52.7
click at [900, 394] on link "View External Url" at bounding box center [913, 396] width 110 height 20
click at [870, 496] on link "View External Url" at bounding box center [913, 492] width 110 height 20
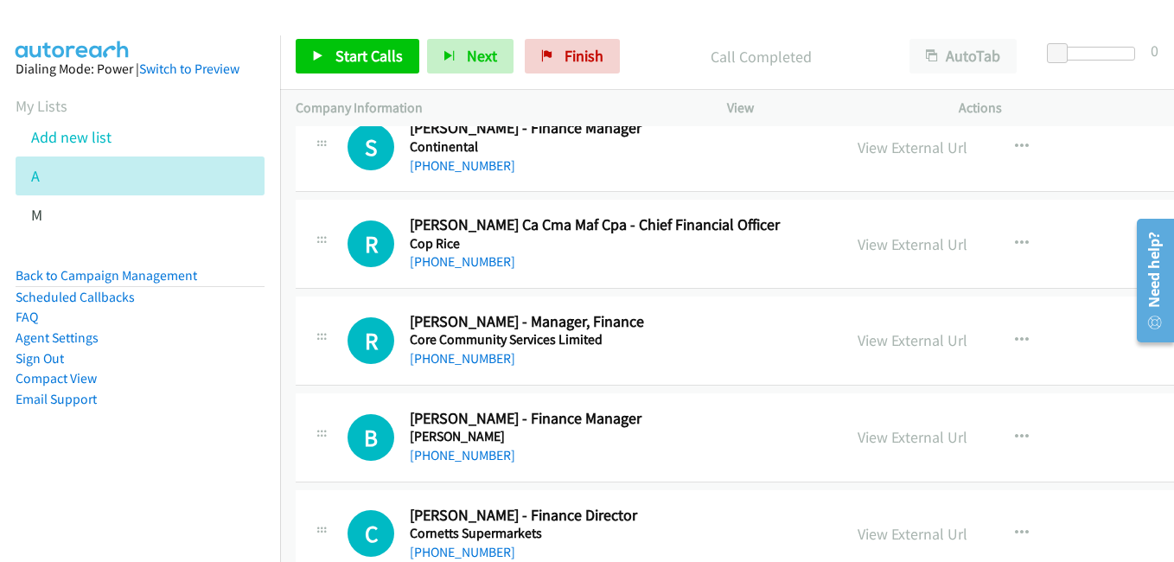
scroll to position [6312, 0]
click at [885, 241] on link "View External Url" at bounding box center [913, 243] width 110 height 20
click at [900, 343] on link "View External Url" at bounding box center [913, 339] width 110 height 20
click at [891, 444] on link "View External Url" at bounding box center [913, 436] width 110 height 20
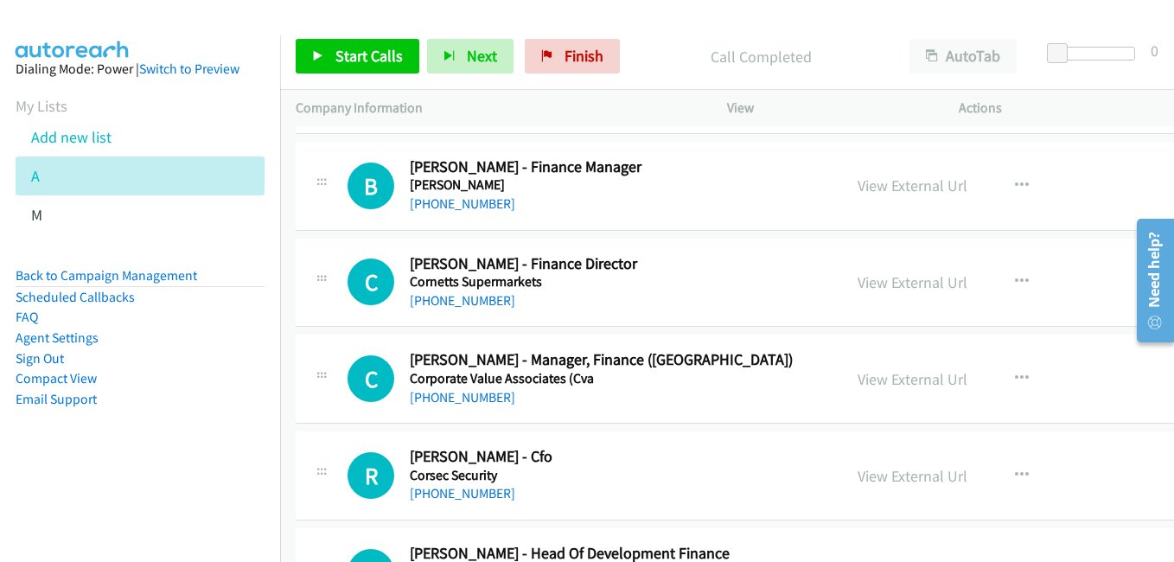
scroll to position [6572, 0]
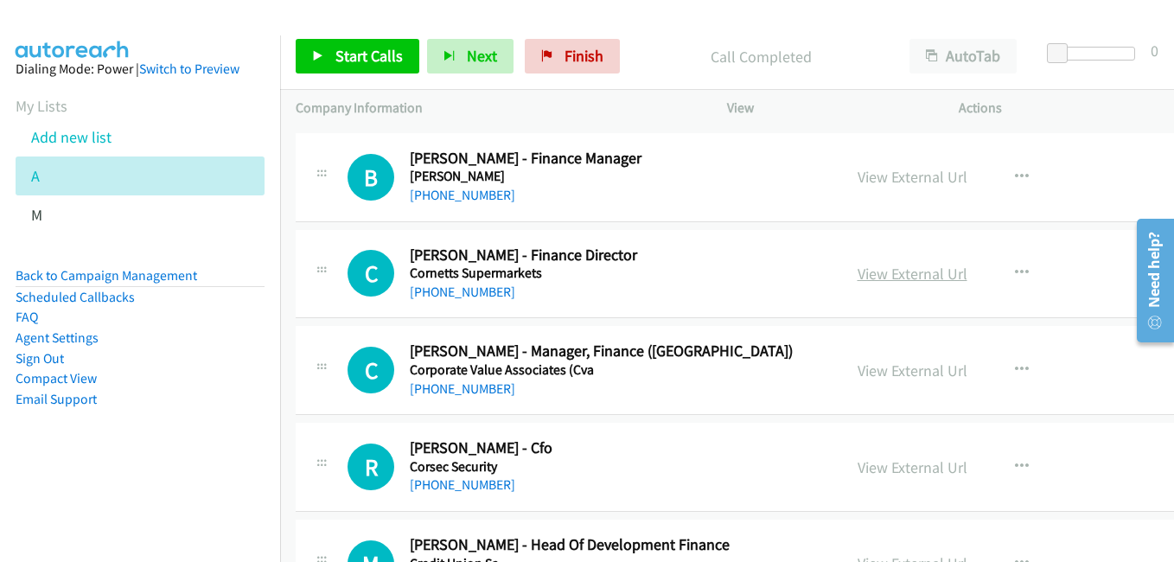
click at [893, 269] on link "View External Url" at bounding box center [913, 274] width 110 height 20
drag, startPoint x: 904, startPoint y: 376, endPoint x: 759, endPoint y: 317, distance: 155.9
click at [904, 376] on link "View External Url" at bounding box center [913, 371] width 110 height 20
click at [899, 462] on link "View External Url" at bounding box center [913, 467] width 110 height 20
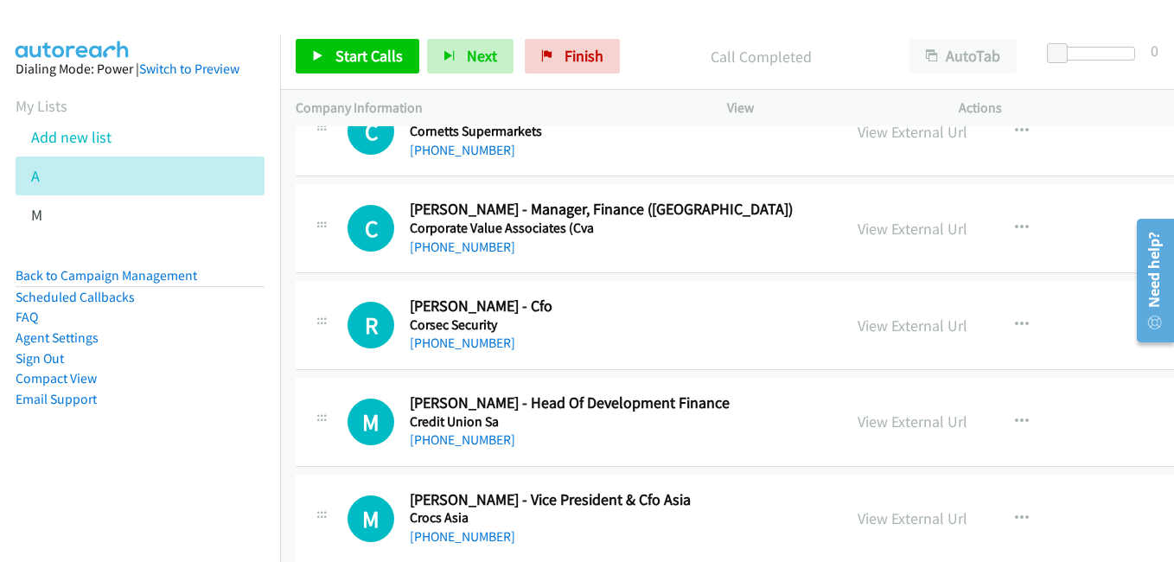
scroll to position [6745, 0]
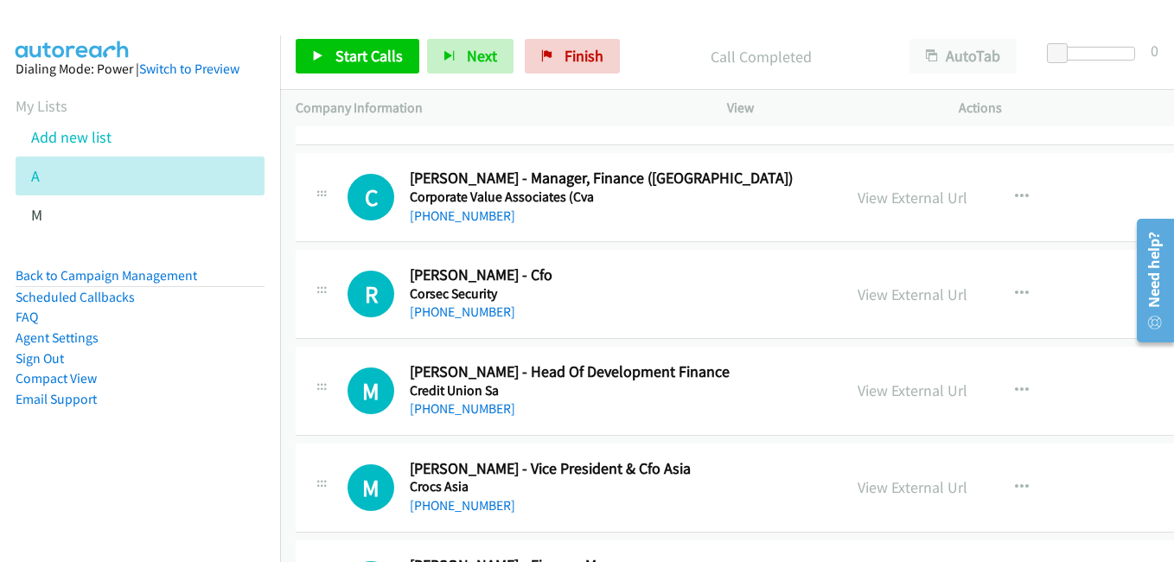
drag, startPoint x: 896, startPoint y: 393, endPoint x: 700, endPoint y: 319, distance: 209.1
click at [896, 393] on link "View External Url" at bounding box center [913, 390] width 110 height 20
click at [917, 387] on link "View External Url" at bounding box center [913, 390] width 110 height 20
click at [887, 487] on link "View External Url" at bounding box center [913, 487] width 110 height 20
